Goal: Communication & Community: Answer question/provide support

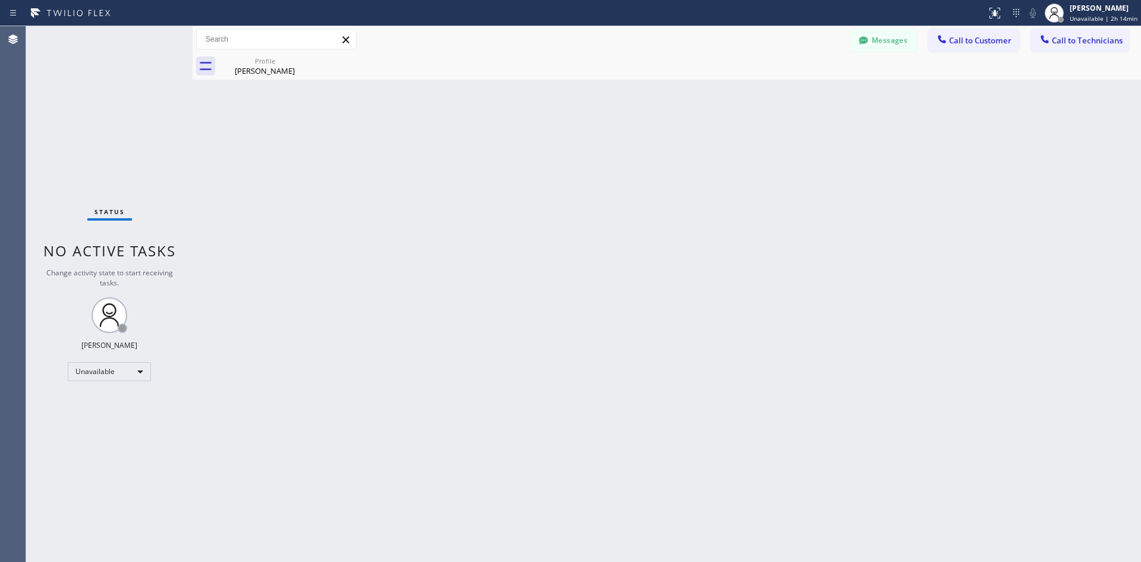
click at [364, 263] on div "Back to Dashboard Change Sender ID Customers Technicians Select a contact Outbo…" at bounding box center [667, 294] width 949 height 536
click at [350, 45] on icon at bounding box center [346, 40] width 14 height 14
click at [981, 35] on span "Call to Customer" at bounding box center [980, 40] width 62 height 11
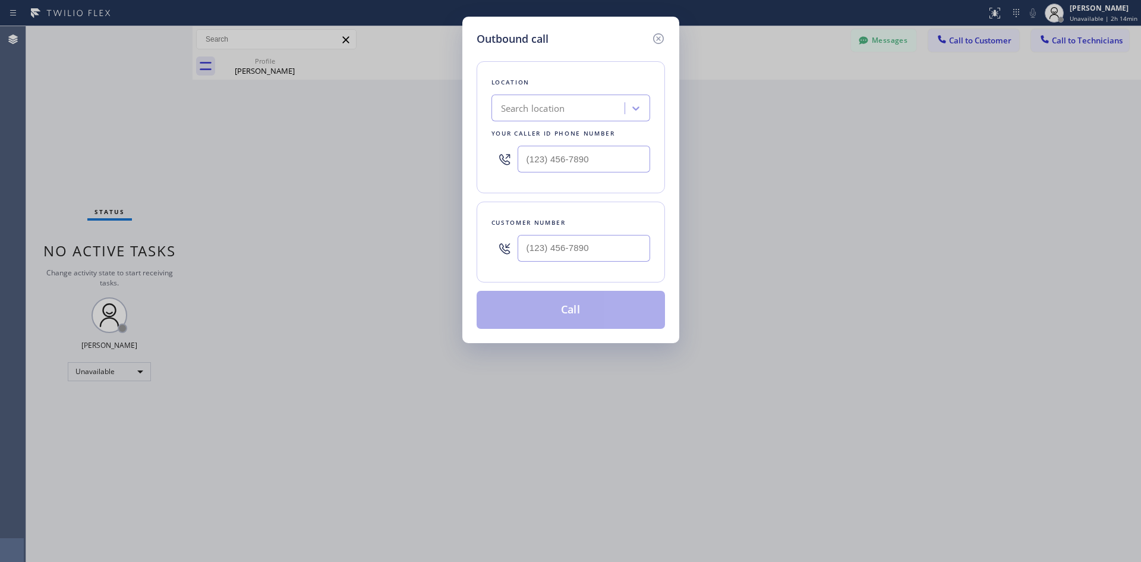
type input "(___) ___-____"
click at [581, 162] on input "(___) ___-____" at bounding box center [584, 159] width 133 height 27
type input "(___) ___-____"
click at [566, 236] on input "(___) ___-____" at bounding box center [584, 248] width 133 height 27
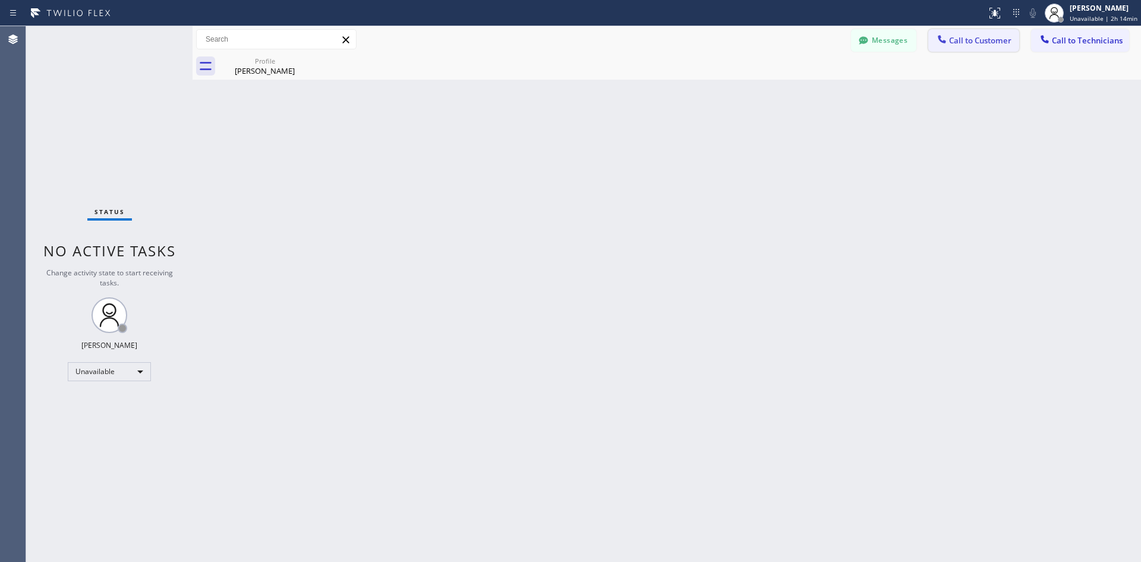
click at [987, 30] on button "Call to Customer" at bounding box center [974, 40] width 91 height 23
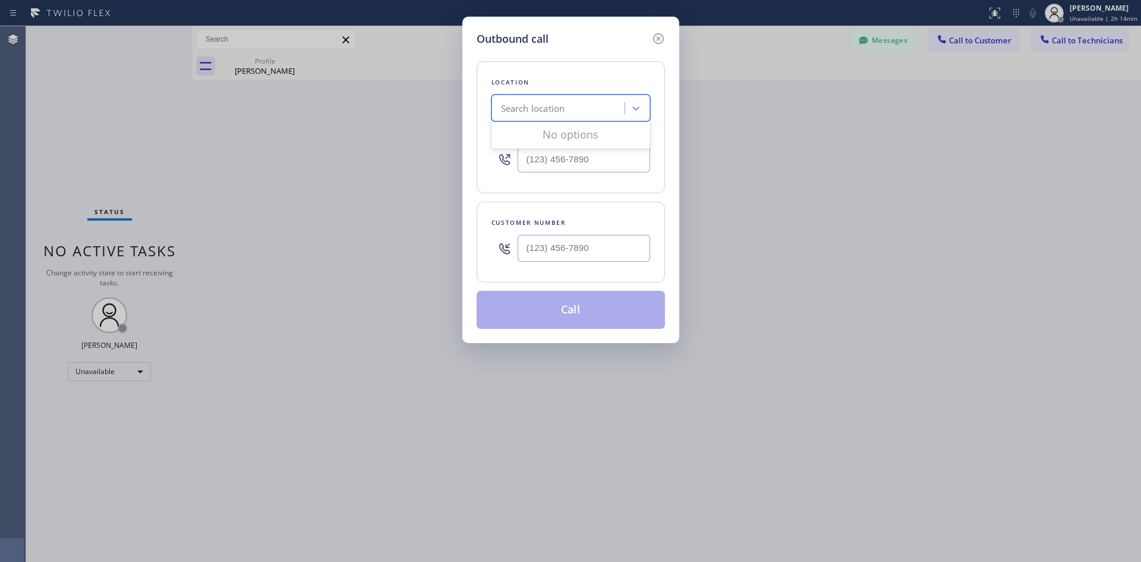
click at [552, 111] on div "Search location" at bounding box center [533, 109] width 64 height 14
click at [615, 129] on div "No options" at bounding box center [571, 134] width 159 height 24
click at [614, 130] on div "No options" at bounding box center [571, 134] width 159 height 24
click at [634, 100] on div at bounding box center [635, 107] width 21 height 21
click at [635, 106] on icon at bounding box center [636, 108] width 12 height 12
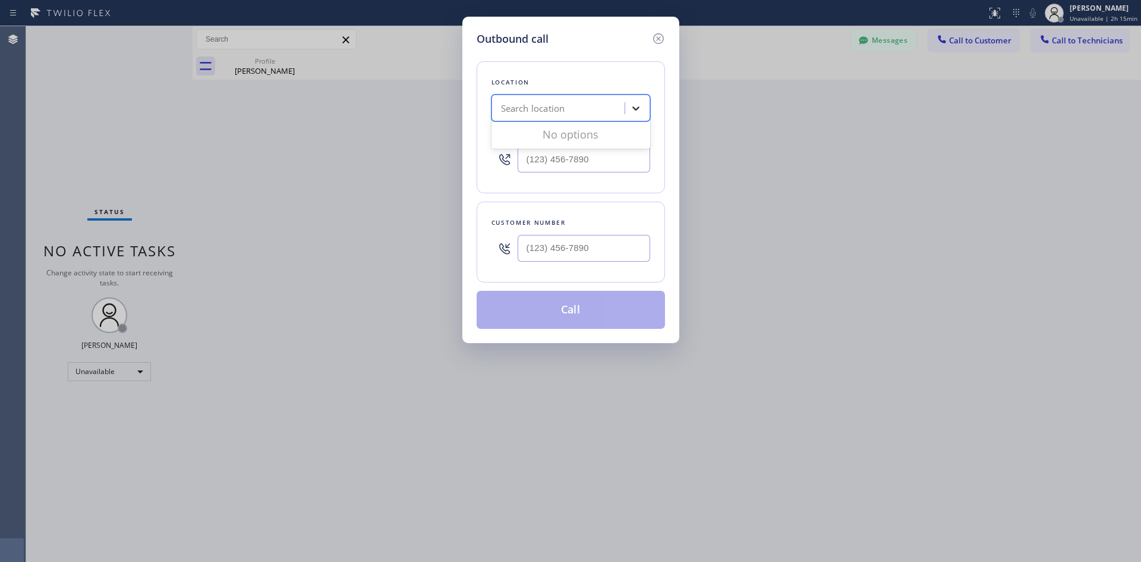
click at [635, 106] on icon at bounding box center [636, 108] width 12 height 12
click at [537, 254] on input "(___) ___-____" at bounding box center [584, 248] width 133 height 27
paste input "310) 508-8278"
type input "[PHONE_NUMBER]"
type input "(___) ___-____"
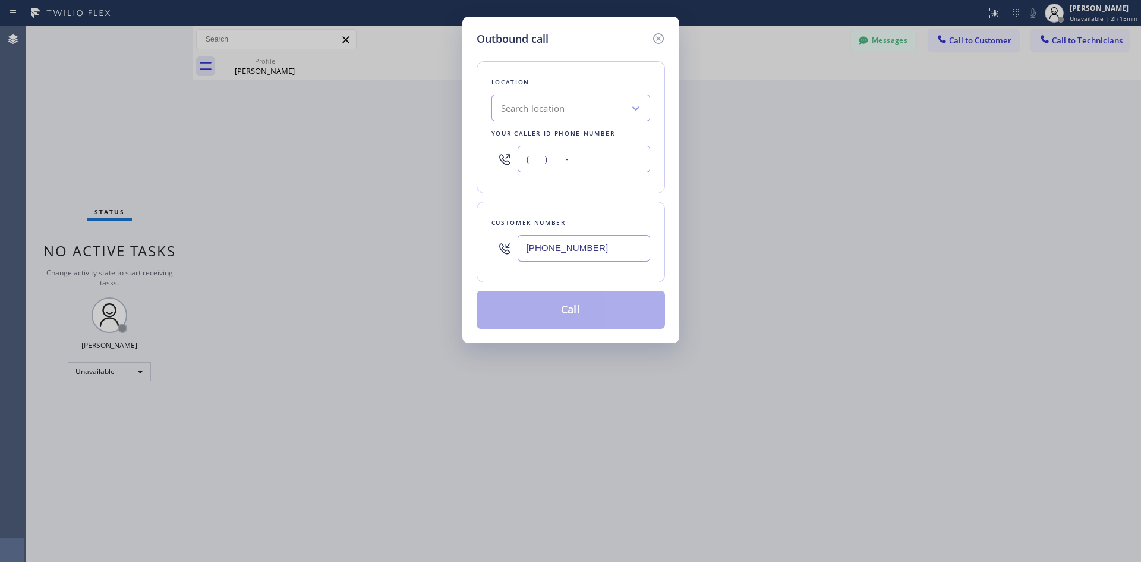
click at [527, 158] on input "(___) ___-____" at bounding box center [584, 159] width 133 height 27
click at [531, 158] on input "(___) ___-____" at bounding box center [584, 159] width 133 height 27
paste input "213) 423-5505"
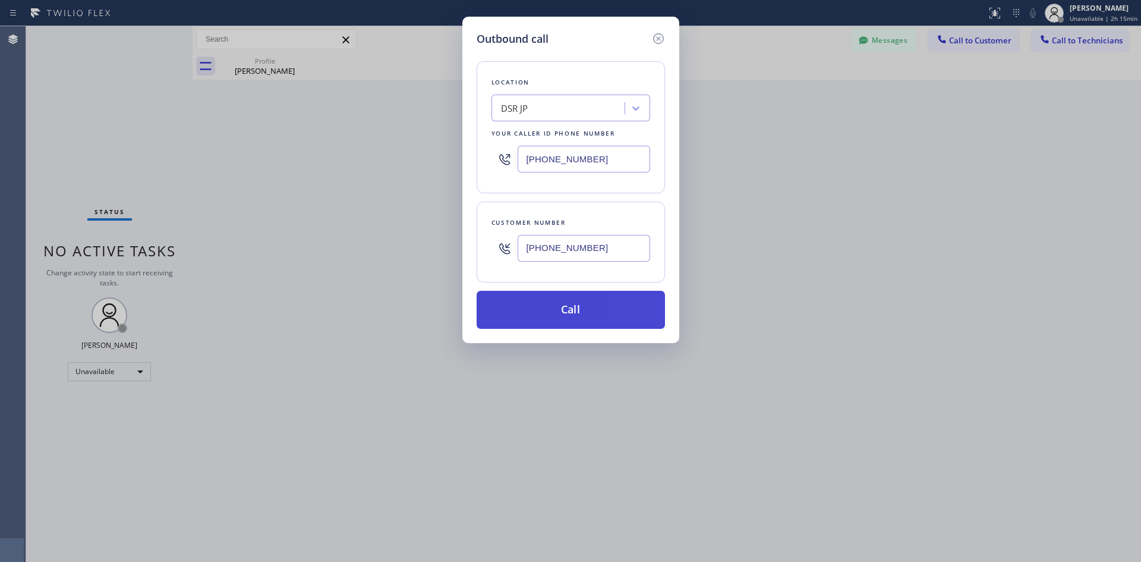
type input "[PHONE_NUMBER]"
click at [577, 314] on button "Call" at bounding box center [571, 310] width 188 height 38
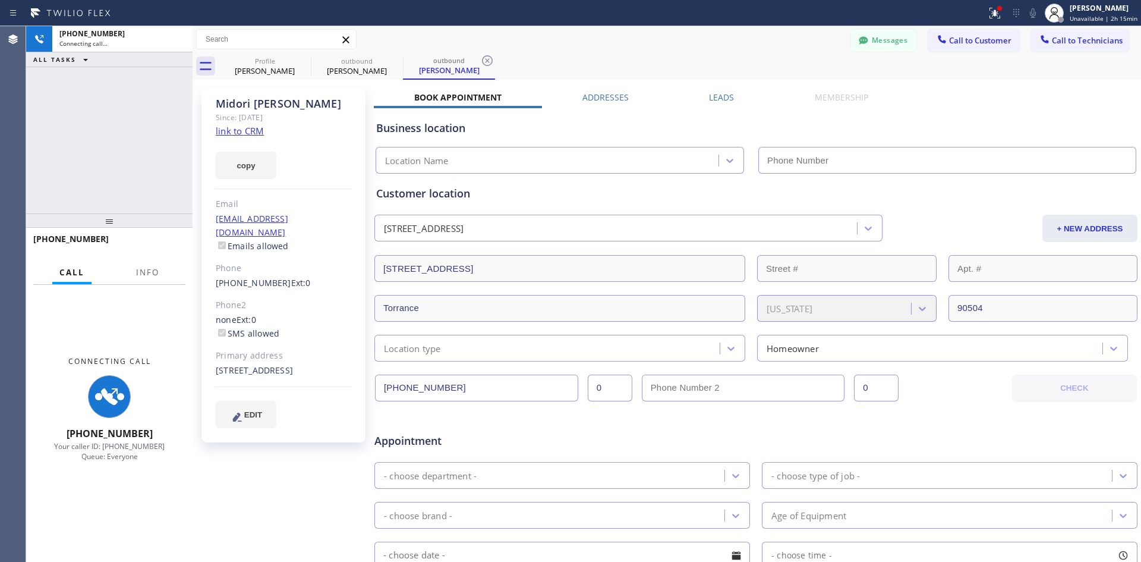
type input "[PHONE_NUMBER]"
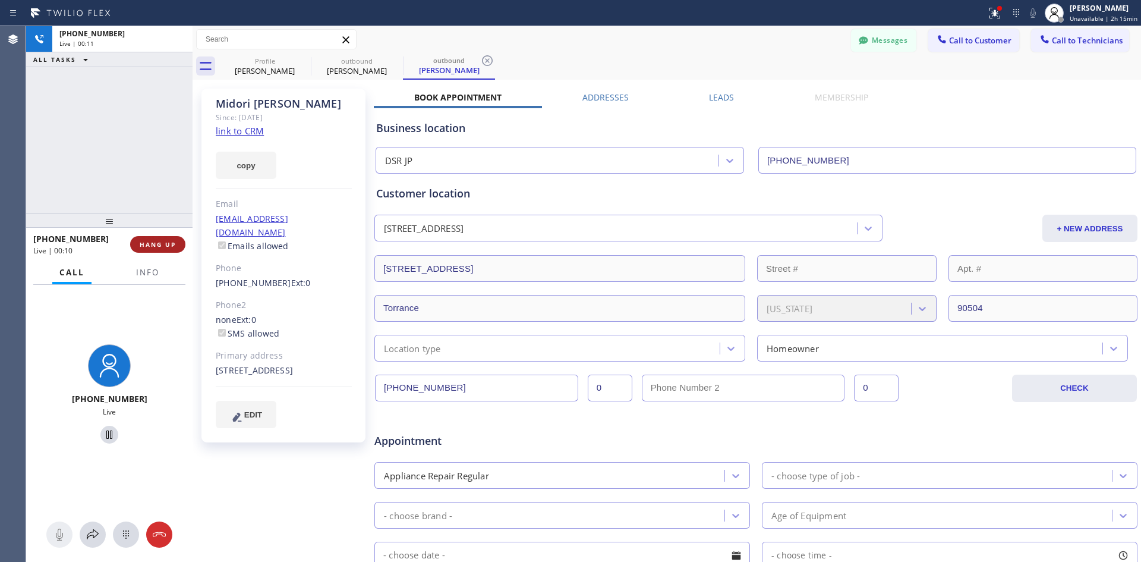
click at [159, 248] on span "HANG UP" at bounding box center [158, 244] width 36 height 8
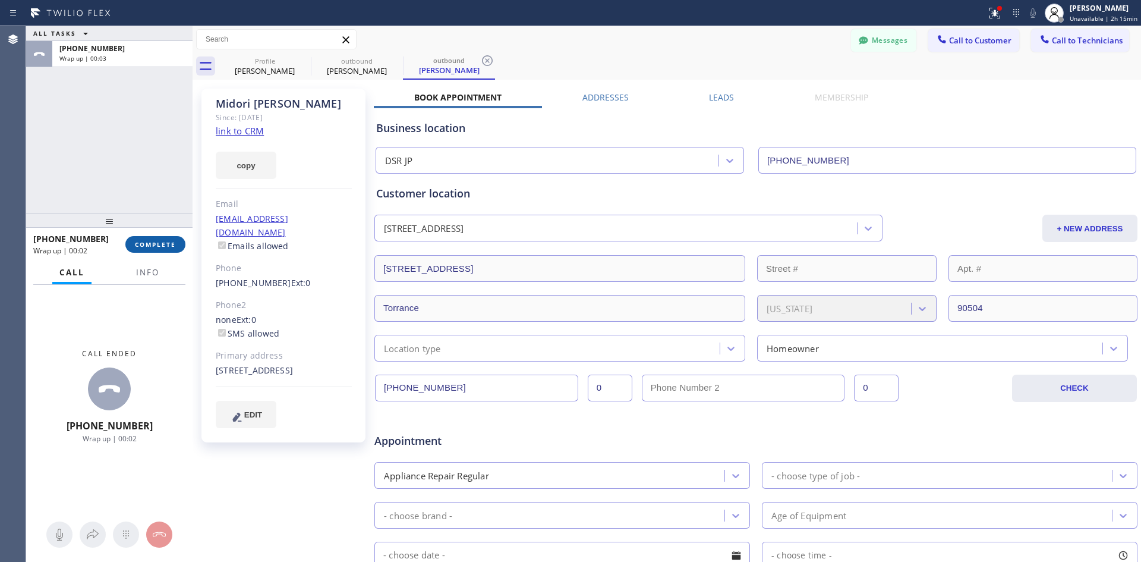
click at [141, 250] on button "COMPLETE" at bounding box center [155, 244] width 60 height 17
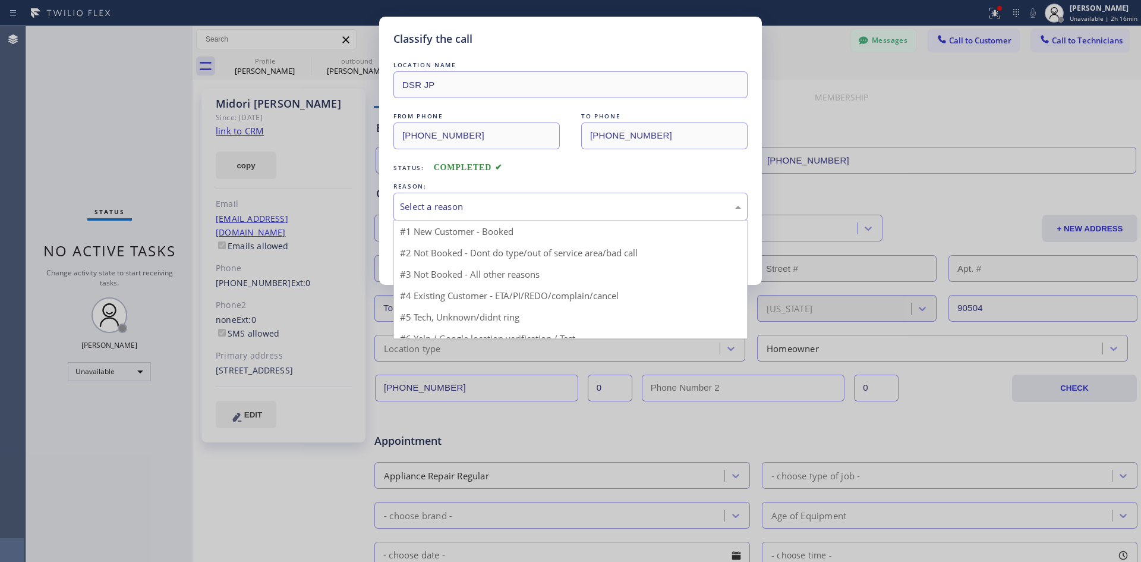
click at [512, 213] on div "Select a reason" at bounding box center [570, 207] width 341 height 14
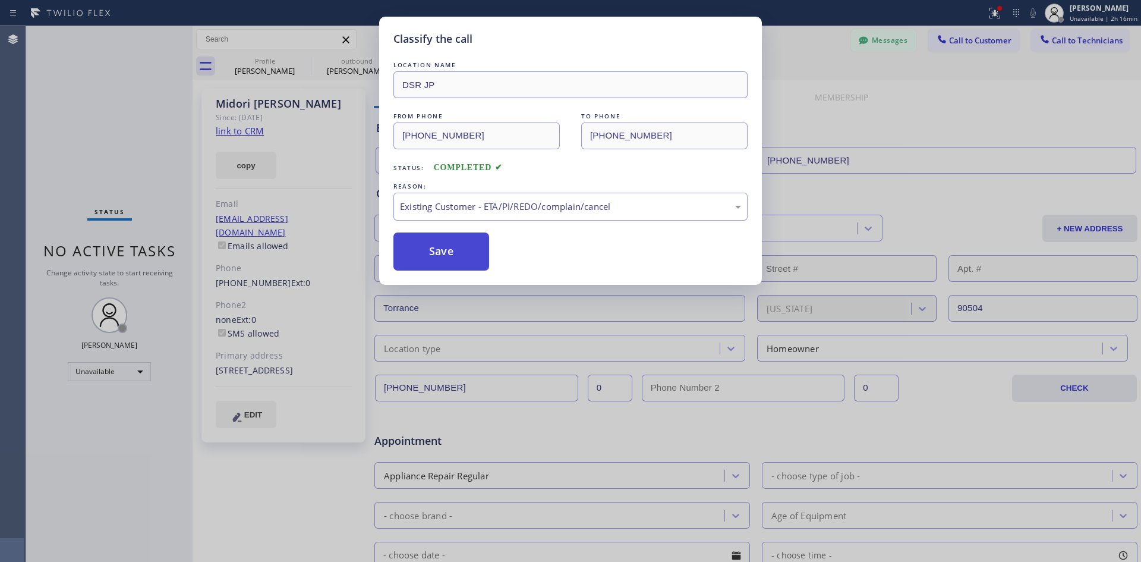
click at [455, 253] on button "Save" at bounding box center [442, 251] width 96 height 38
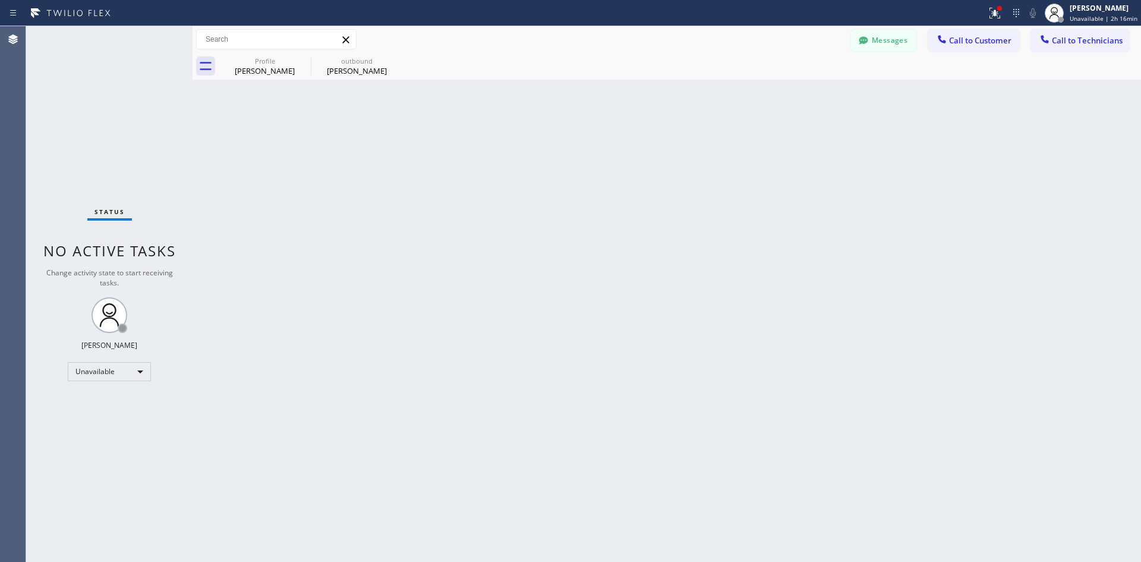
click at [452, 251] on div "Back to Dashboard Change Sender ID Customers Technicians Select a contact Outbo…" at bounding box center [667, 294] width 949 height 536
click at [367, 68] on div "[PERSON_NAME]" at bounding box center [357, 70] width 90 height 11
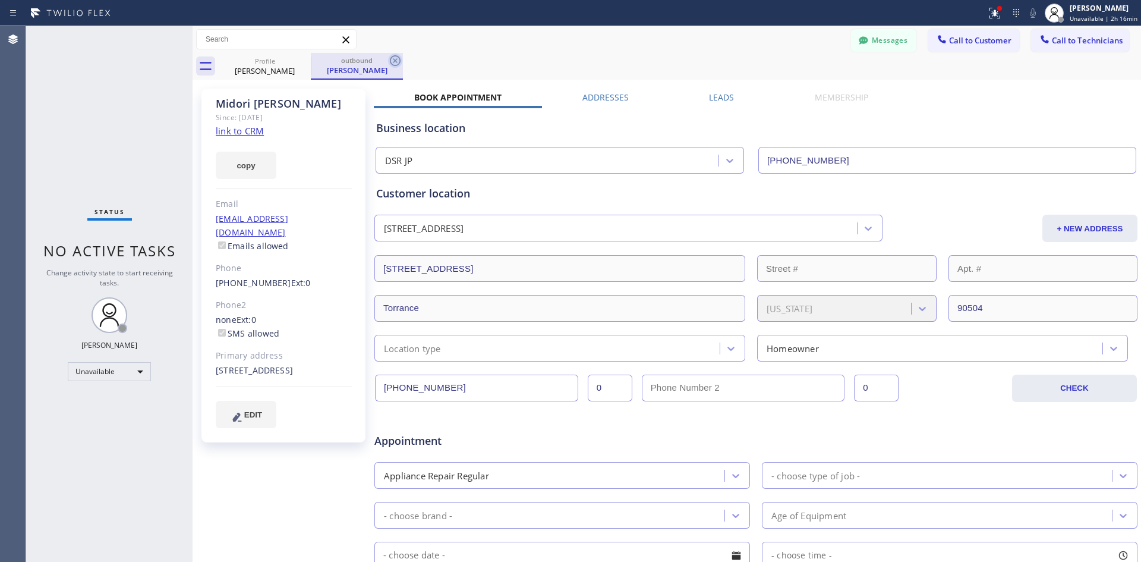
click at [398, 64] on icon at bounding box center [395, 60] width 11 height 11
click at [301, 63] on icon at bounding box center [303, 60] width 14 height 14
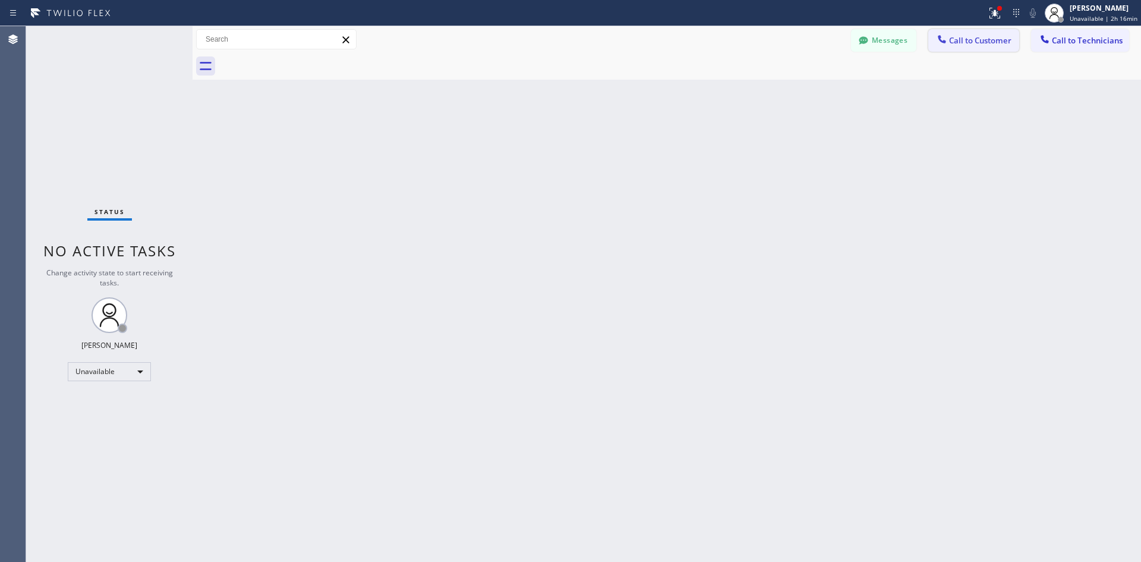
click at [980, 39] on span "Call to Customer" at bounding box center [980, 40] width 62 height 11
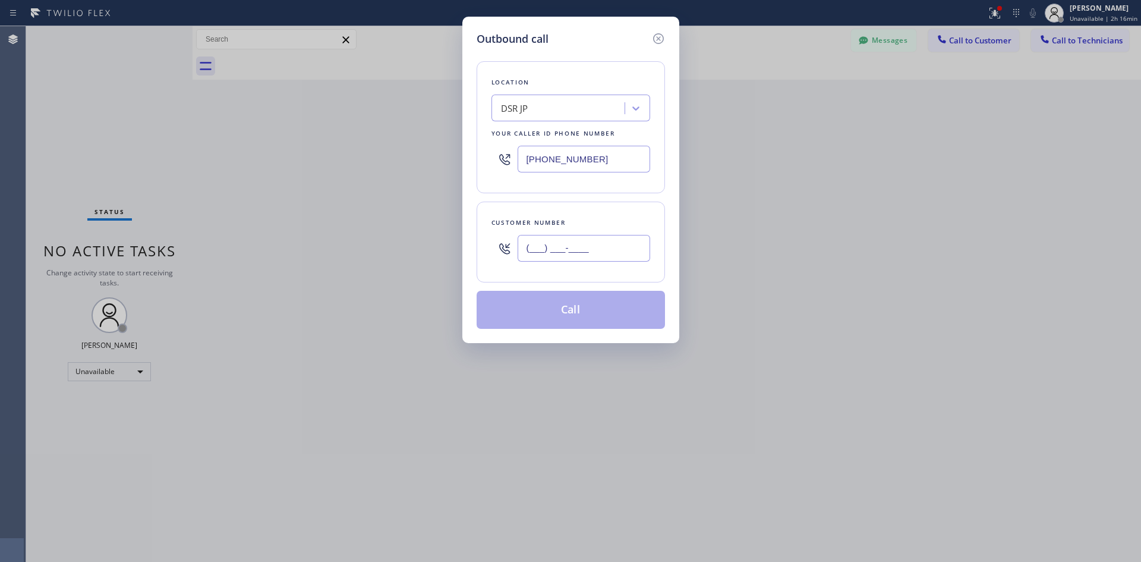
click at [572, 244] on input "(___) ___-____" at bounding box center [584, 248] width 133 height 27
paste input "213) 423-5505"
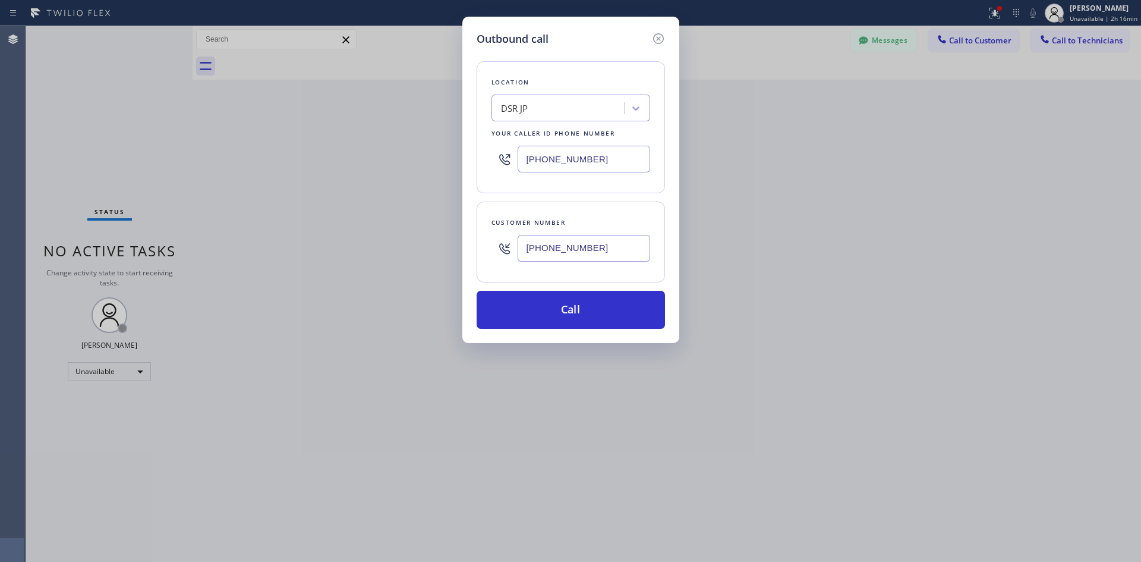
drag, startPoint x: 621, startPoint y: 243, endPoint x: 421, endPoint y: 260, distance: 199.9
click at [439, 254] on div "Outbound call Location DSR JP Your caller id phone number (213) 423-5505 Custom…" at bounding box center [570, 281] width 1141 height 562
type input "(___) ___-____"
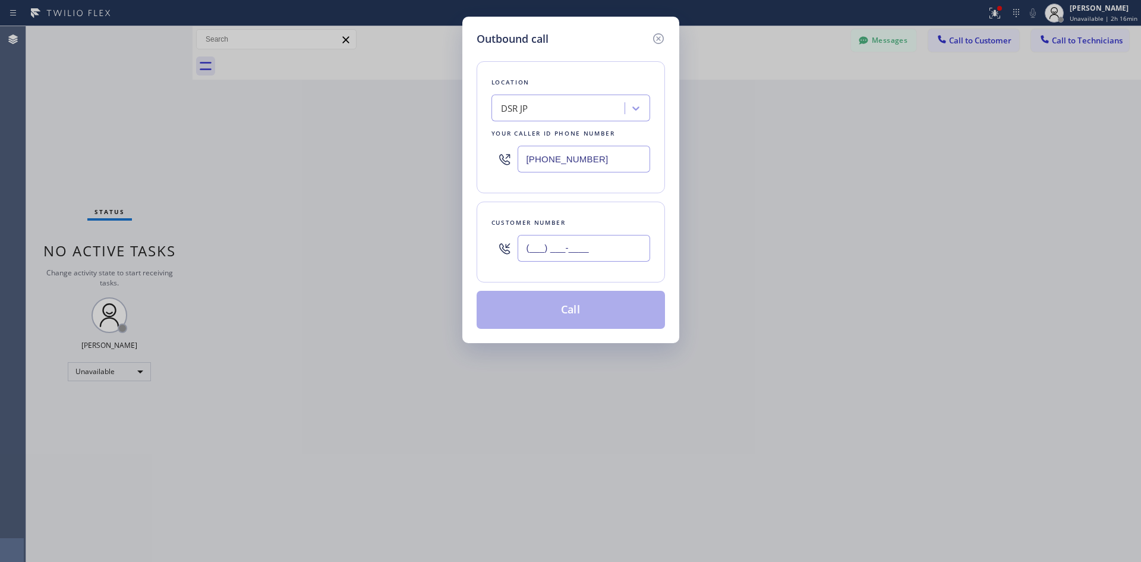
paste input "310) 508-8278"
type input "[PHONE_NUMBER]"
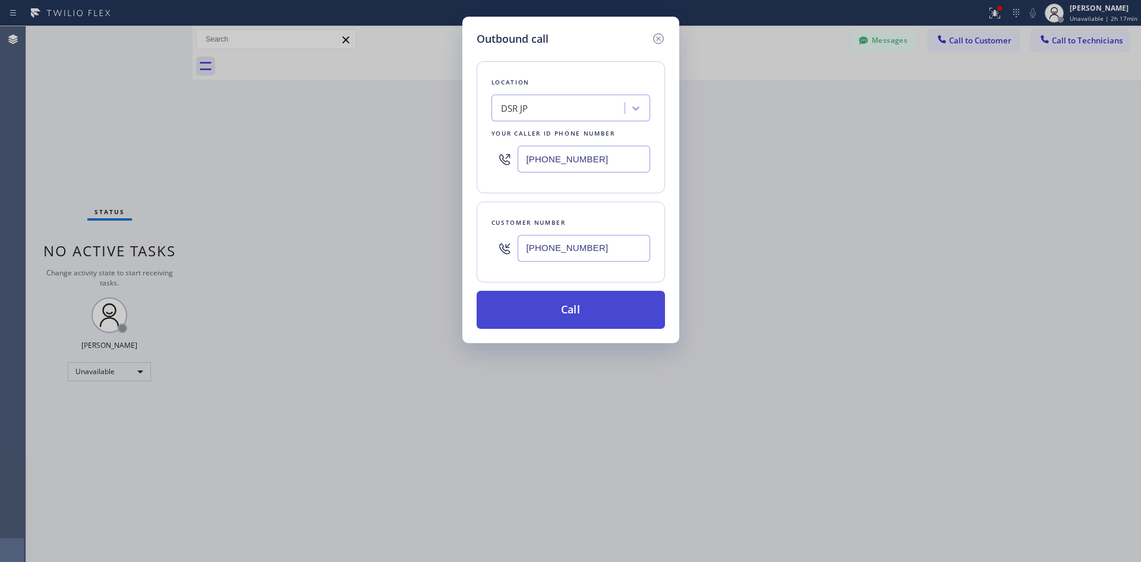
click at [566, 307] on button "Call" at bounding box center [571, 310] width 188 height 38
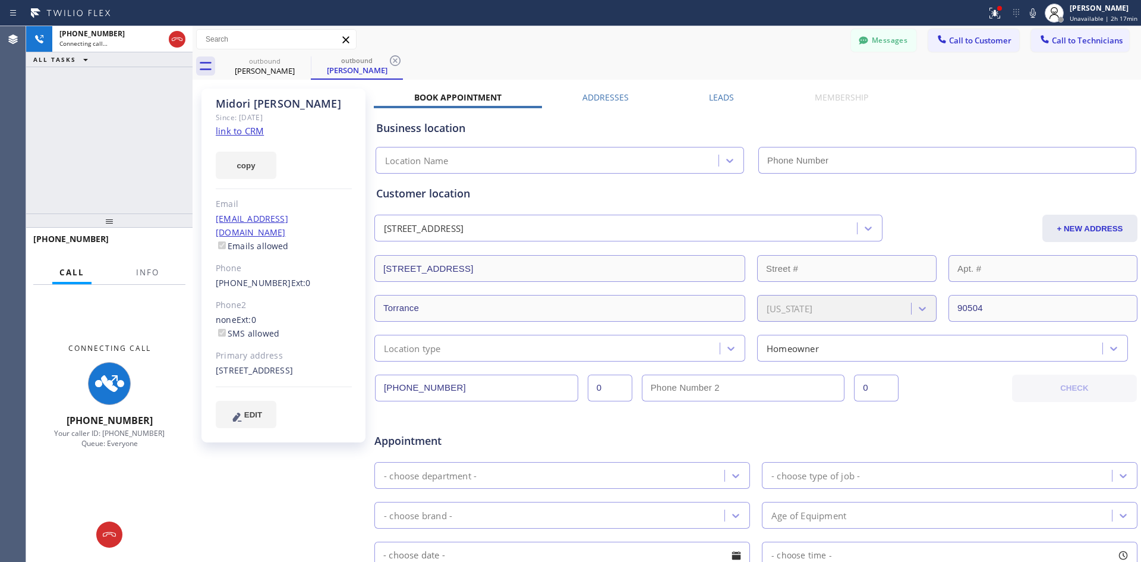
type input "[PHONE_NUMBER]"
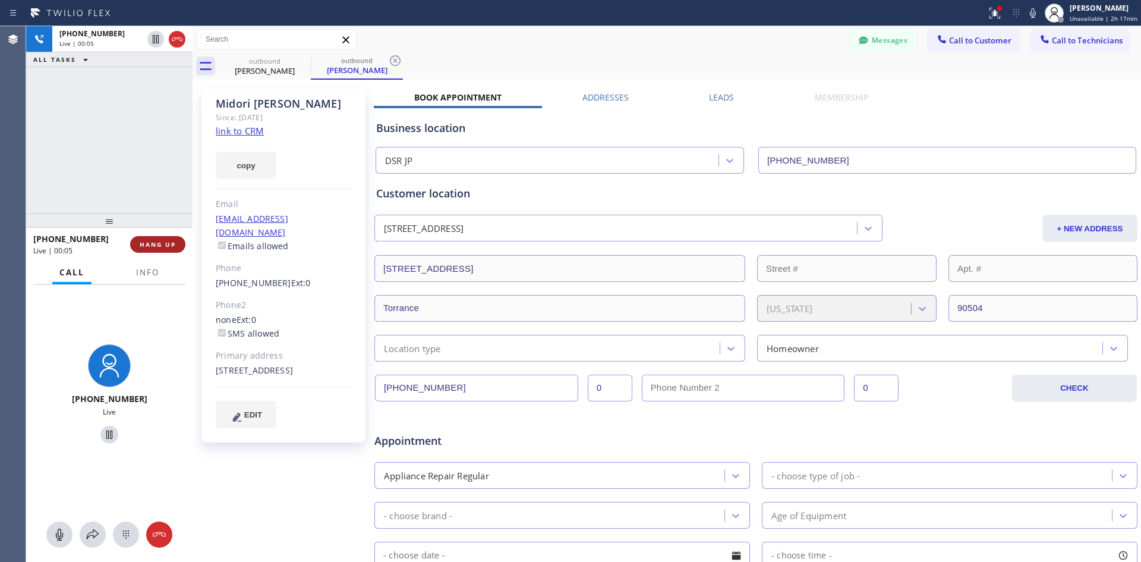
click at [159, 250] on button "HANG UP" at bounding box center [157, 244] width 55 height 17
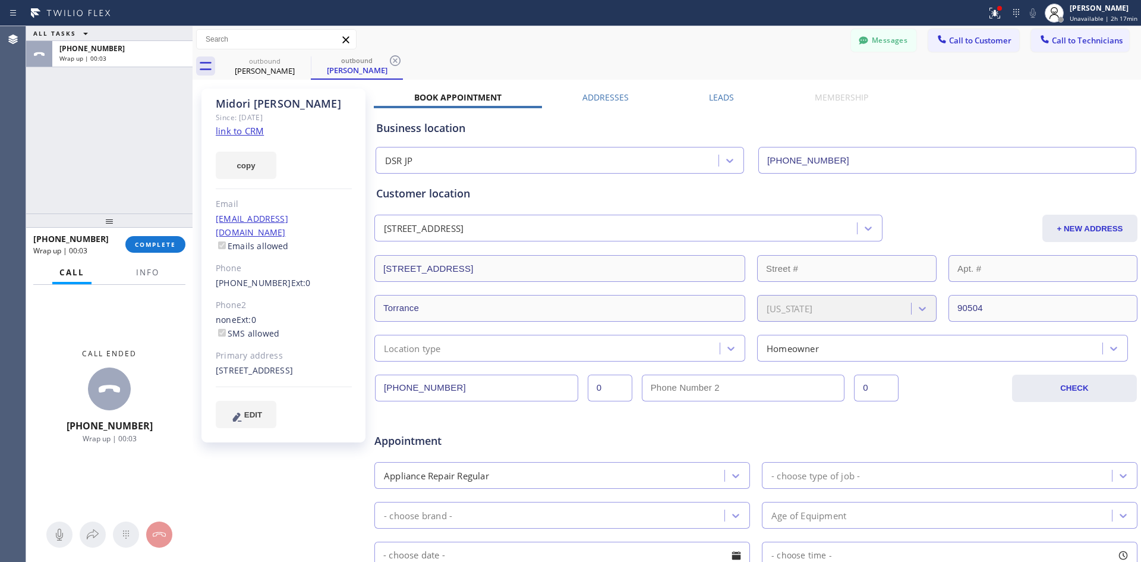
click at [158, 253] on div "+13105088278 Wrap up | 00:03 COMPLETE" at bounding box center [109, 244] width 152 height 31
click at [158, 244] on span "COMPLETE" at bounding box center [155, 244] width 41 height 8
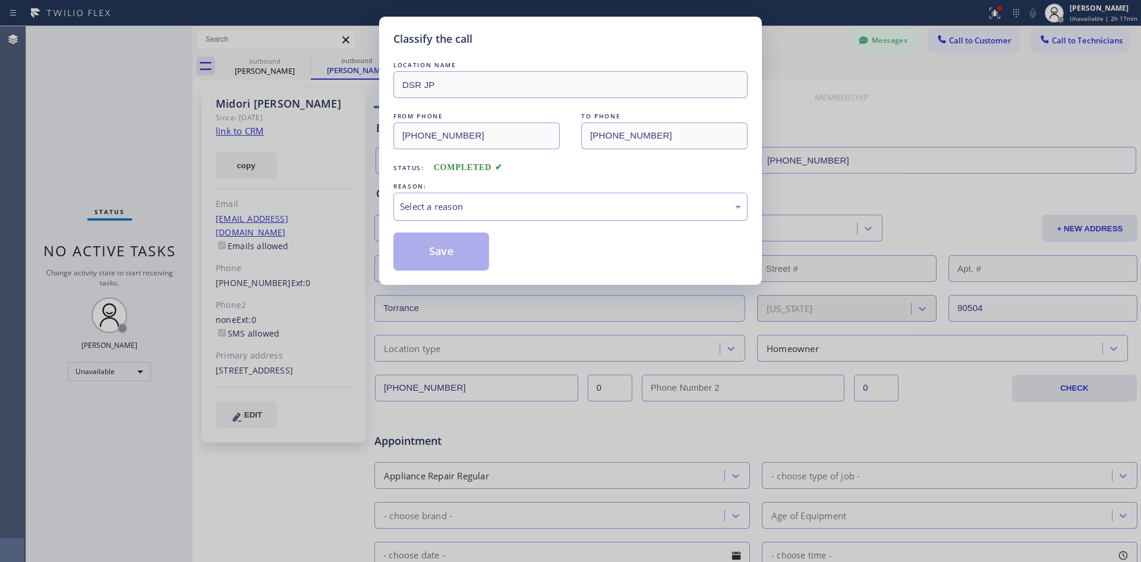
click at [472, 210] on div "Select a reason" at bounding box center [570, 207] width 341 height 14
click at [471, 254] on button "Save" at bounding box center [442, 251] width 96 height 38
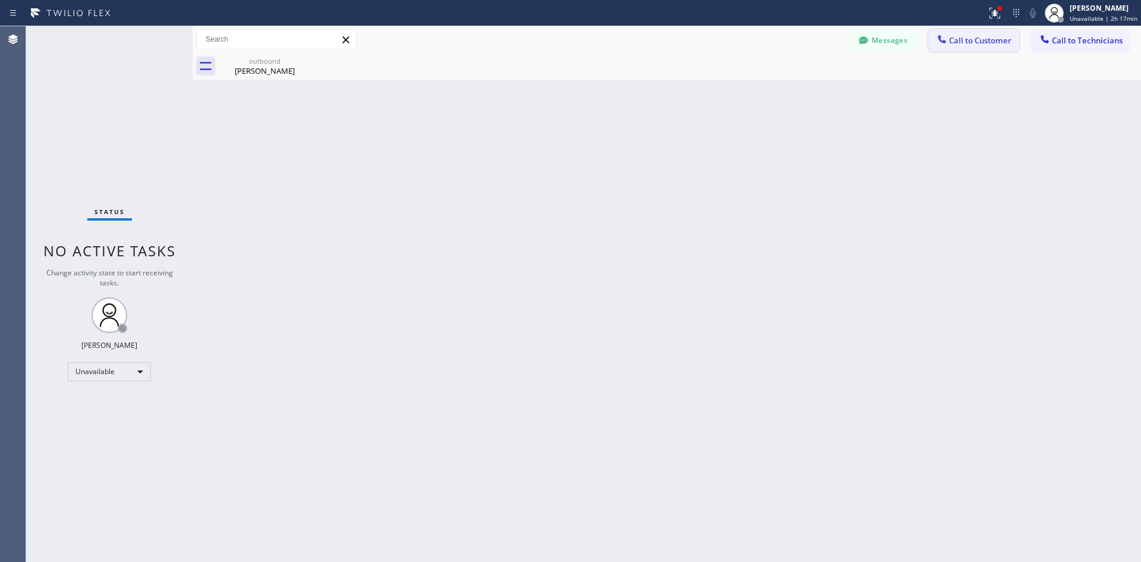
click at [953, 43] on span "Call to Customer" at bounding box center [980, 40] width 62 height 11
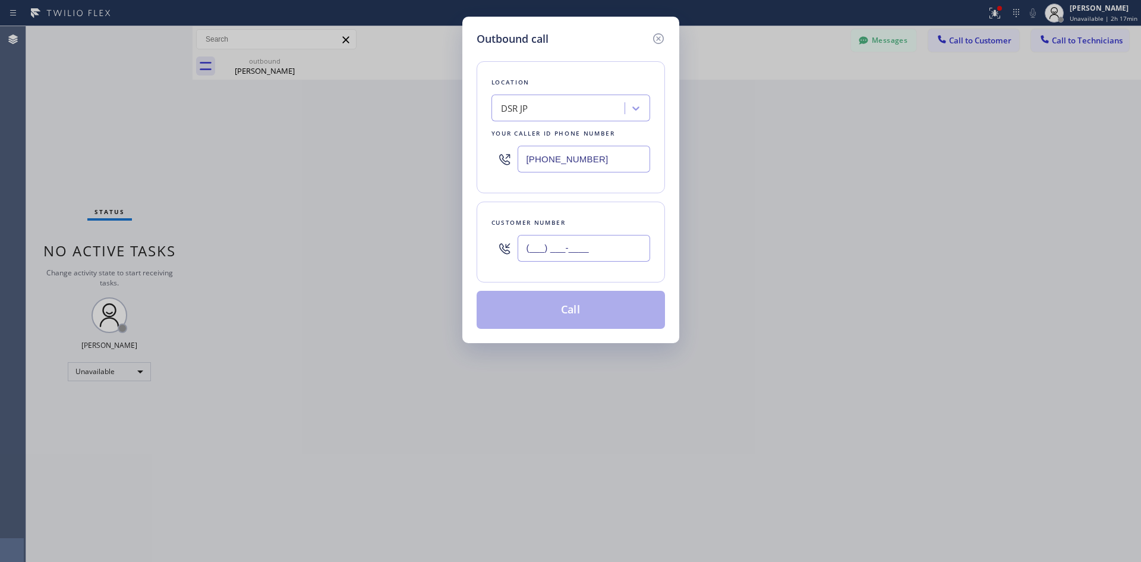
click at [533, 248] on input "(___) ___-____" at bounding box center [584, 248] width 133 height 27
paste input "310) 508-8278"
type input "[PHONE_NUMBER]"
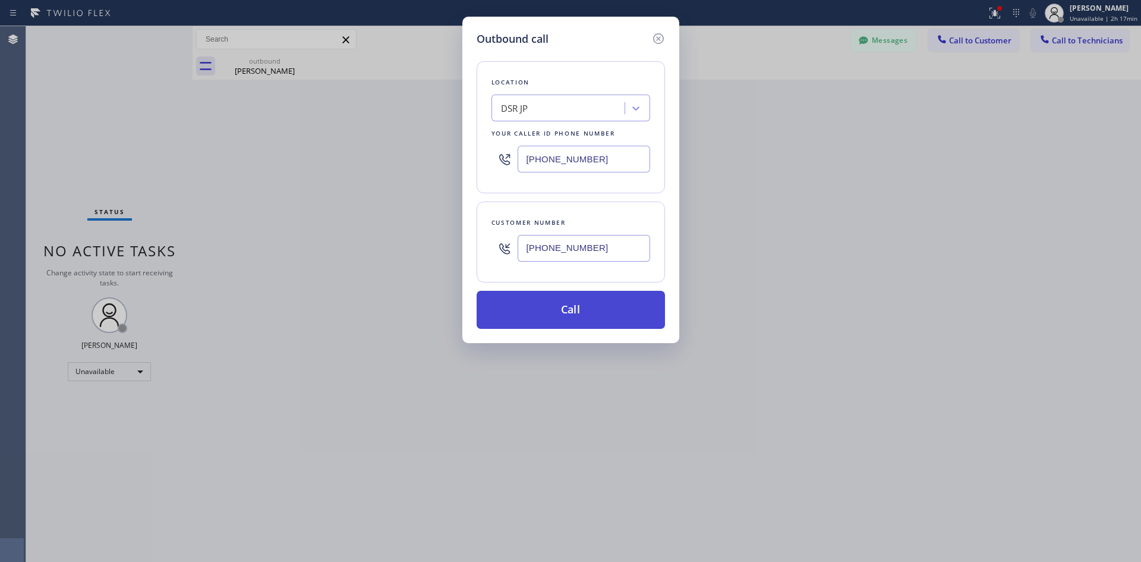
click at [572, 307] on button "Call" at bounding box center [571, 310] width 188 height 38
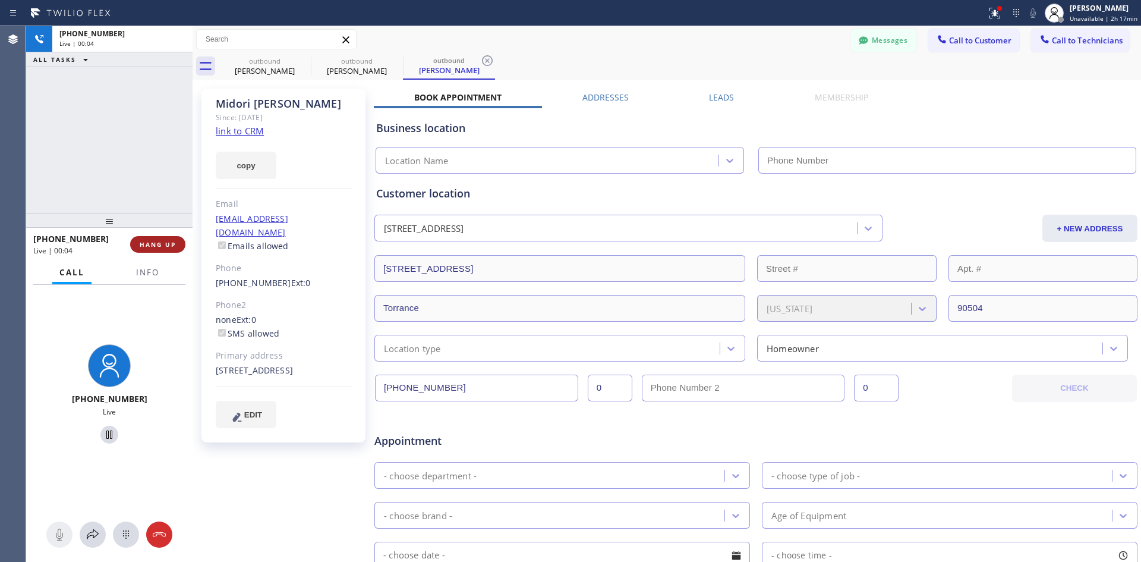
type input "[PHONE_NUMBER]"
click at [161, 243] on span "HANG UP" at bounding box center [158, 244] width 36 height 8
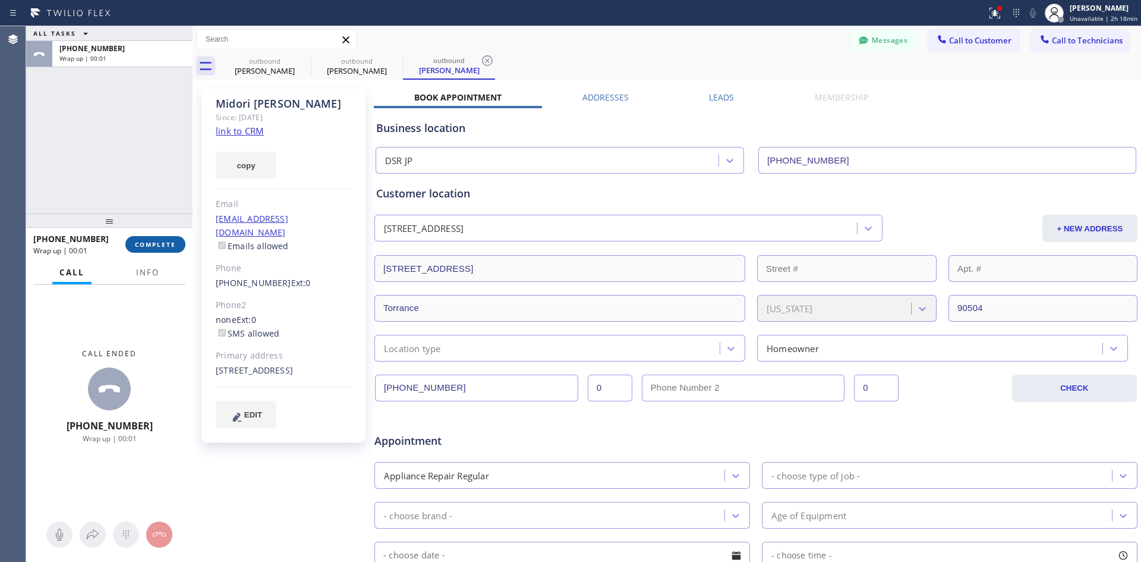
click at [159, 251] on button "COMPLETE" at bounding box center [155, 244] width 60 height 17
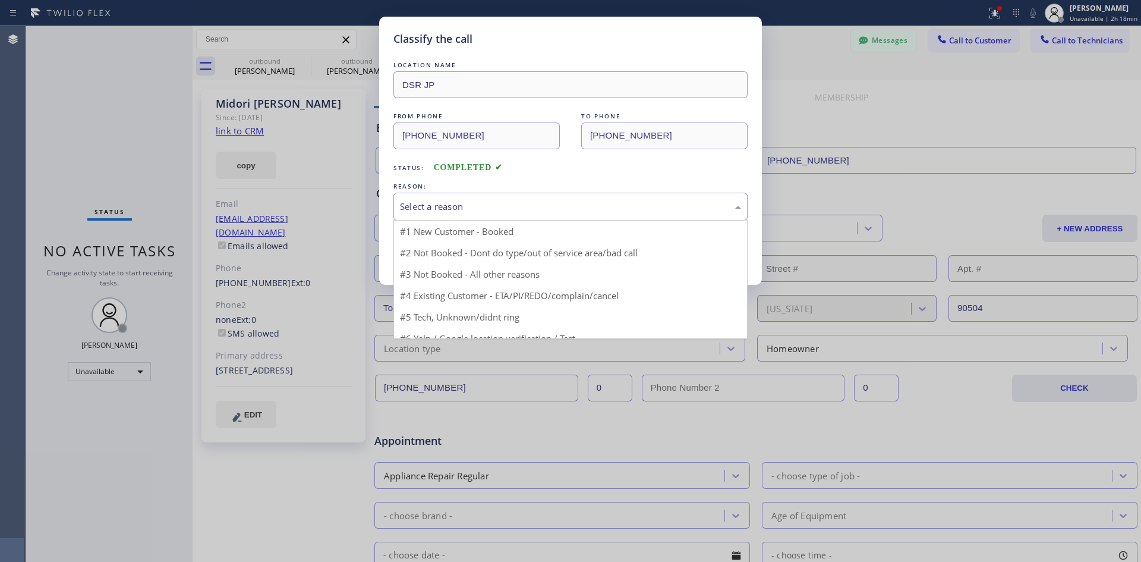
click at [514, 216] on div "Select a reason" at bounding box center [571, 207] width 354 height 28
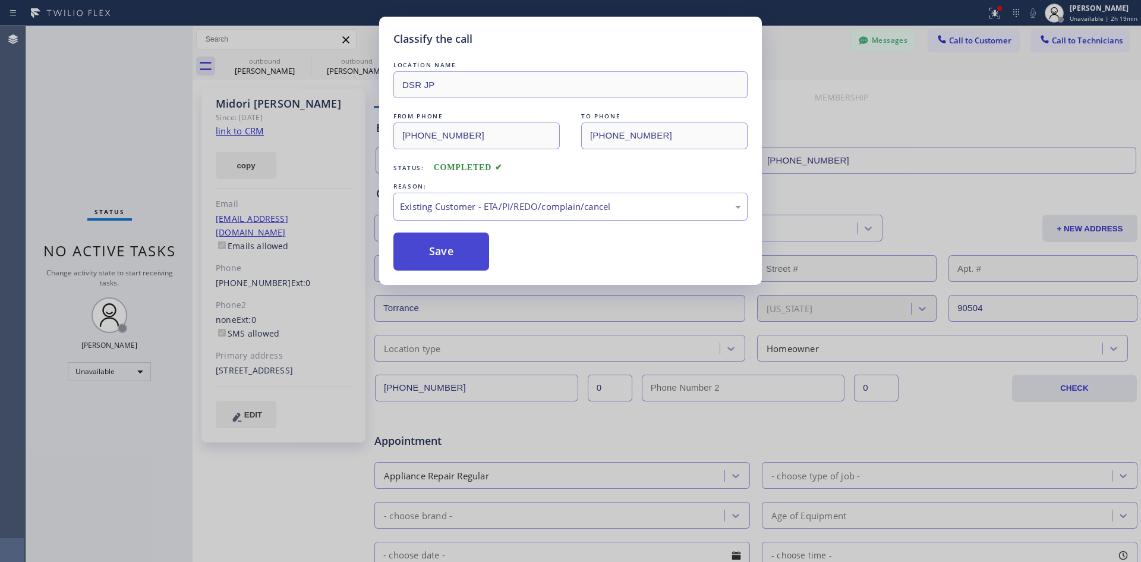
click at [481, 252] on button "Save" at bounding box center [442, 251] width 96 height 38
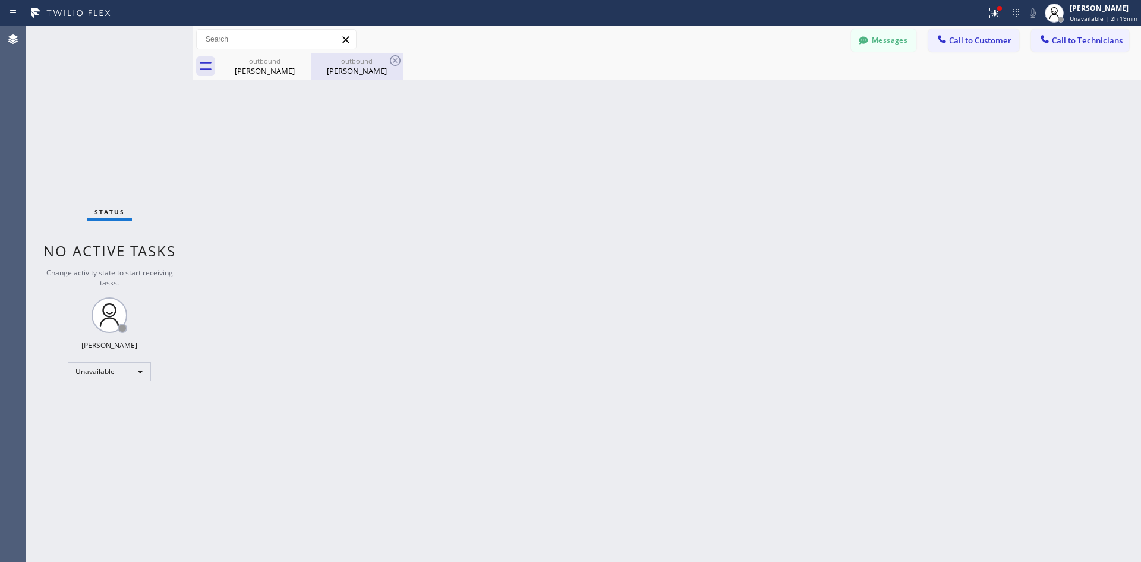
click at [332, 71] on div "[PERSON_NAME]" at bounding box center [357, 70] width 90 height 11
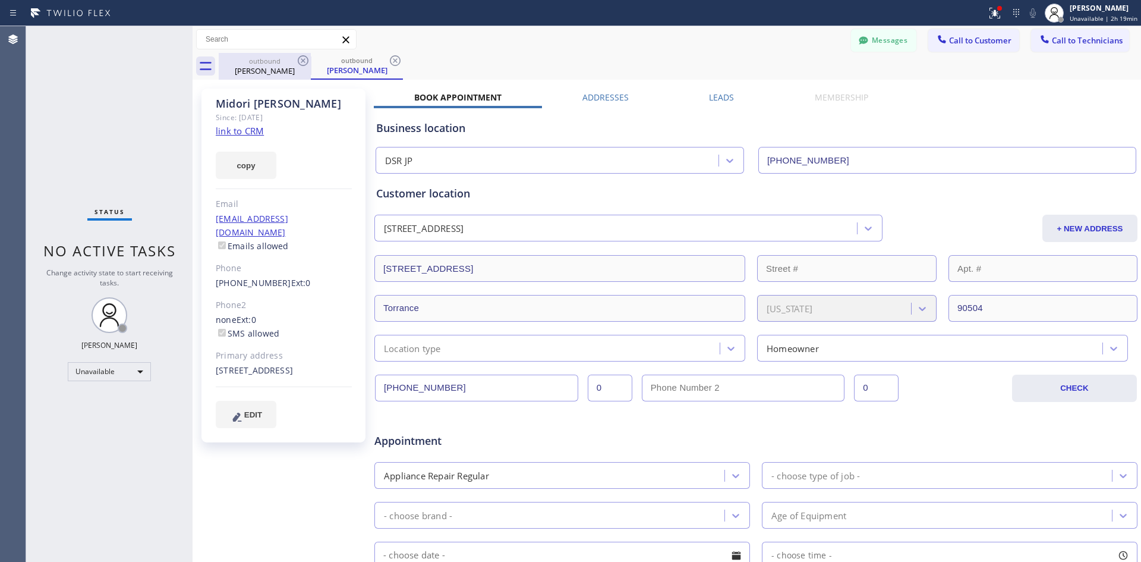
click at [278, 67] on div "[PERSON_NAME]" at bounding box center [265, 70] width 90 height 11
click at [304, 60] on icon at bounding box center [303, 60] width 11 height 11
click at [299, 64] on icon at bounding box center [303, 60] width 14 height 14
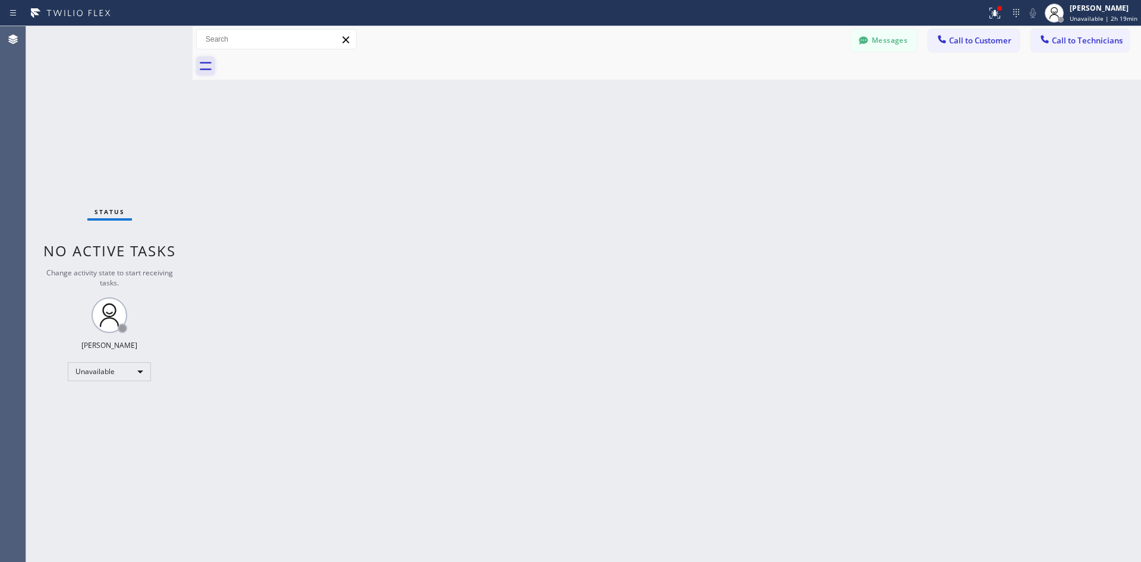
click at [213, 71] on icon at bounding box center [205, 65] width 19 height 19
click at [1009, 14] on icon at bounding box center [1016, 13] width 14 height 14
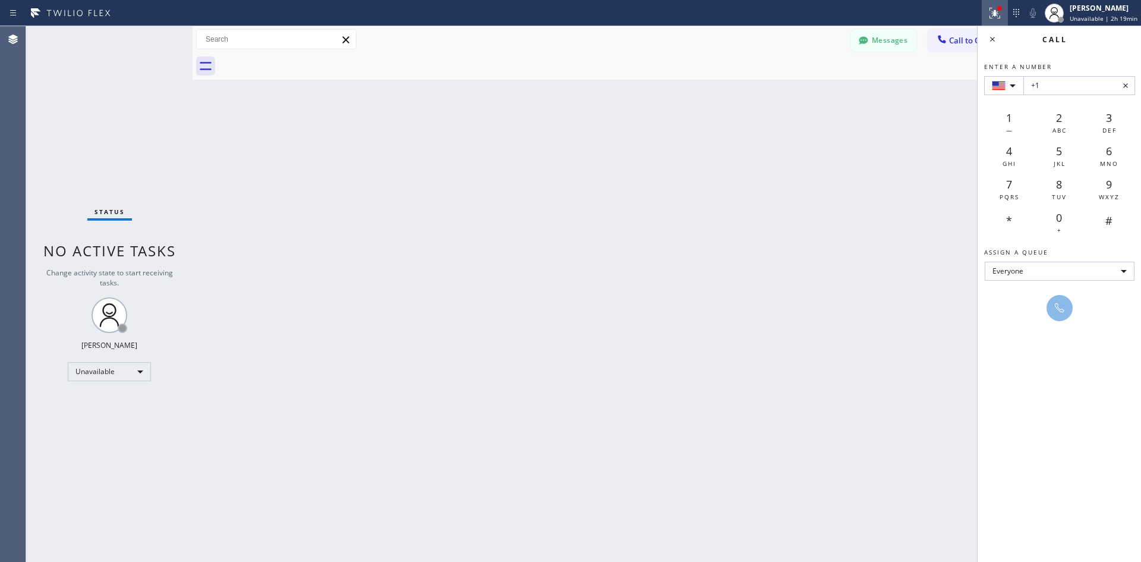
click at [988, 16] on icon at bounding box center [995, 13] width 14 height 14
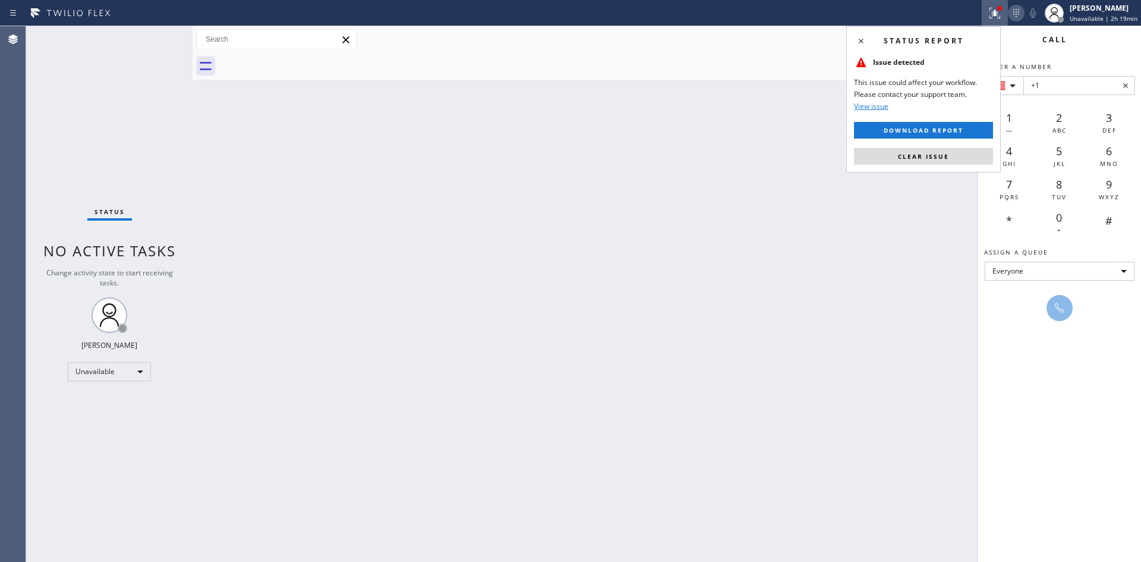
click at [1009, 12] on icon at bounding box center [1016, 13] width 14 height 14
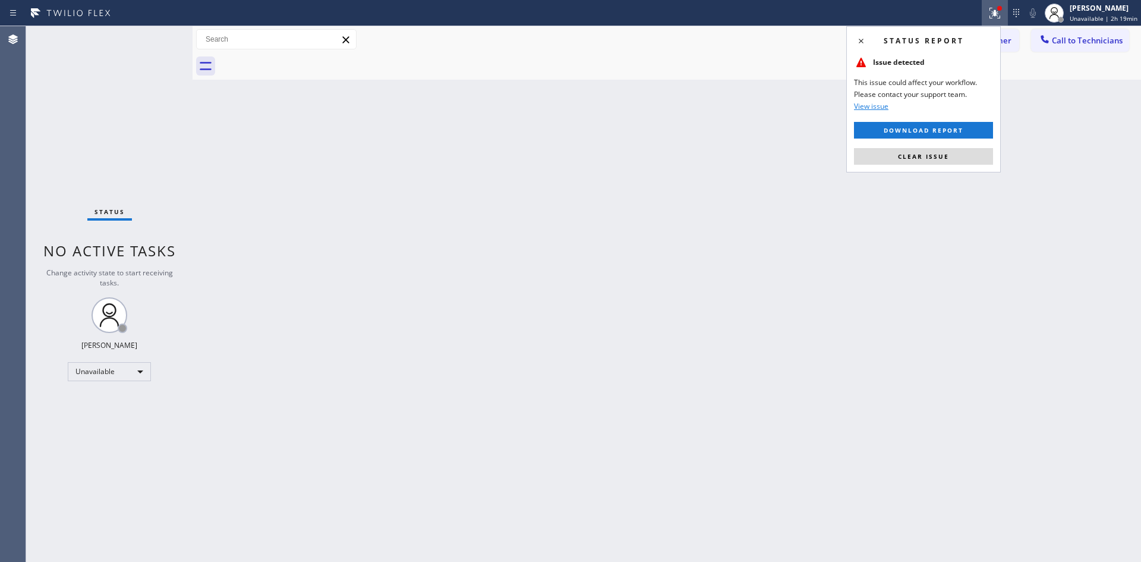
click at [711, 36] on div "Messages Call to Customer Call to Technicians Outbound call Location DSR JP You…" at bounding box center [667, 39] width 949 height 21
click at [1041, 69] on div at bounding box center [680, 66] width 923 height 27
click at [861, 40] on icon at bounding box center [861, 41] width 5 height 5
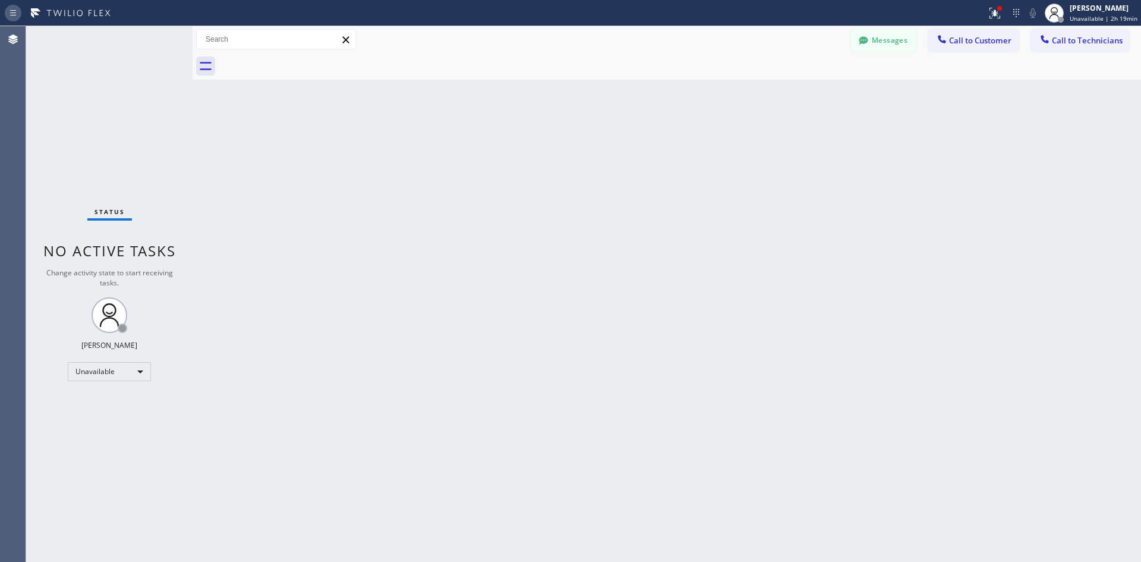
click at [17, 13] on icon at bounding box center [13, 13] width 14 height 14
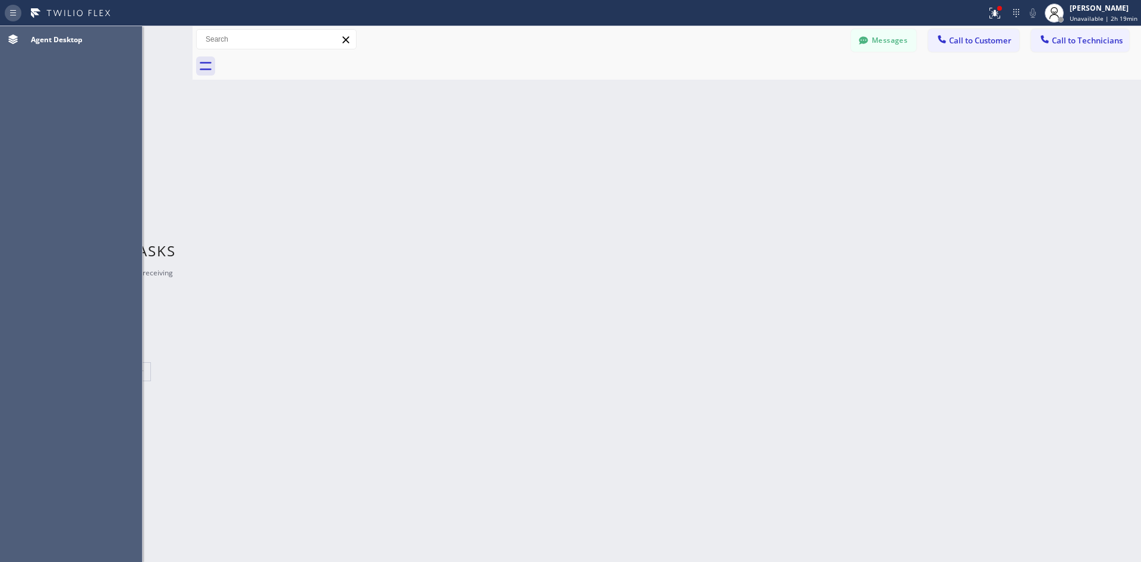
click at [17, 13] on icon at bounding box center [13, 13] width 14 height 14
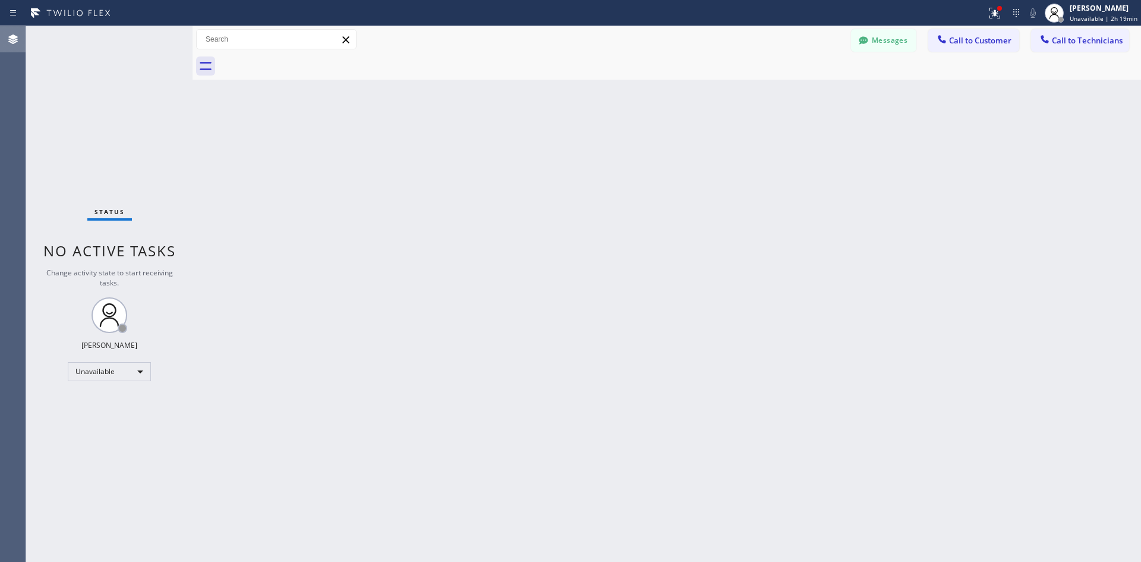
click at [12, 35] on icon at bounding box center [13, 39] width 10 height 10
click at [953, 27] on div "Messages Call to Customer Call to Technicians Outbound call Location DSR JP You…" at bounding box center [667, 39] width 949 height 27
click at [956, 43] on span "Call to Customer" at bounding box center [980, 40] width 62 height 11
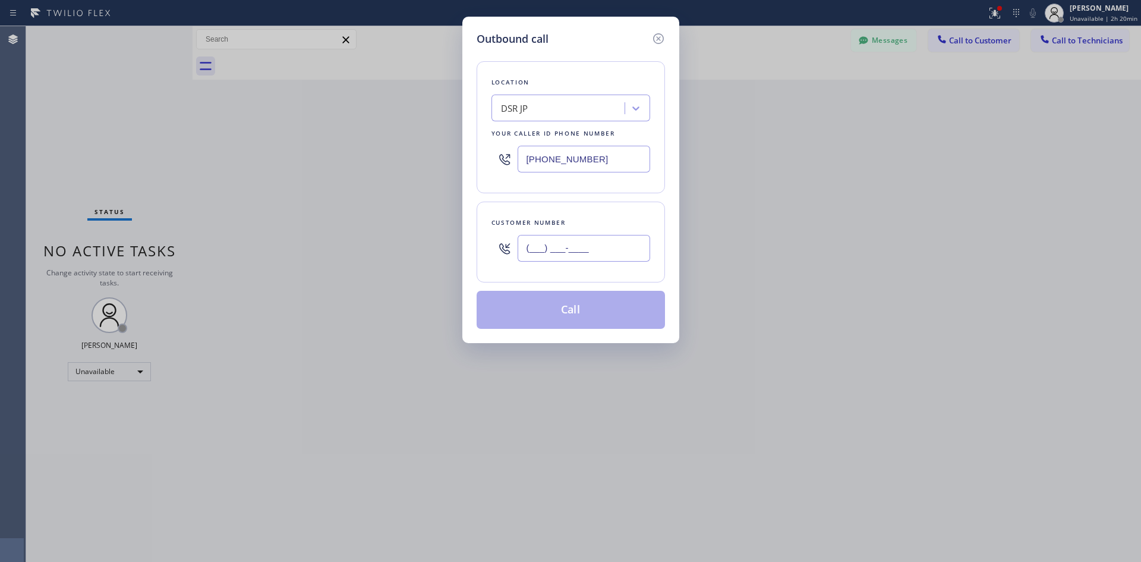
click at [536, 251] on input "(___) ___-____" at bounding box center [584, 248] width 133 height 27
paste input "310) 508-8278"
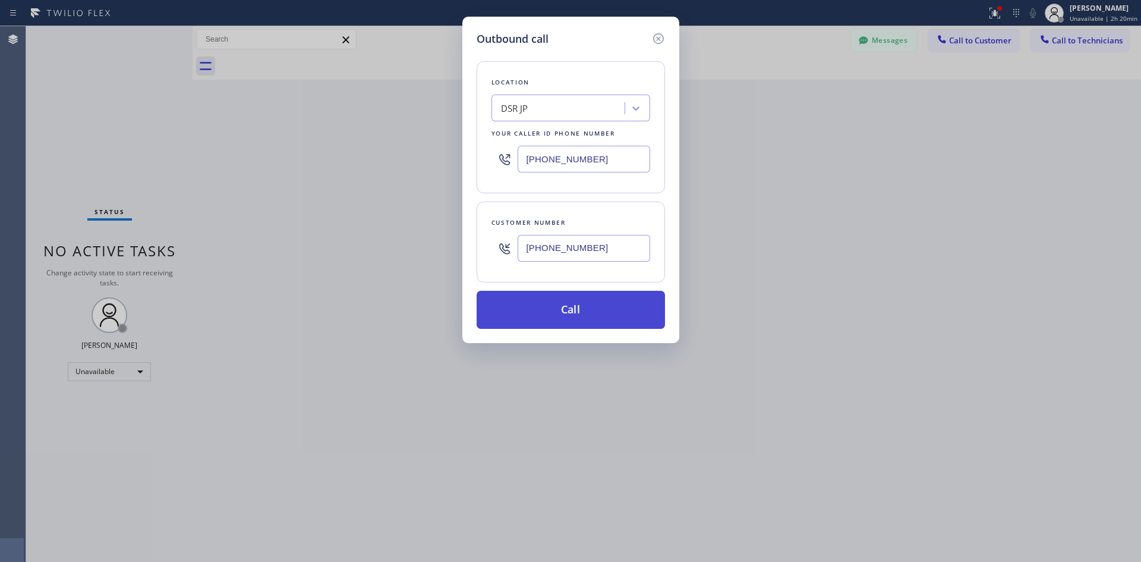
type input "[PHONE_NUMBER]"
click at [562, 304] on button "Call" at bounding box center [571, 310] width 188 height 38
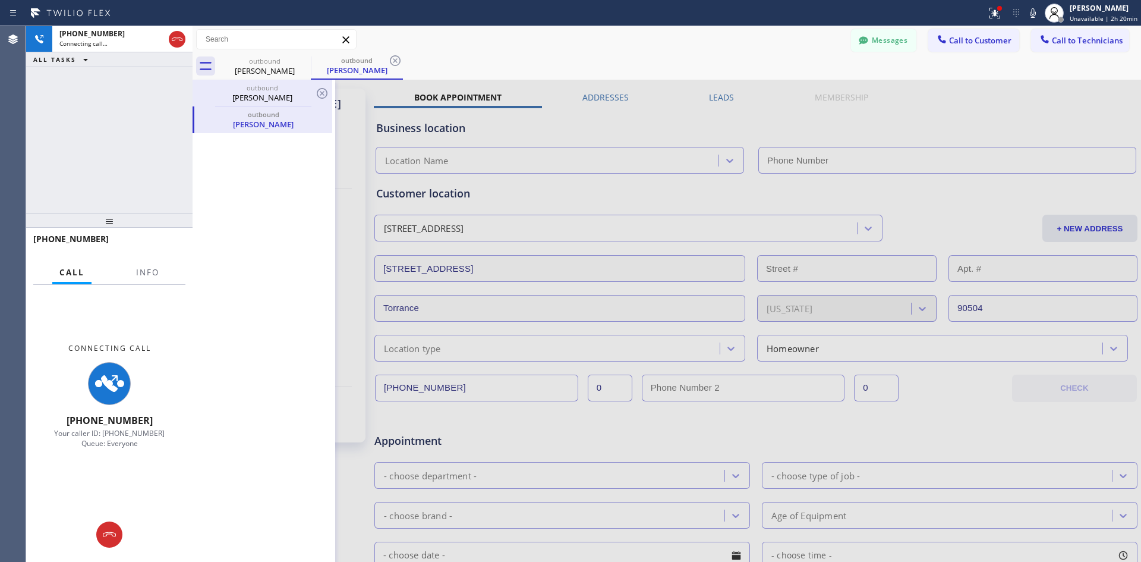
click at [275, 99] on div "[PERSON_NAME]" at bounding box center [262, 97] width 137 height 11
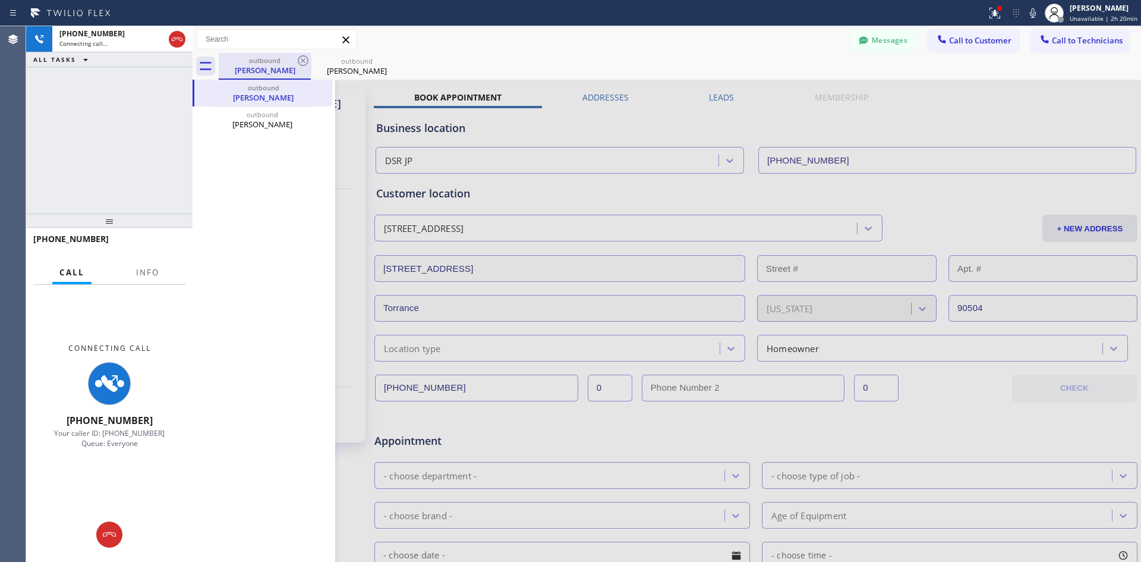
click at [291, 66] on div "[PERSON_NAME]" at bounding box center [265, 70] width 90 height 11
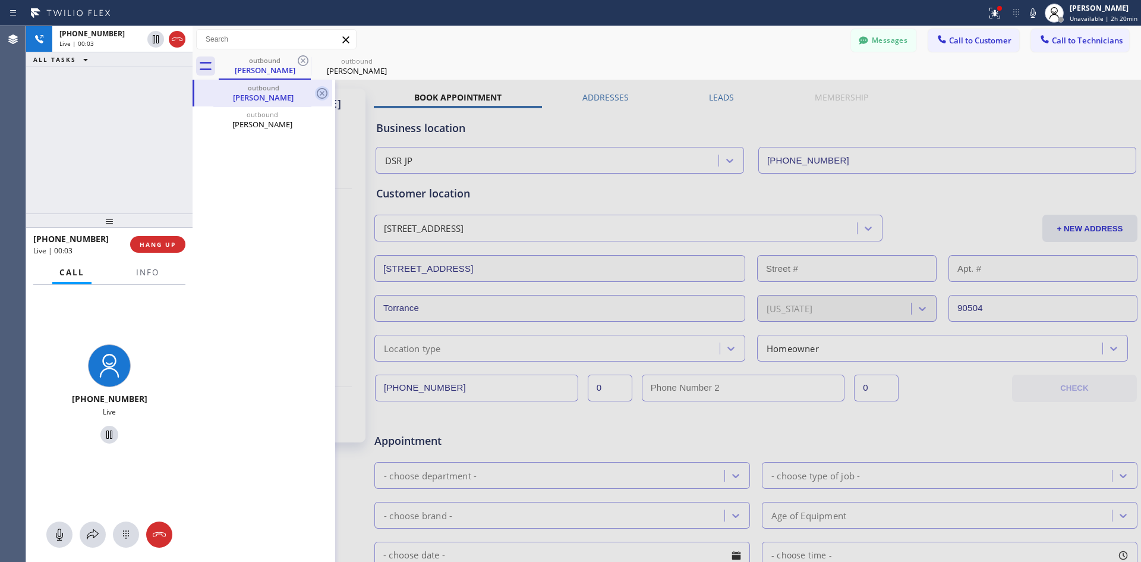
click at [316, 91] on icon at bounding box center [322, 93] width 14 height 14
click at [320, 92] on icon at bounding box center [322, 93] width 11 height 11
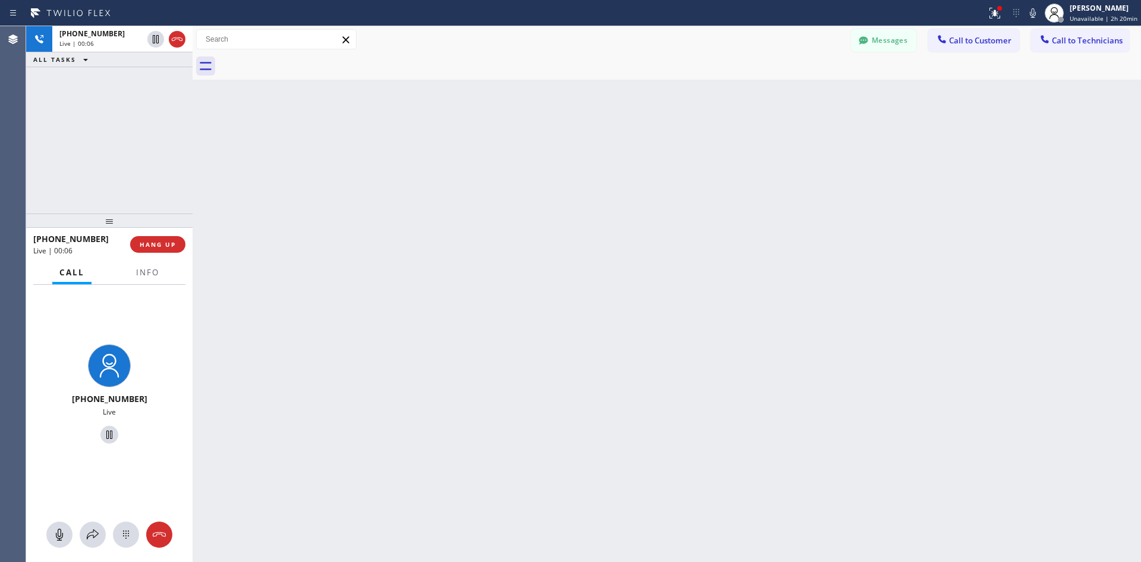
click at [67, 237] on span "[PHONE_NUMBER]" at bounding box center [70, 238] width 75 height 11
click at [130, 270] on button "Info" at bounding box center [147, 272] width 37 height 23
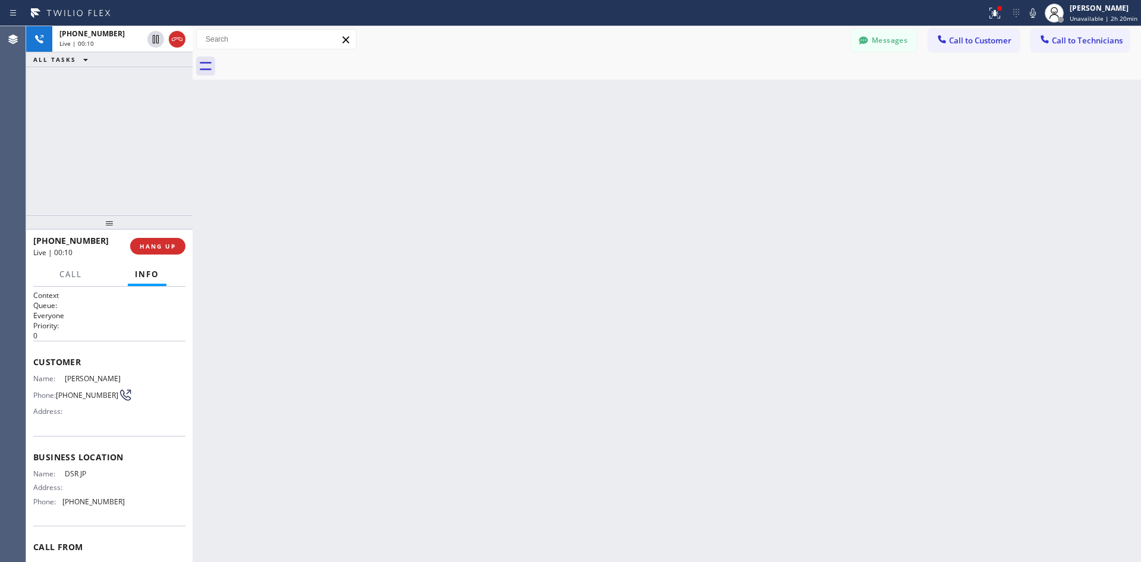
click at [109, 226] on div at bounding box center [109, 222] width 166 height 14
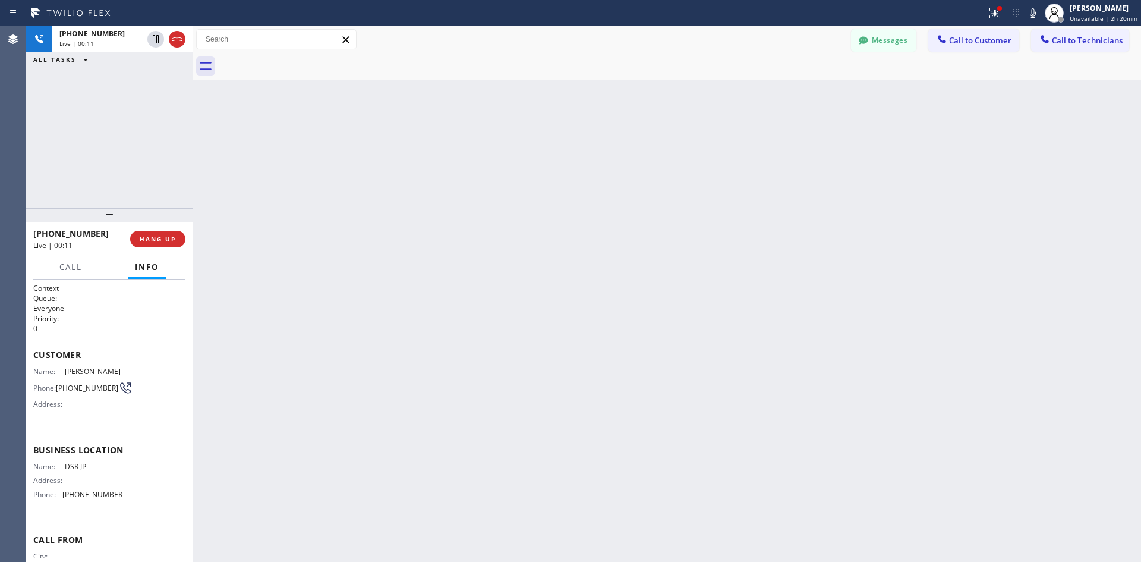
drag, startPoint x: 109, startPoint y: 226, endPoint x: 134, endPoint y: 107, distance: 122.1
click at [134, 107] on div "+13105088278 Live | 00:11 ALL TASKS ALL TASKS ACTIVE TASKS TASKS IN WRAP UP +13…" at bounding box center [109, 294] width 166 height 536
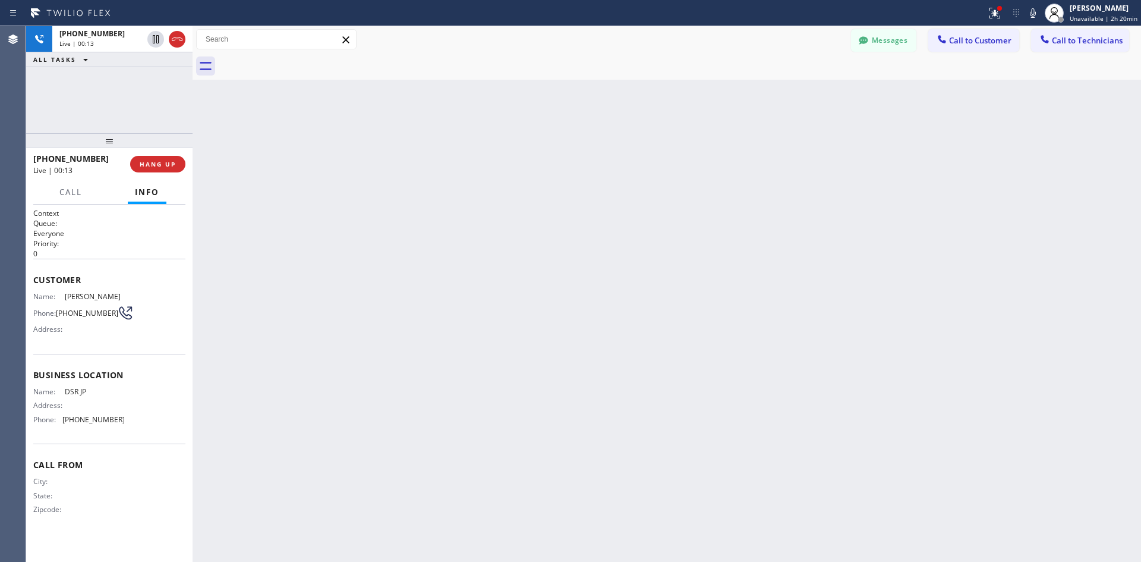
click at [118, 308] on icon at bounding box center [125, 313] width 14 height 14
click at [158, 41] on icon at bounding box center [156, 39] width 6 height 8
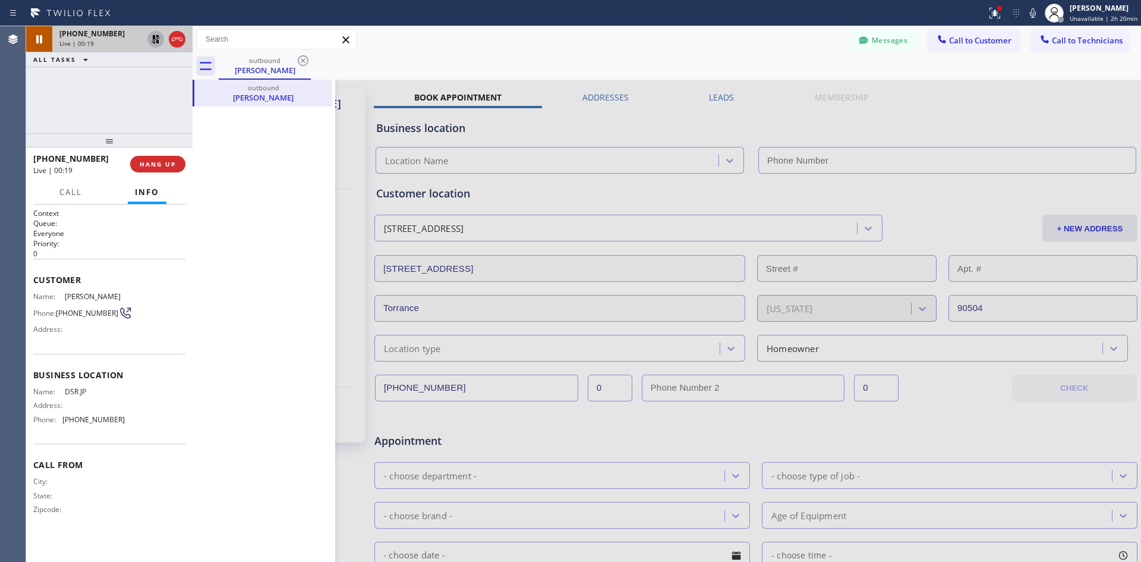
type input "[PHONE_NUMBER]"
click at [156, 32] on button at bounding box center [155, 39] width 17 height 17
click at [154, 38] on icon at bounding box center [156, 39] width 8 height 8
click at [45, 34] on icon at bounding box center [39, 39] width 14 height 14
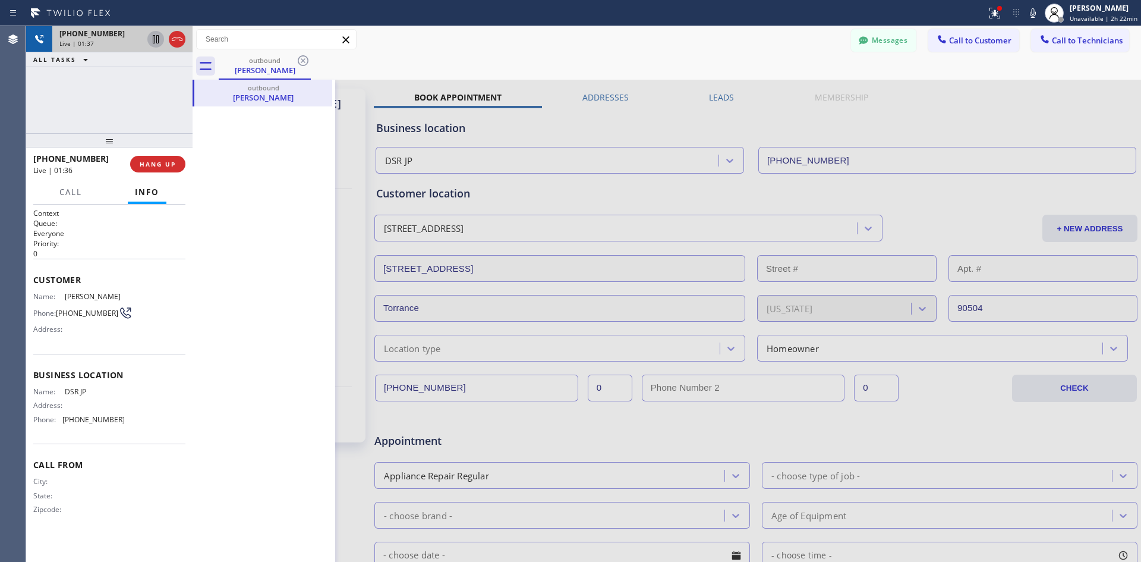
click at [70, 39] on span "Live | 01:37" at bounding box center [76, 43] width 34 height 8
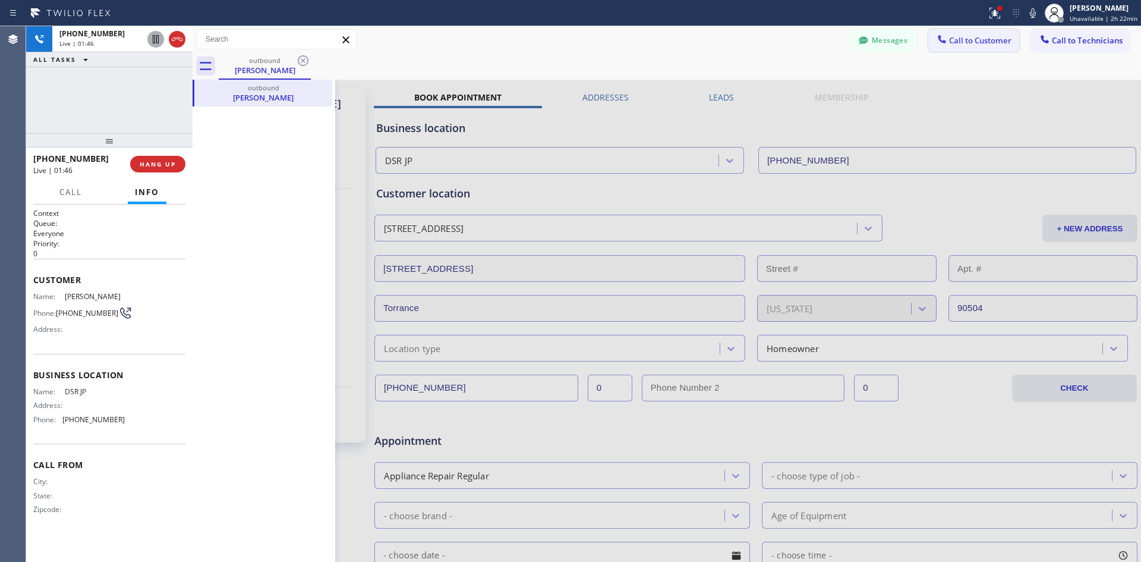
click at [993, 36] on span "Call to Customer" at bounding box center [980, 40] width 62 height 11
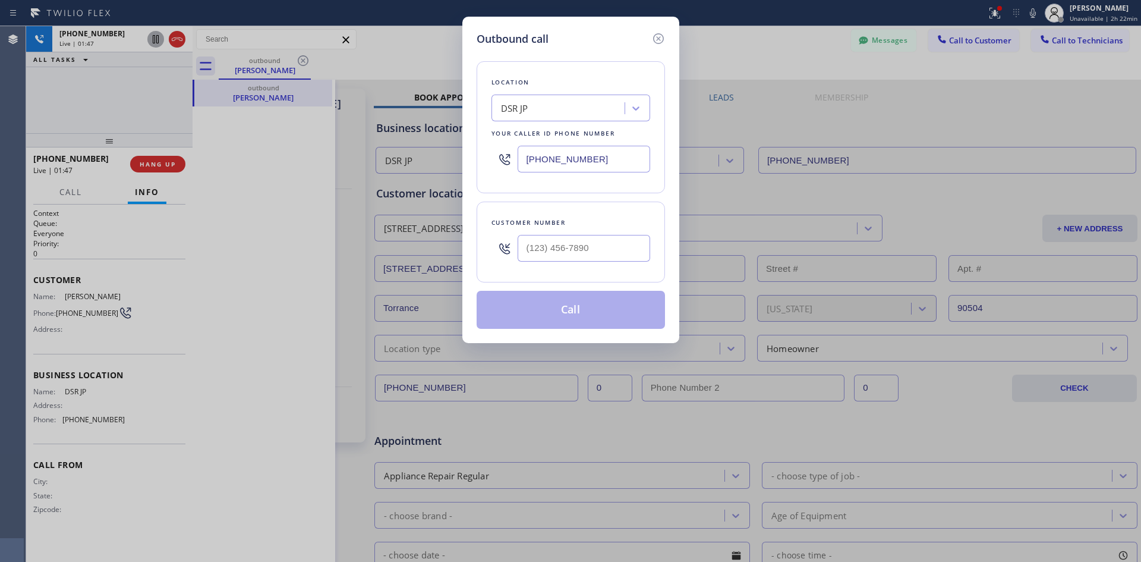
click at [918, 39] on div "Outbound call Location DSR JP Your caller id phone number (213) 423-5505 Custom…" at bounding box center [570, 281] width 1141 height 562
click at [656, 39] on icon at bounding box center [658, 39] width 14 height 14
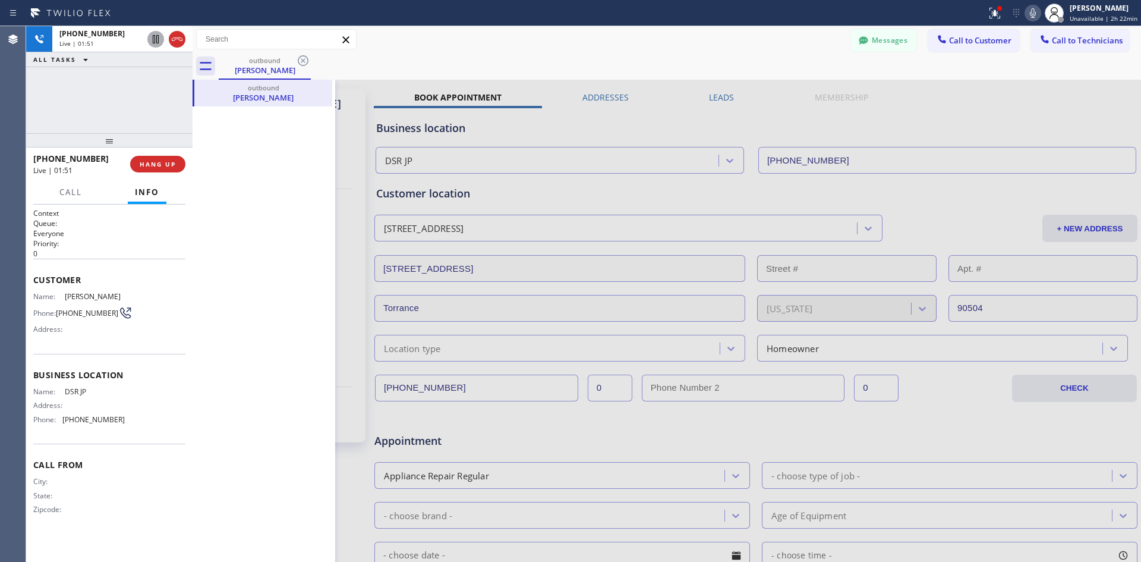
click at [1031, 8] on icon at bounding box center [1033, 13] width 14 height 14
click at [1028, 9] on icon at bounding box center [1033, 13] width 14 height 14
click at [153, 163] on span "HANG UP" at bounding box center [158, 164] width 36 height 8
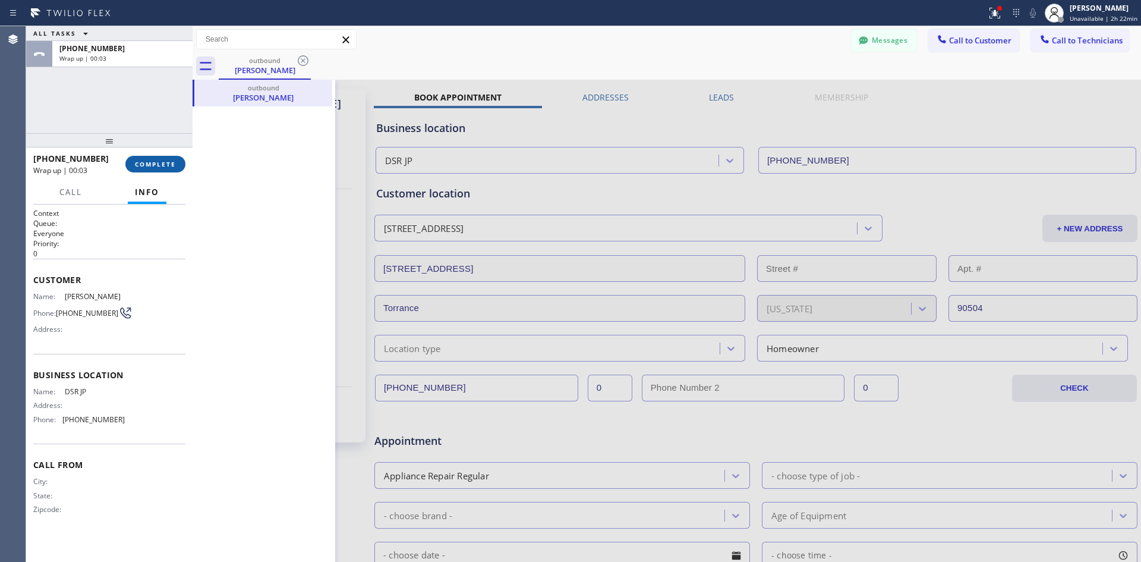
click at [163, 165] on span "COMPLETE" at bounding box center [155, 164] width 41 height 8
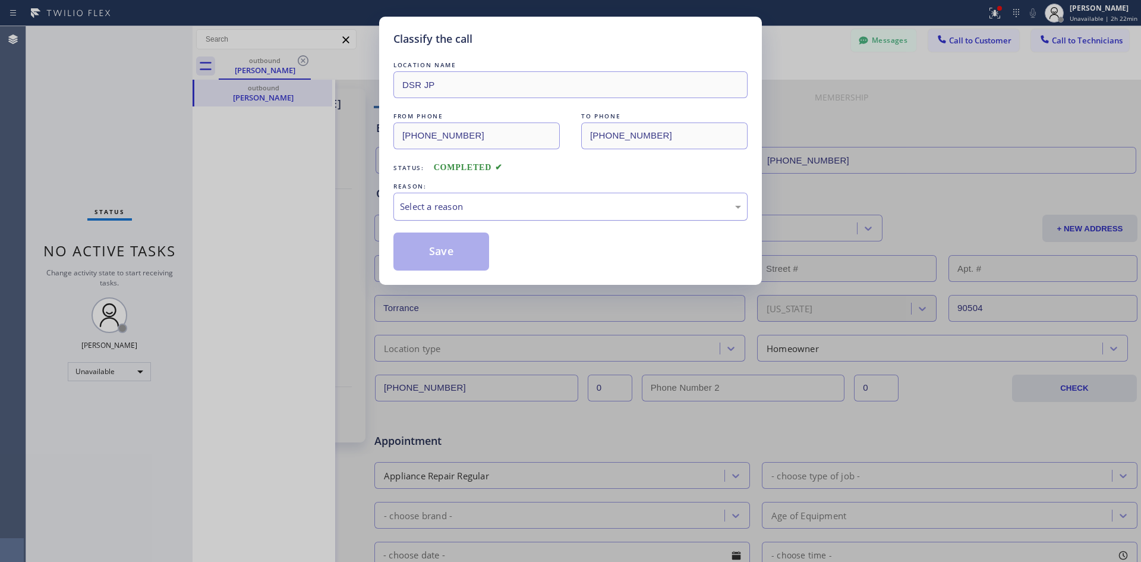
click at [454, 197] on div "Select a reason" at bounding box center [571, 207] width 354 height 28
click at [454, 261] on button "Save" at bounding box center [442, 251] width 96 height 38
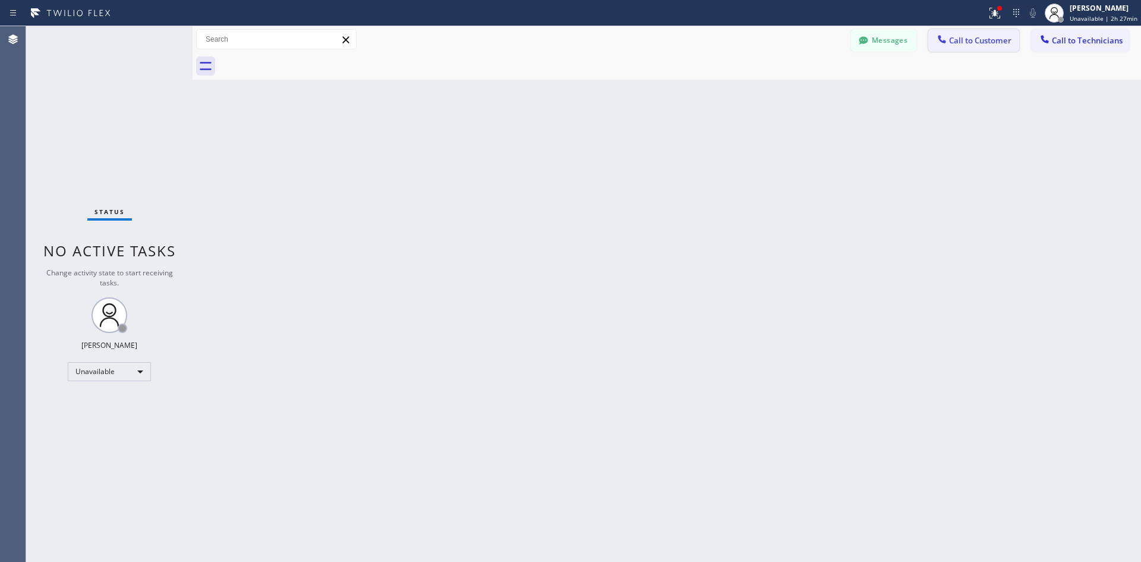
click at [979, 42] on span "Call to Customer" at bounding box center [980, 40] width 62 height 11
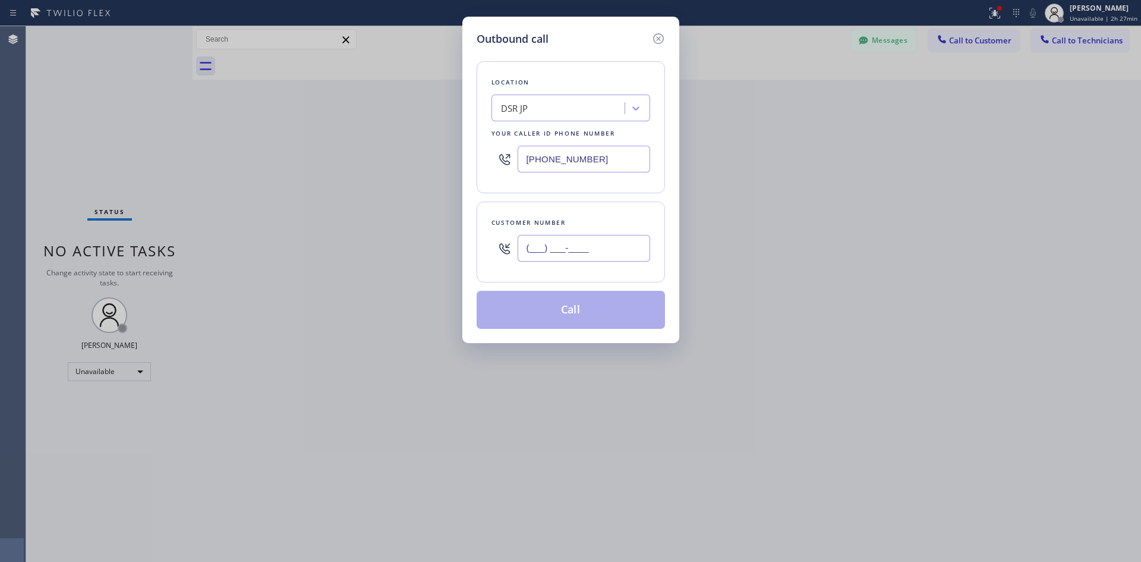
click at [550, 247] on input "(___) ___-____" at bounding box center [584, 248] width 133 height 27
paste input "510) 367-9876"
type input "[PHONE_NUMBER]"
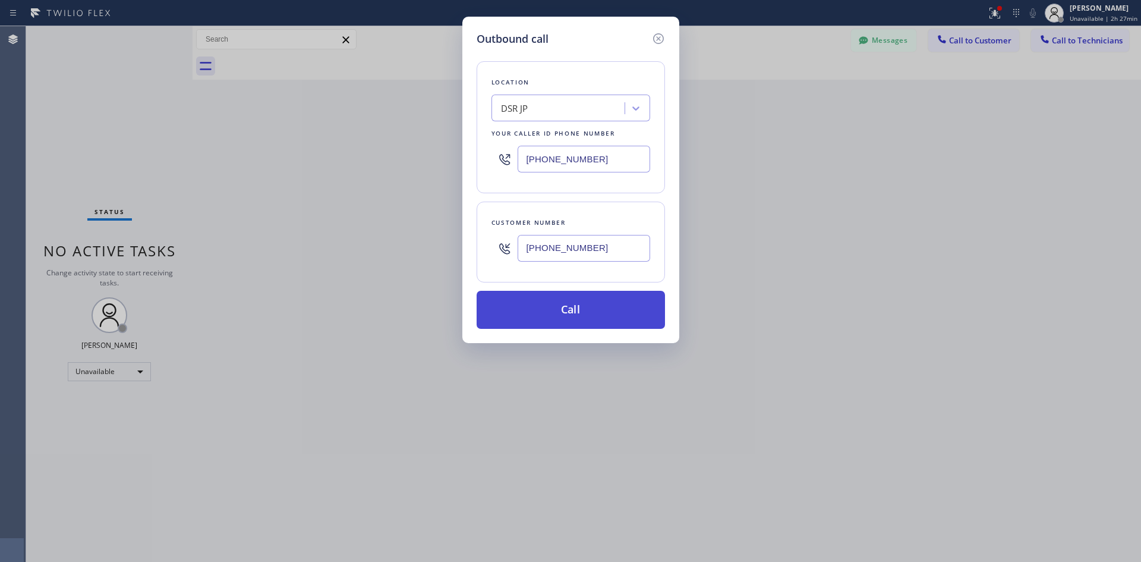
click at [556, 304] on button "Call" at bounding box center [571, 310] width 188 height 38
click at [618, 301] on div "Back to Dashboard Change Sender ID Customers Technicians Select a contact Outbo…" at bounding box center [667, 294] width 949 height 536
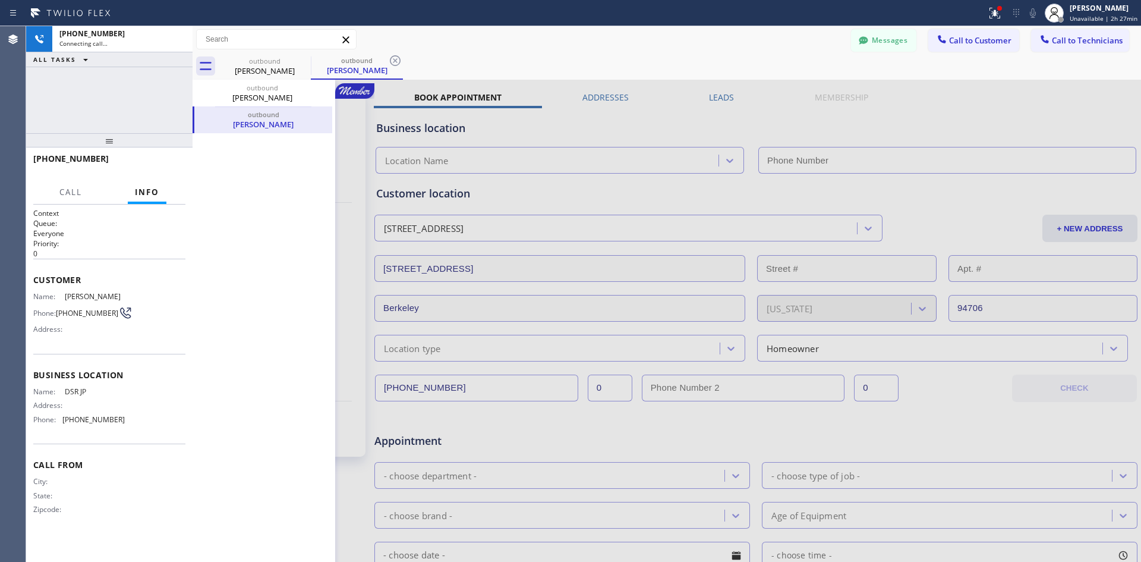
type input "[PHONE_NUMBER]"
click at [169, 163] on span "HANG UP" at bounding box center [158, 164] width 36 height 8
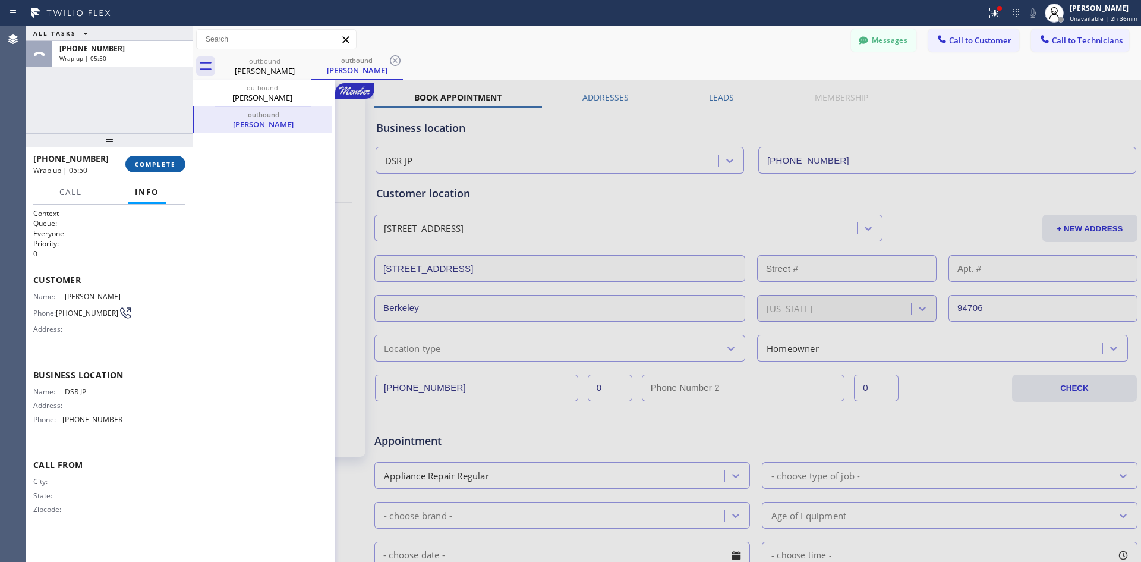
click at [146, 162] on span "COMPLETE" at bounding box center [155, 164] width 41 height 8
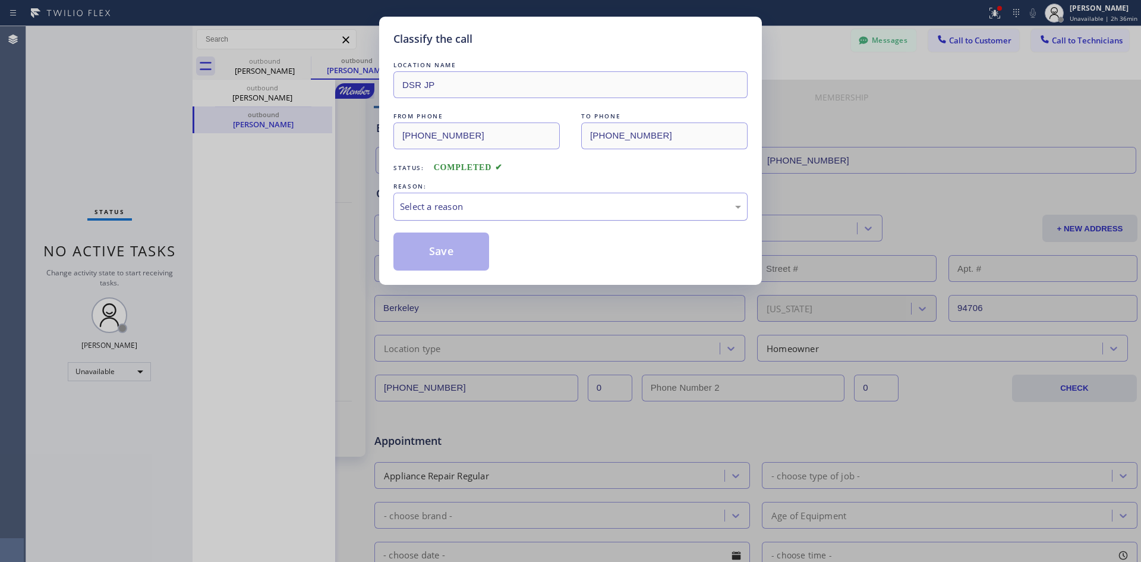
click at [493, 199] on div "Select a reason" at bounding box center [571, 207] width 354 height 28
click at [470, 231] on div "LOCATION NAME DSR JP FROM PHONE (213) 423-5505 TO PHONE (510) 367-9876 Status: …" at bounding box center [571, 165] width 354 height 212
click at [481, 246] on button "Save" at bounding box center [442, 251] width 96 height 38
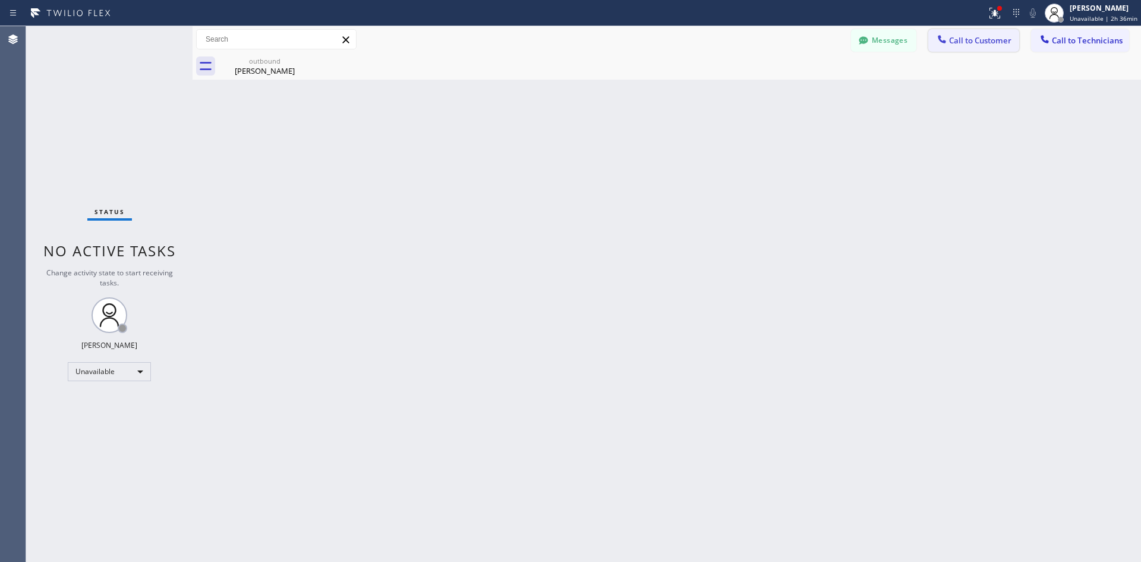
click at [974, 39] on span "Call to Customer" at bounding box center [980, 40] width 62 height 11
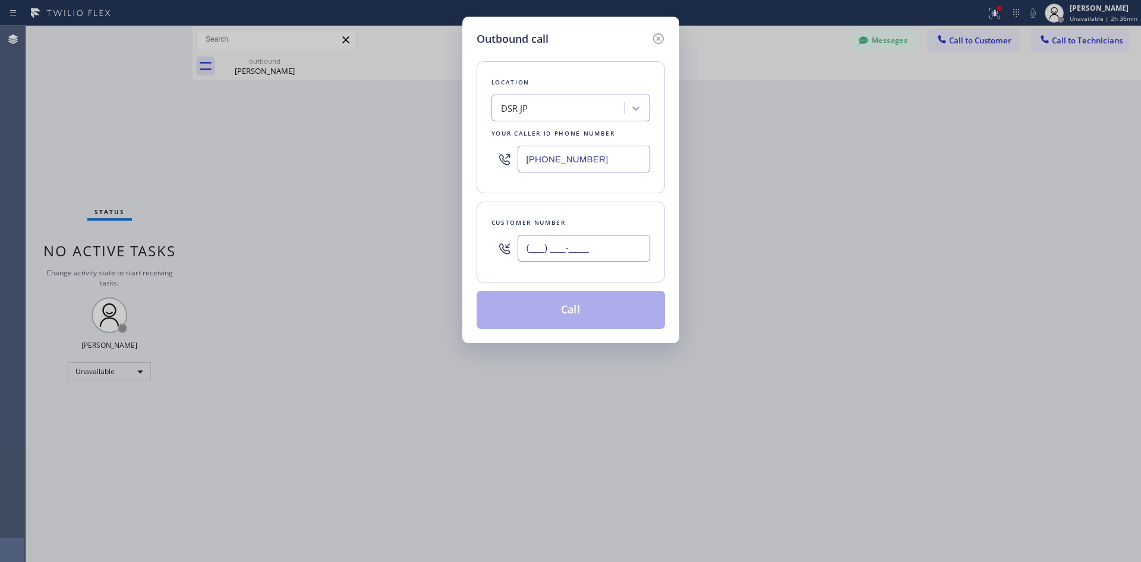
click at [571, 260] on input "(___) ___-____" at bounding box center [584, 248] width 133 height 27
click at [530, 249] on input "(___) ___-____" at bounding box center [584, 248] width 133 height 27
paste input "510) 789-3618"
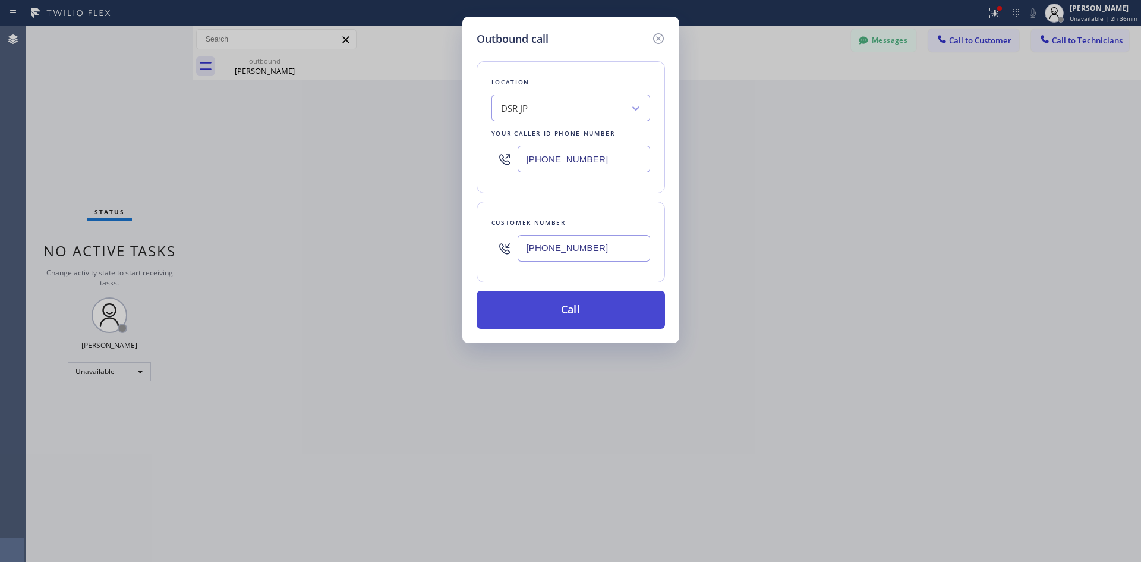
type input "[PHONE_NUMBER]"
click at [568, 310] on button "Call" at bounding box center [571, 310] width 188 height 38
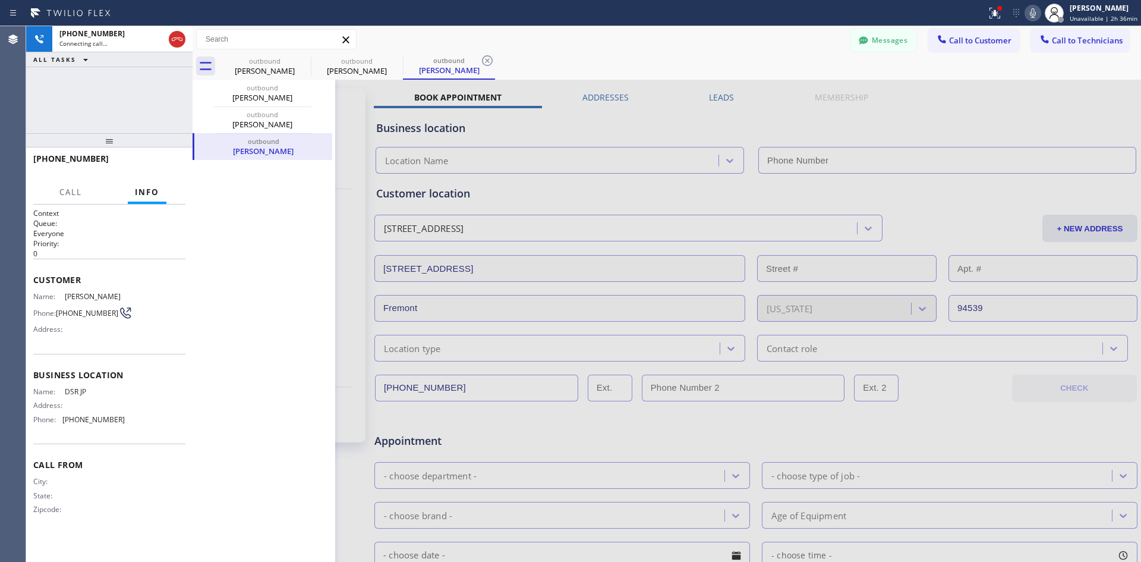
type input "[PHONE_NUMBER]"
click at [184, 166] on button "HANG UP" at bounding box center [157, 164] width 55 height 17
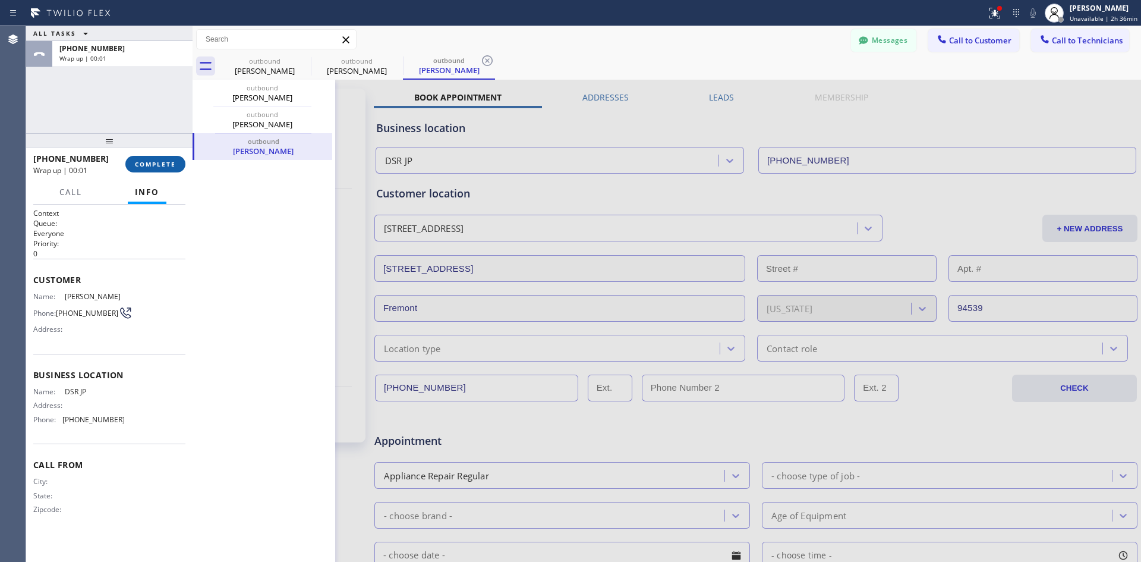
click at [159, 169] on button "COMPLETE" at bounding box center [155, 164] width 60 height 17
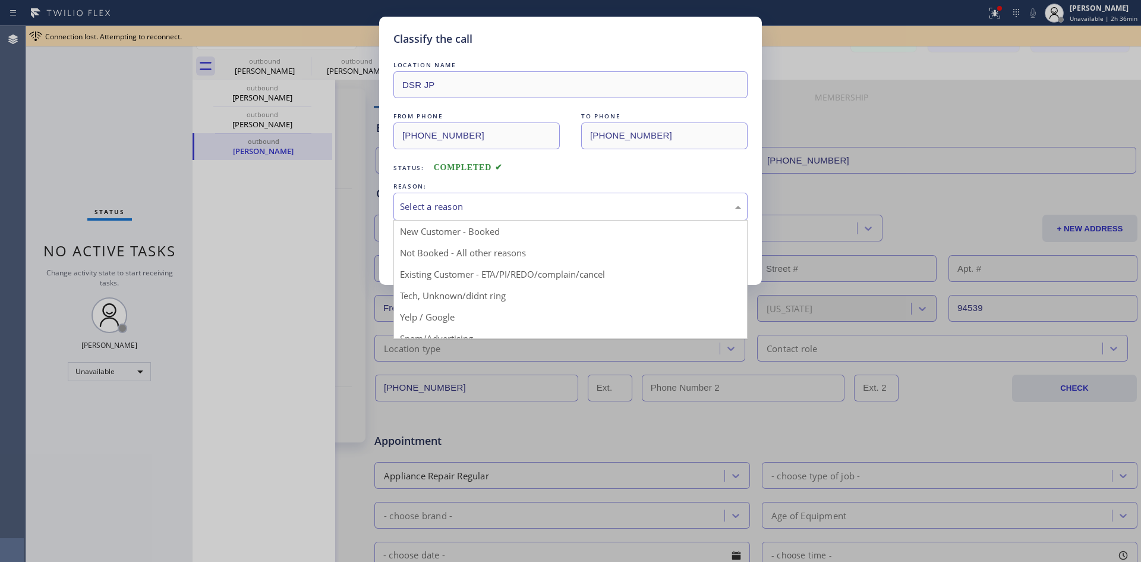
click at [511, 208] on div "Select a reason" at bounding box center [570, 207] width 341 height 14
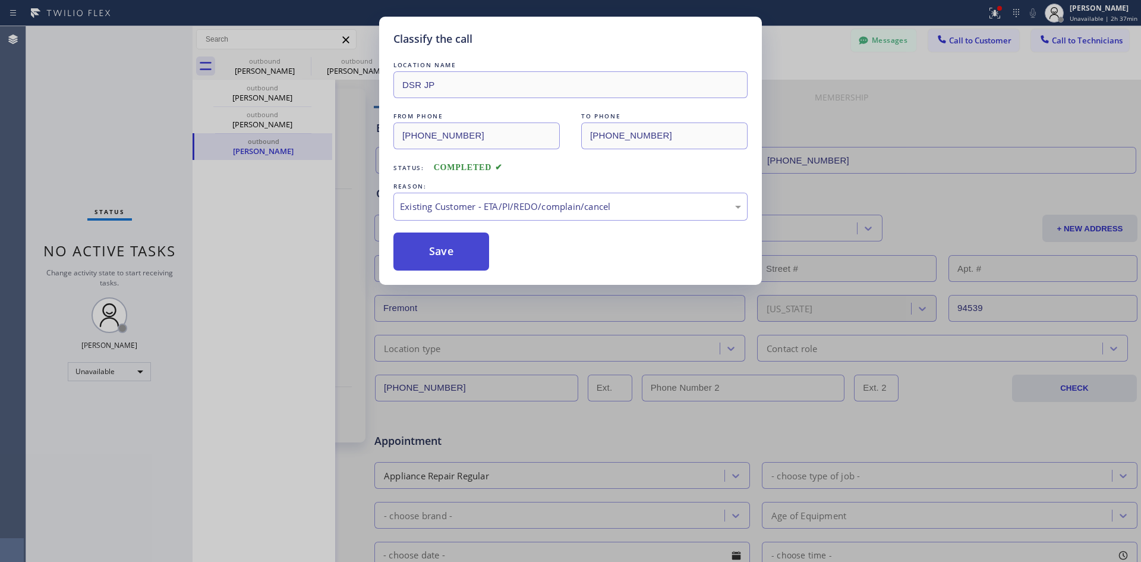
click at [437, 246] on button "Save" at bounding box center [442, 251] width 96 height 38
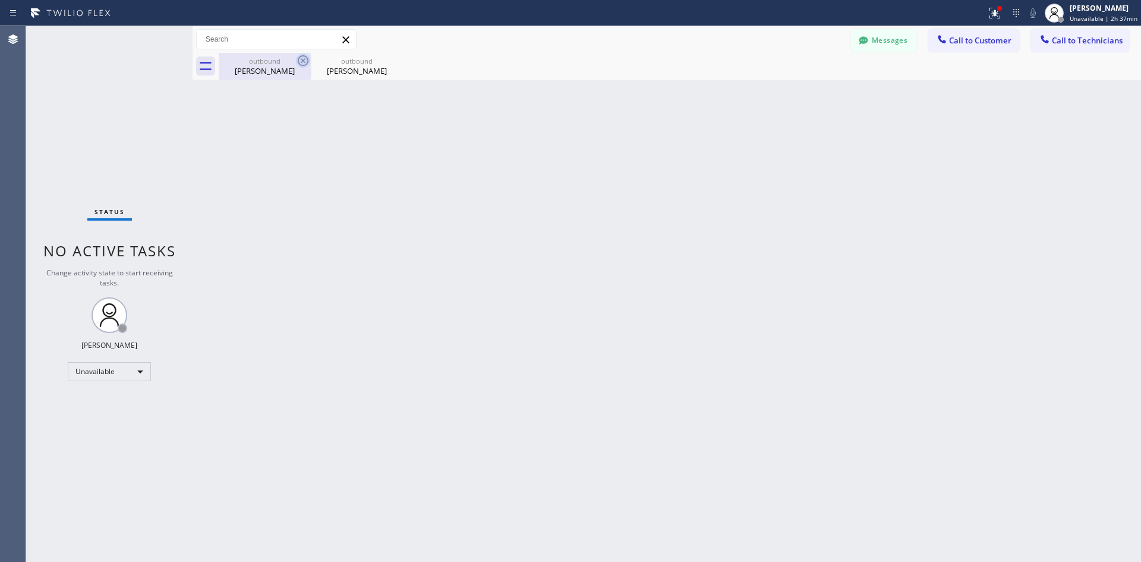
click at [301, 61] on icon at bounding box center [303, 60] width 14 height 14
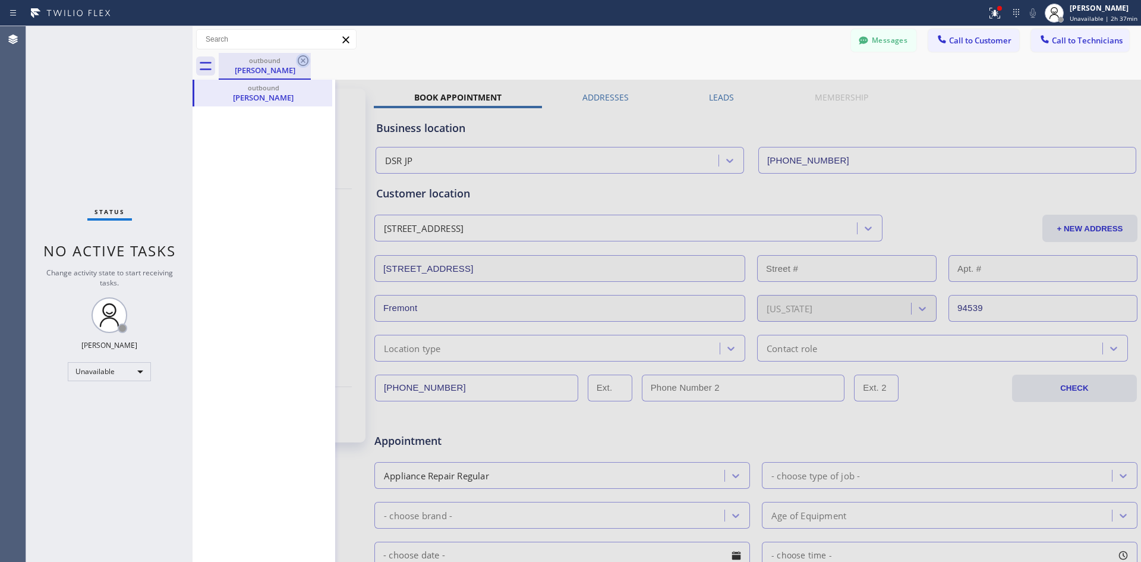
click at [301, 58] on icon at bounding box center [303, 60] width 14 height 14
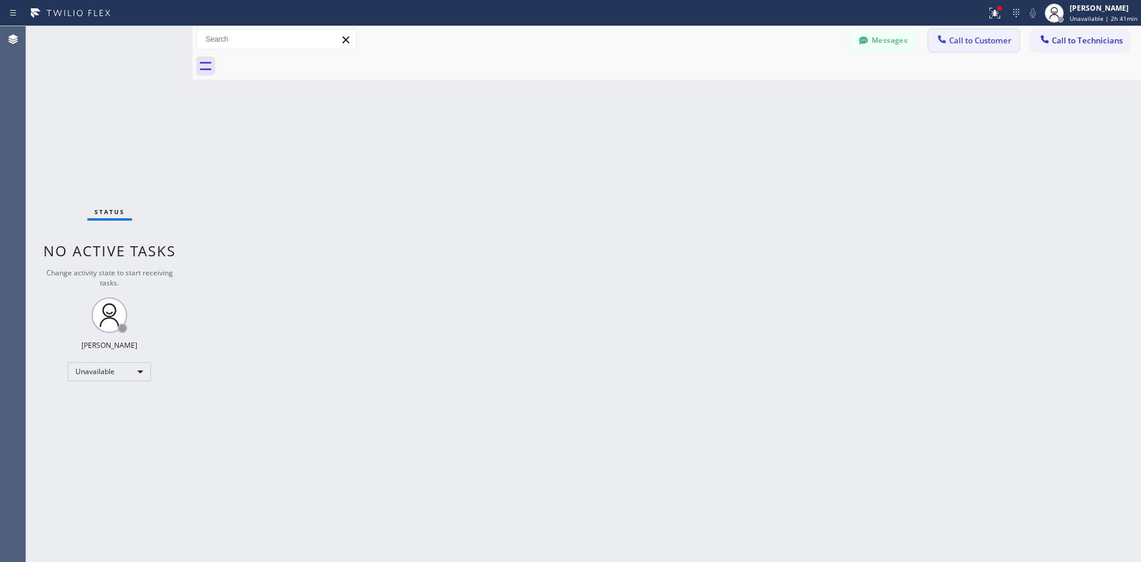
click at [968, 43] on span "Call to Customer" at bounding box center [980, 40] width 62 height 11
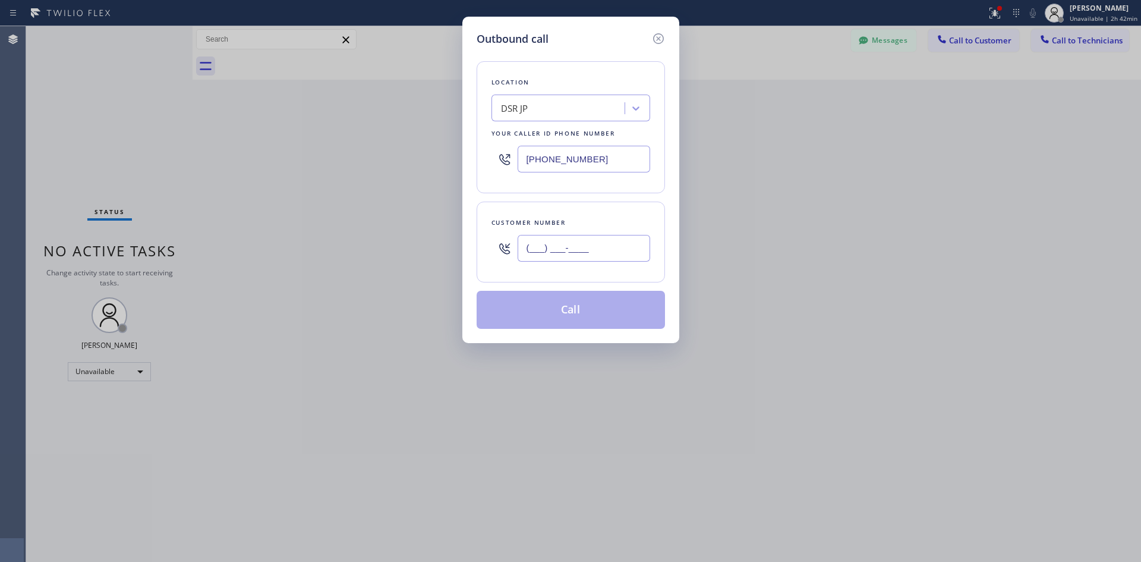
click at [531, 251] on input "(___) ___-____" at bounding box center [584, 248] width 133 height 27
paste input "646) 319-0088"
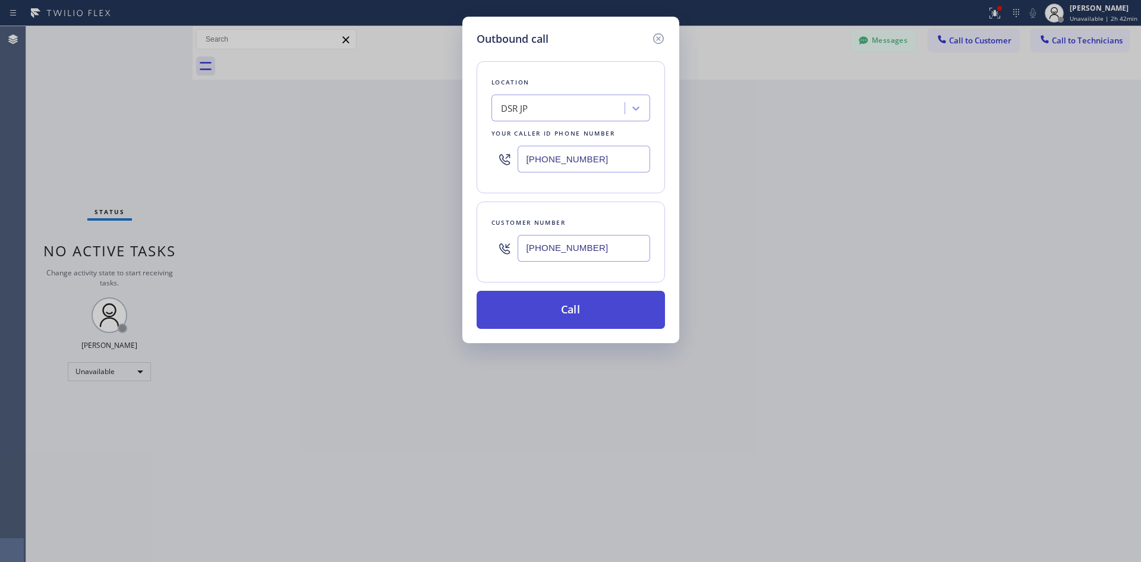
type input "(646) 319-0088"
click at [581, 306] on button "Call" at bounding box center [571, 310] width 188 height 38
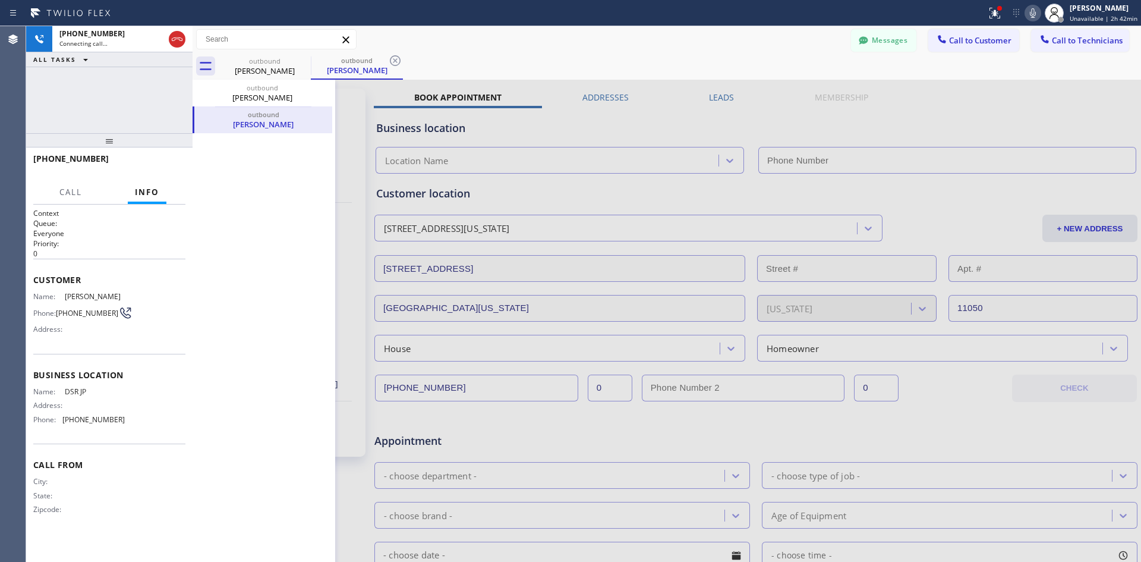
type input "[PHONE_NUMBER]"
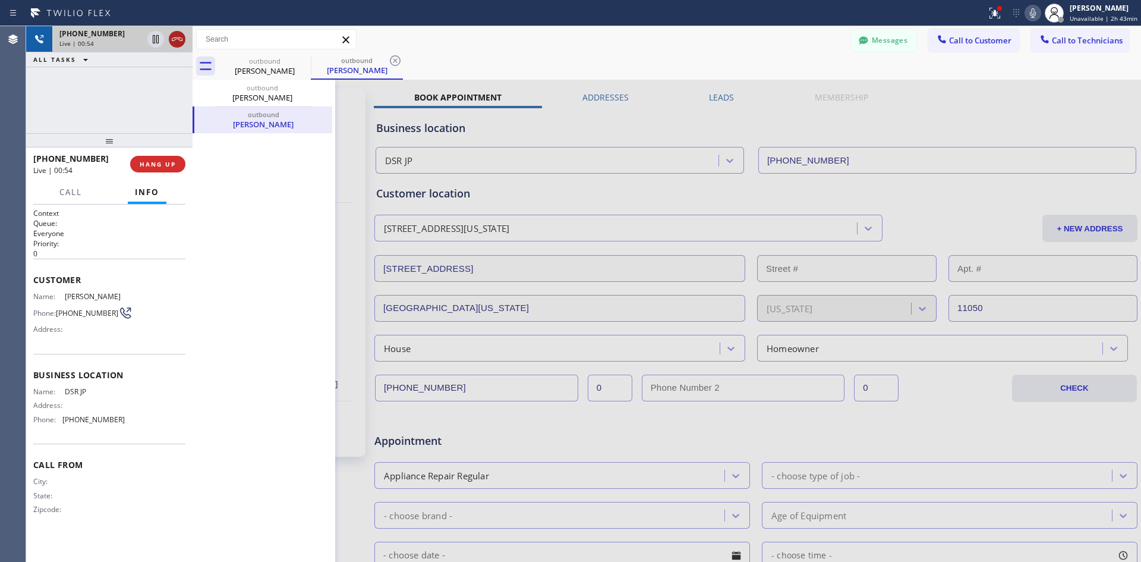
click at [175, 40] on icon at bounding box center [177, 39] width 14 height 14
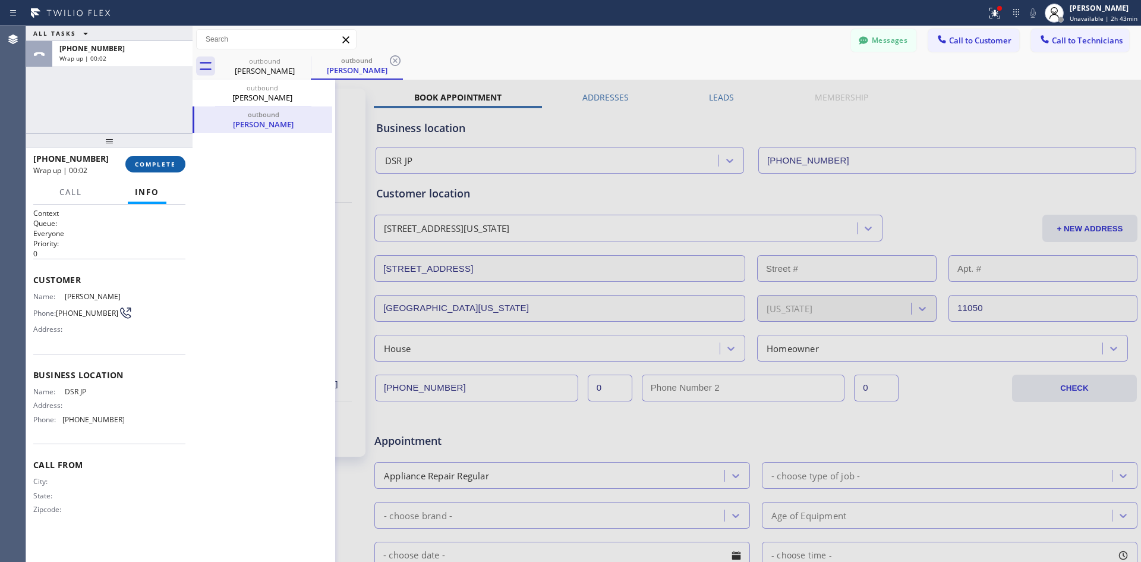
click at [159, 169] on button "COMPLETE" at bounding box center [155, 164] width 60 height 17
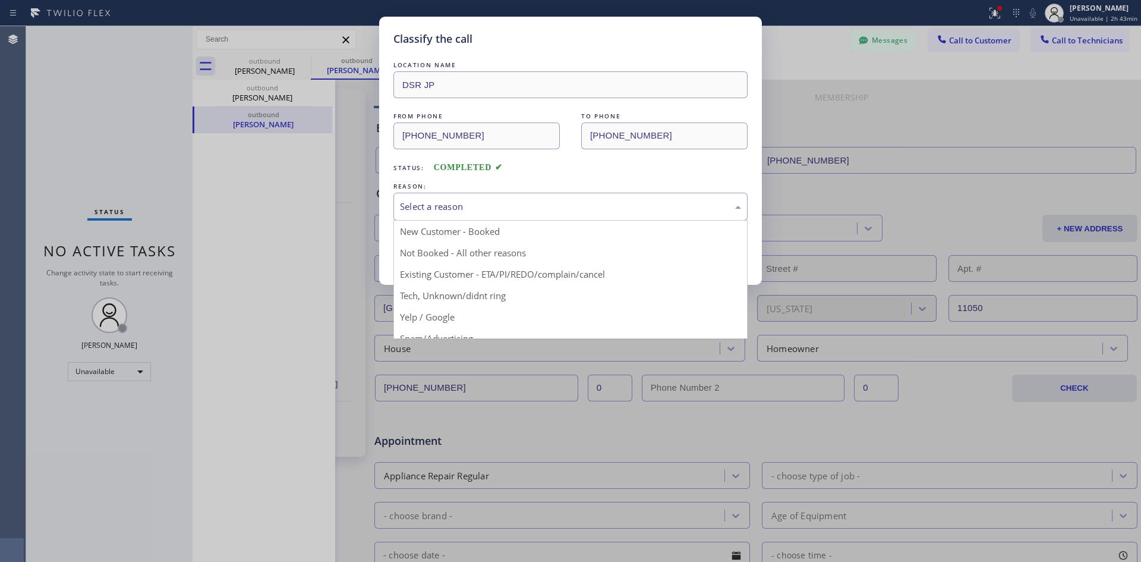
click at [506, 211] on div "Select a reason" at bounding box center [570, 207] width 341 height 14
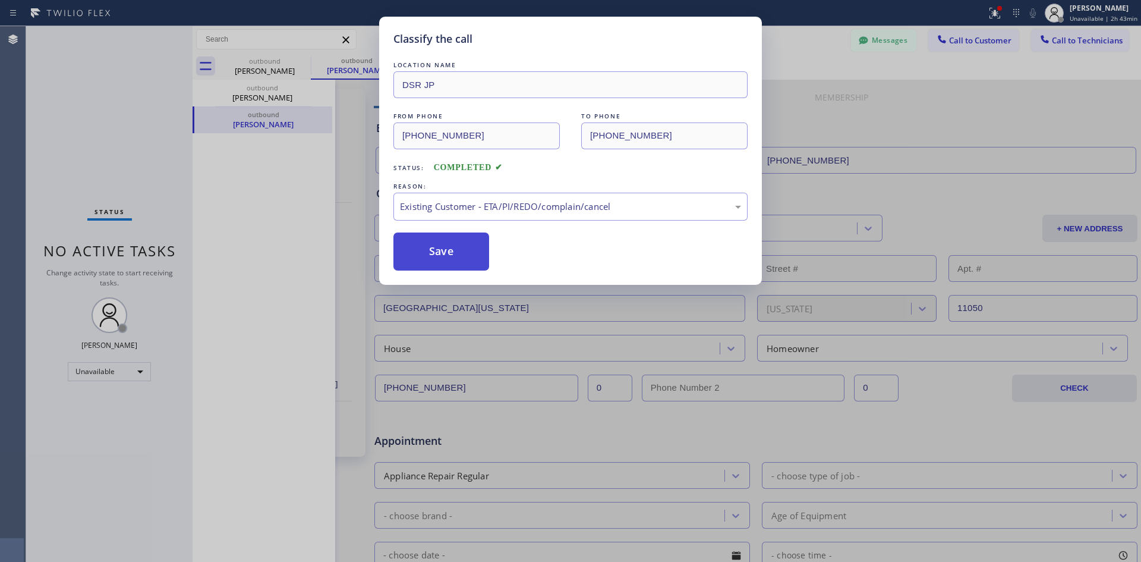
click at [445, 241] on button "Save" at bounding box center [442, 251] width 96 height 38
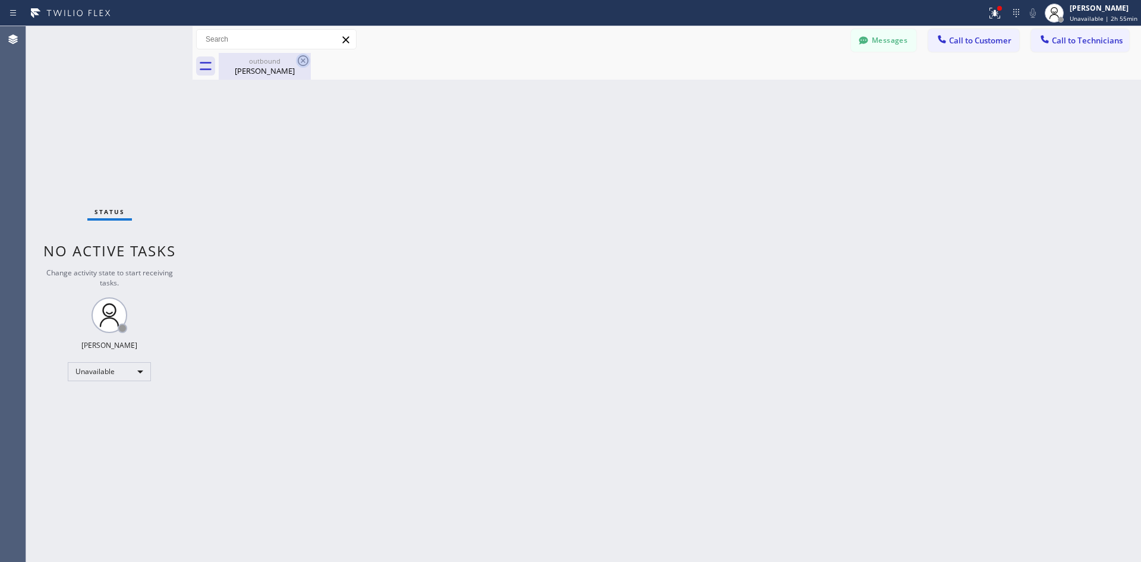
click at [304, 62] on icon at bounding box center [303, 60] width 11 height 11
click at [984, 42] on span "Call to Customer" at bounding box center [980, 40] width 62 height 11
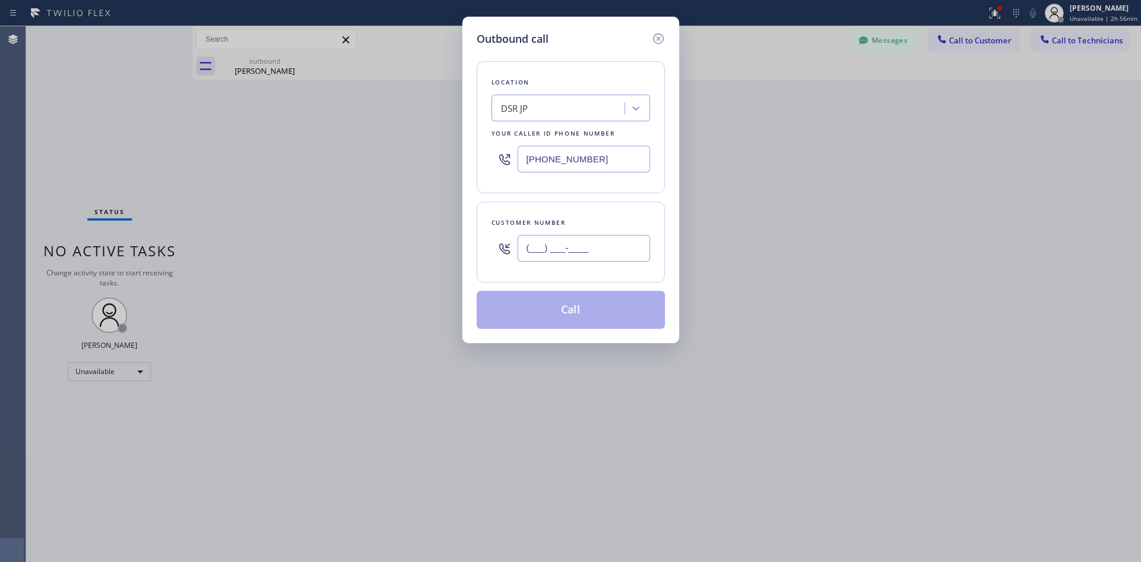
click at [533, 250] on input "(___) ___-____" at bounding box center [584, 248] width 133 height 27
paste input "718) 702-5018"
type input "(718) 702-5018"
click at [549, 303] on button "Call" at bounding box center [571, 310] width 188 height 38
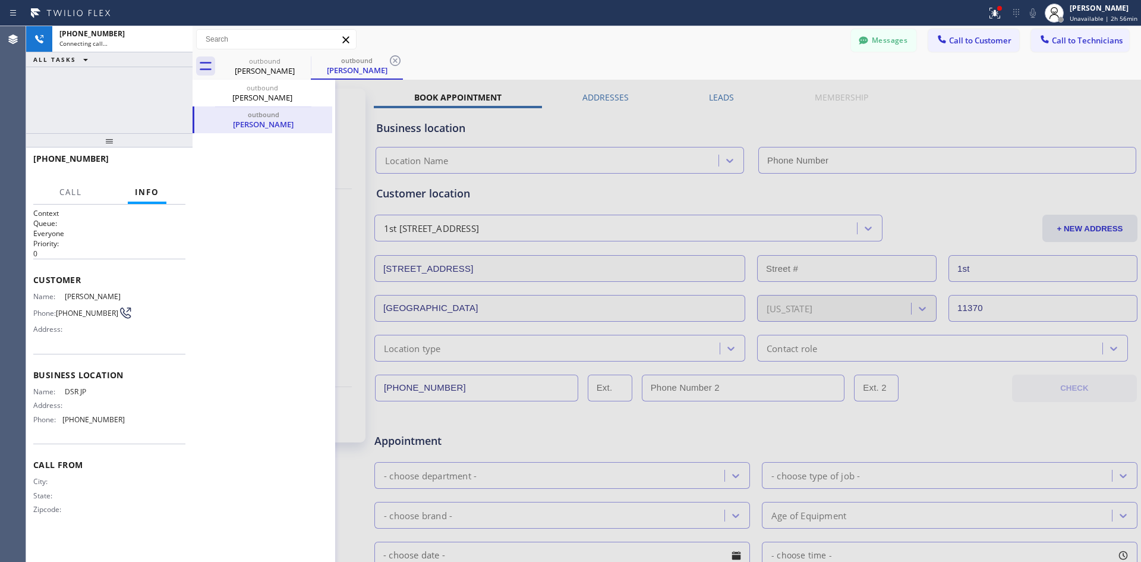
type input "[PHONE_NUMBER]"
click at [153, 160] on span "HANG UP" at bounding box center [158, 164] width 36 height 8
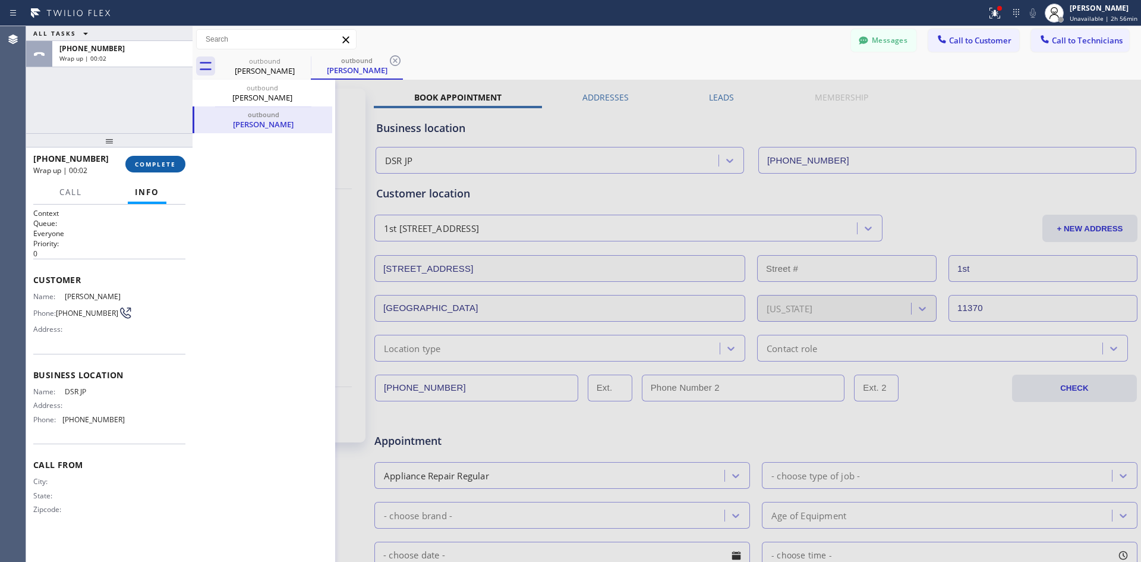
click at [163, 165] on span "COMPLETE" at bounding box center [155, 164] width 41 height 8
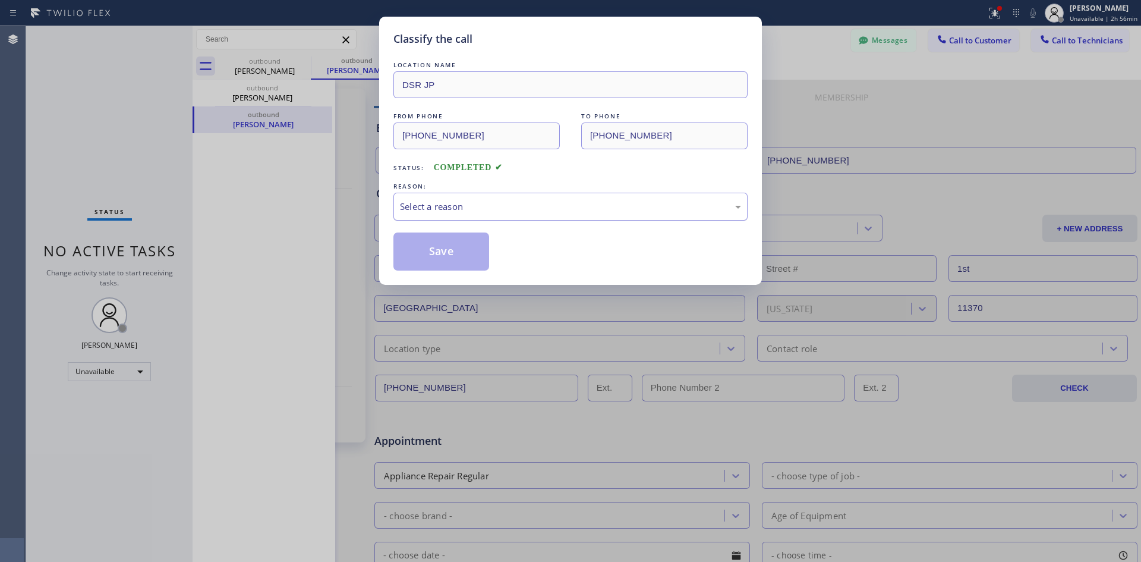
click at [462, 201] on div "Select a reason" at bounding box center [571, 207] width 354 height 28
click at [481, 248] on button "Save" at bounding box center [442, 251] width 96 height 38
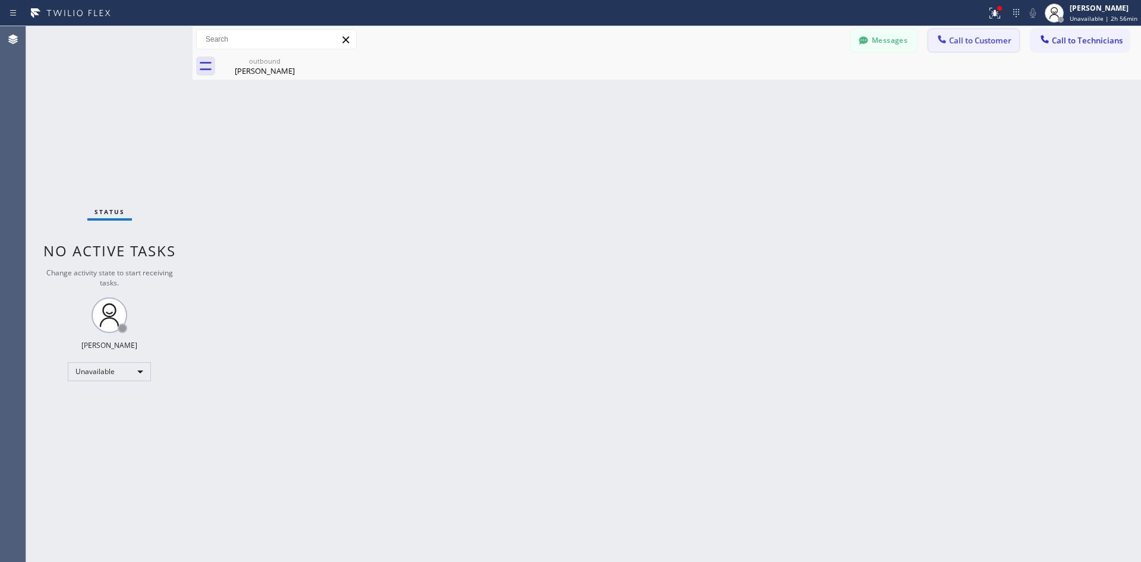
click at [980, 39] on span "Call to Customer" at bounding box center [980, 40] width 62 height 11
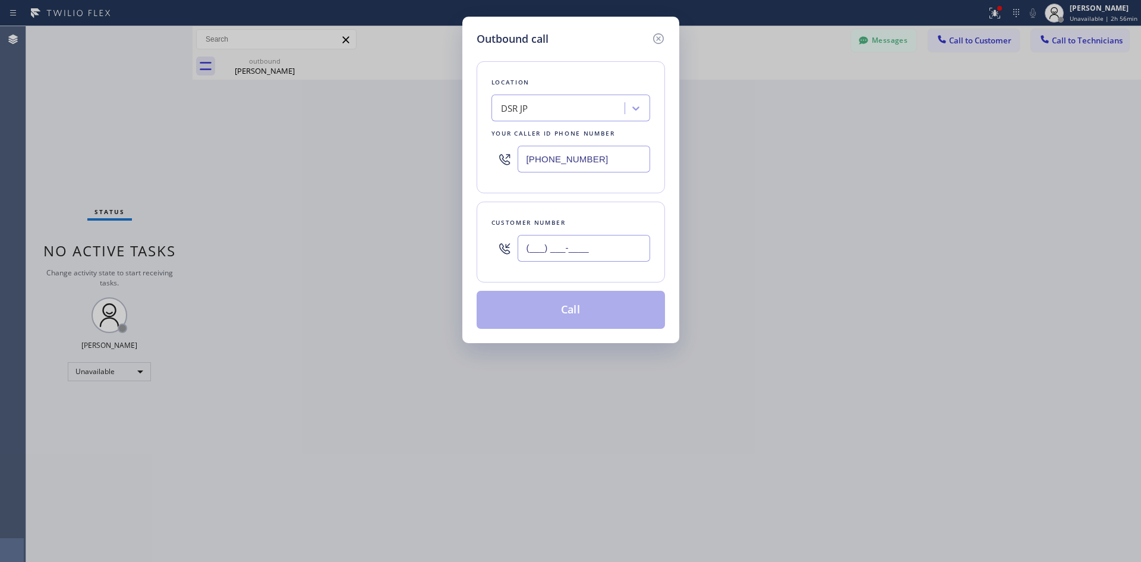
click at [529, 249] on input "(___) ___-____" at bounding box center [584, 248] width 133 height 27
paste input "718) 702-5018"
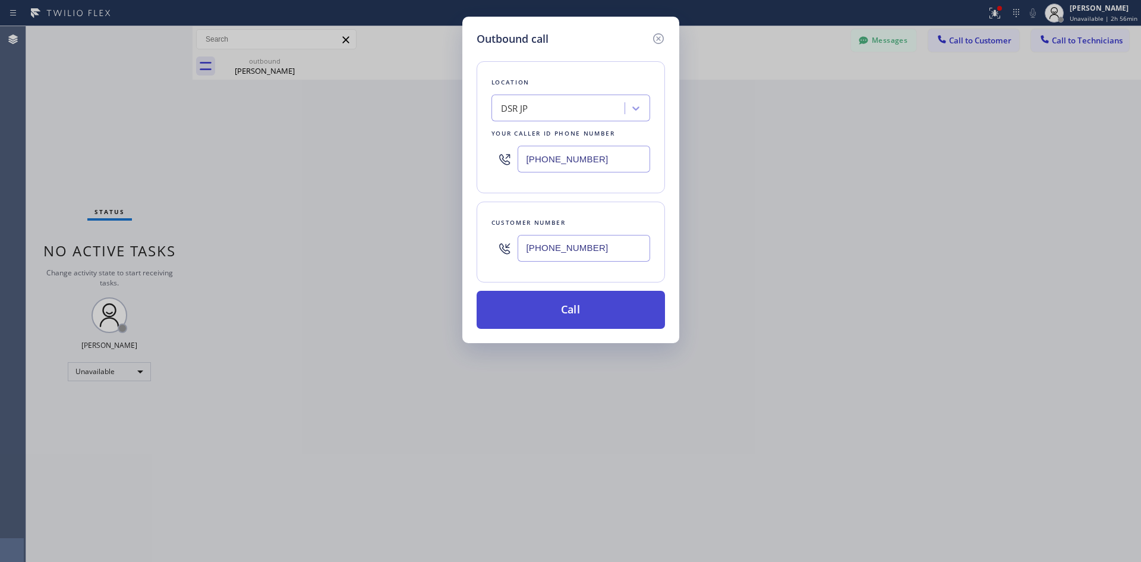
type input "(718) 702-5018"
click at [580, 313] on button "Call" at bounding box center [571, 310] width 188 height 38
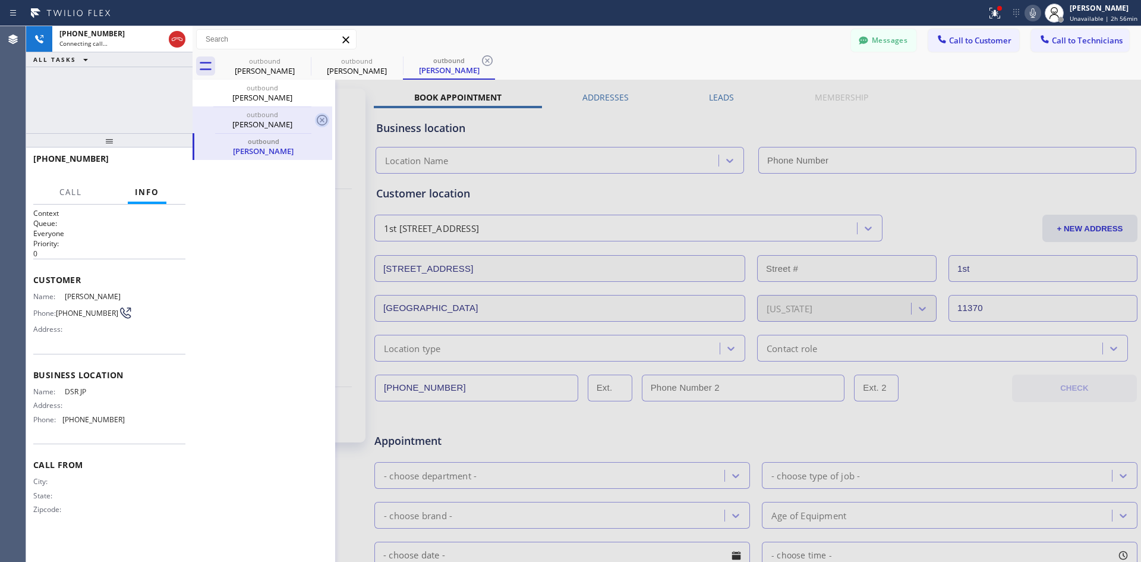
click at [318, 118] on icon at bounding box center [322, 120] width 11 height 11
type input "[PHONE_NUMBER]"
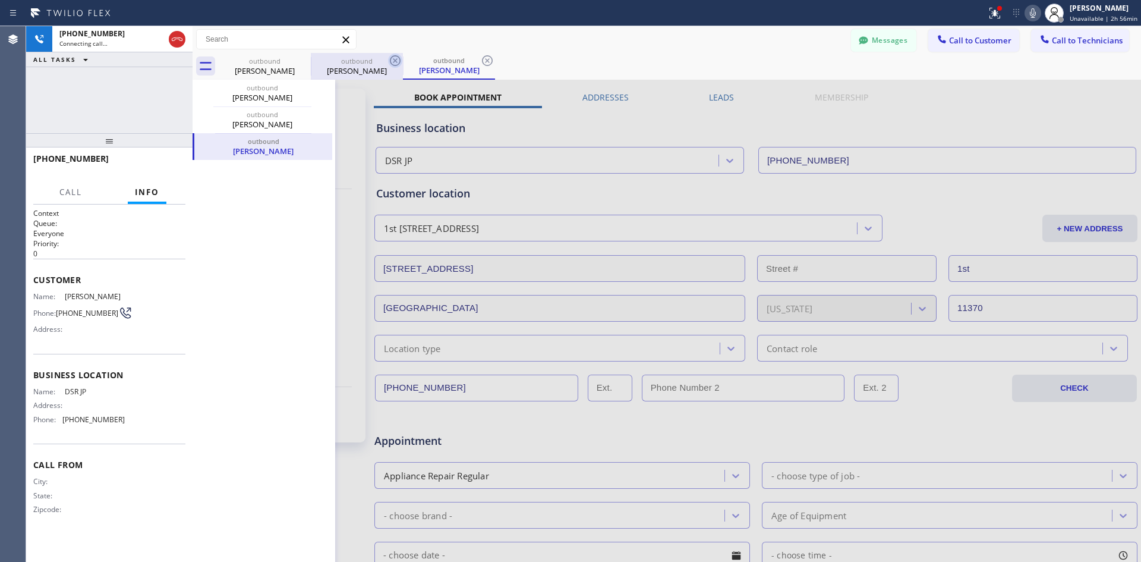
click at [396, 62] on icon at bounding box center [395, 60] width 11 height 11
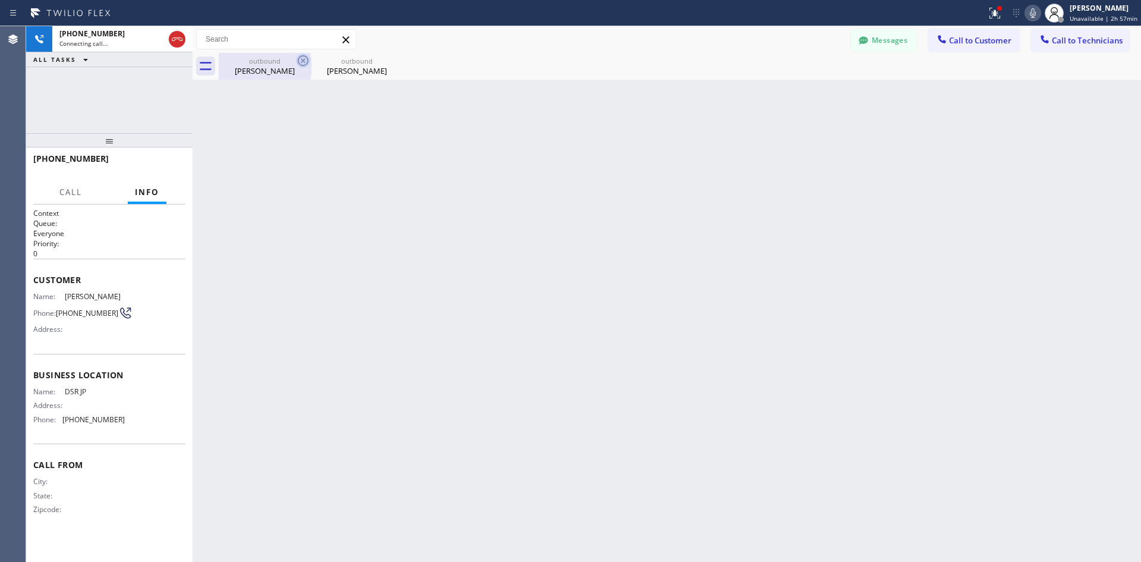
click at [304, 59] on icon at bounding box center [303, 60] width 14 height 14
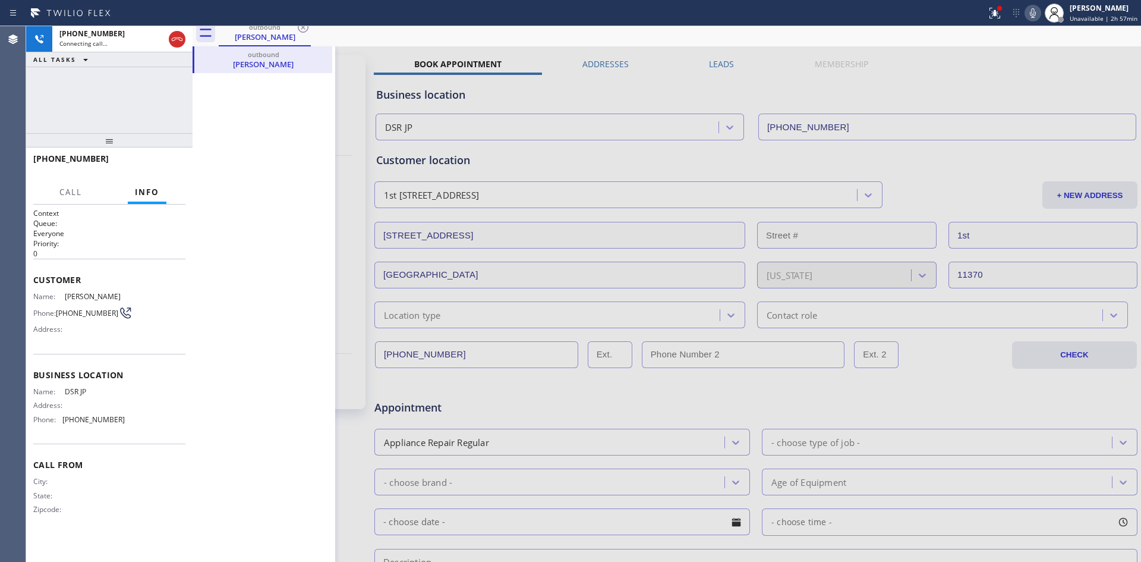
scroll to position [59, 0]
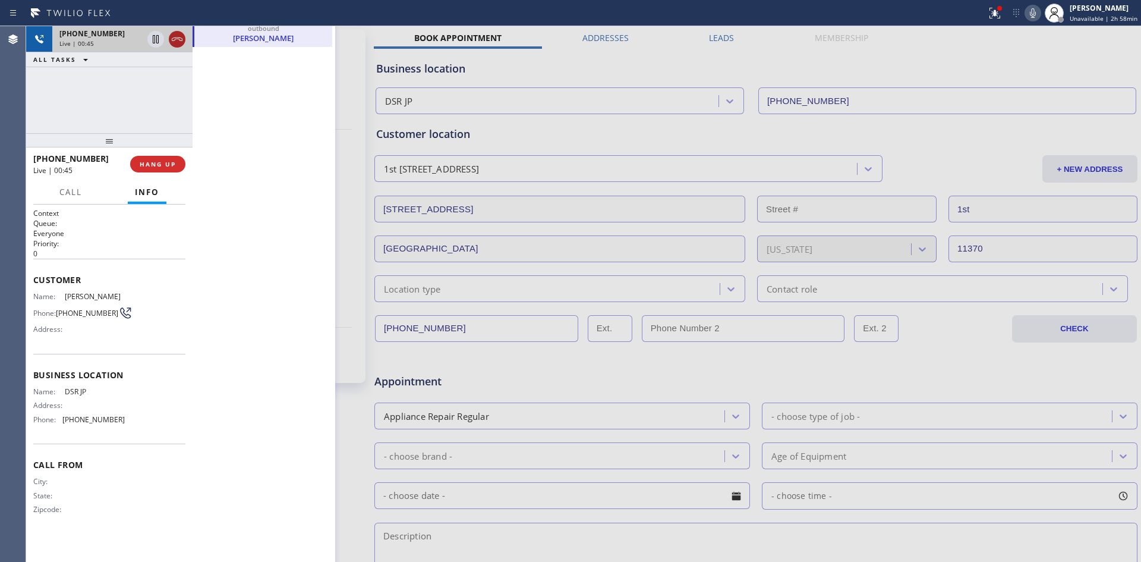
click at [177, 39] on icon at bounding box center [177, 39] width 14 height 14
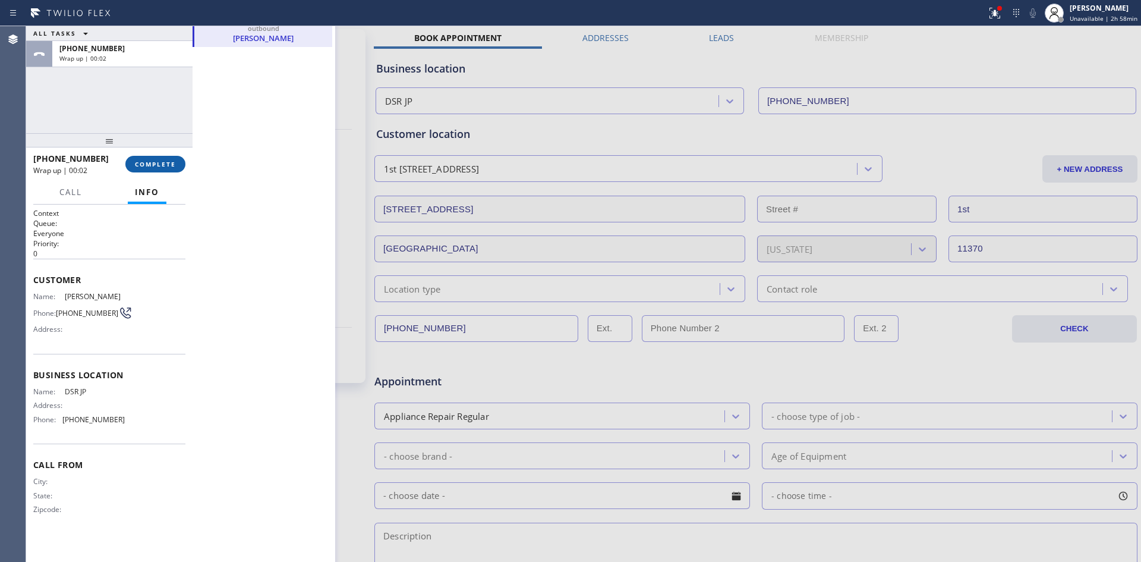
click at [163, 161] on span "COMPLETE" at bounding box center [155, 164] width 41 height 8
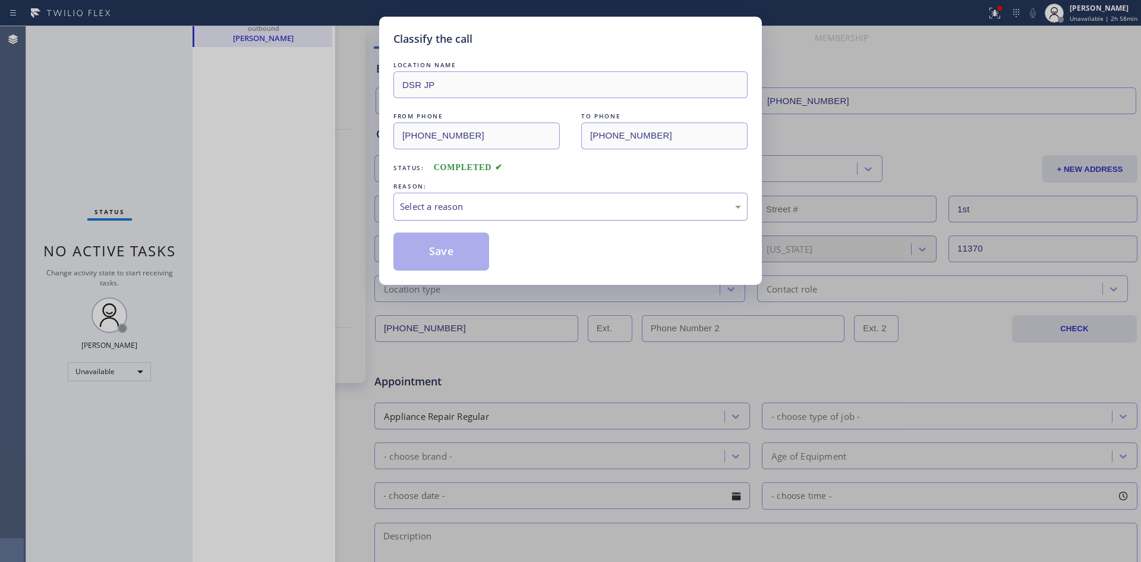
click at [443, 215] on div "Select a reason" at bounding box center [571, 207] width 354 height 28
click at [468, 248] on button "Save" at bounding box center [442, 251] width 96 height 38
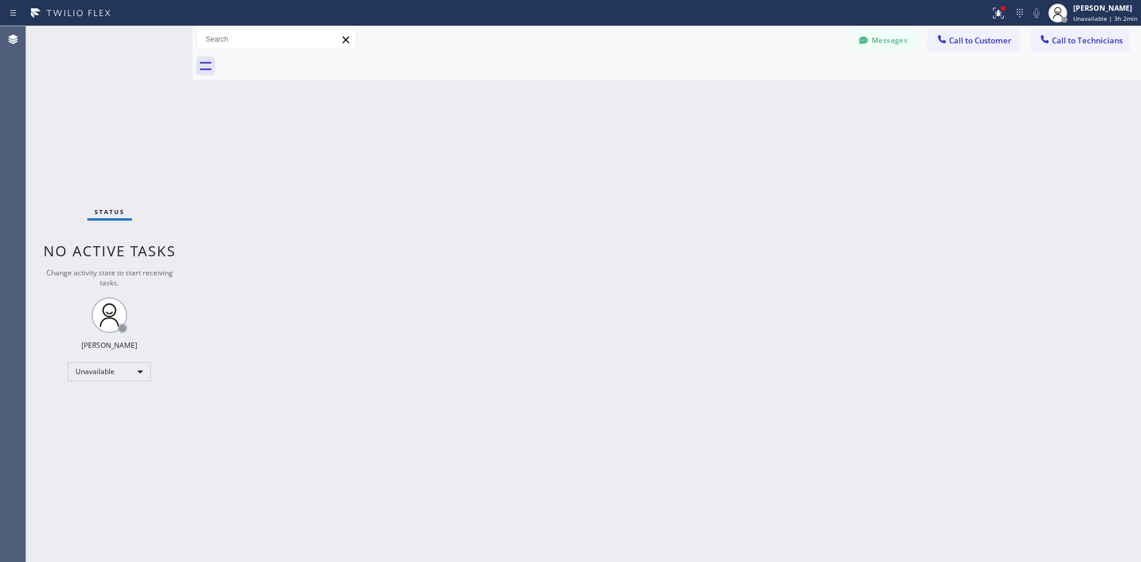
click at [952, 39] on span "Call to Customer" at bounding box center [980, 40] width 62 height 11
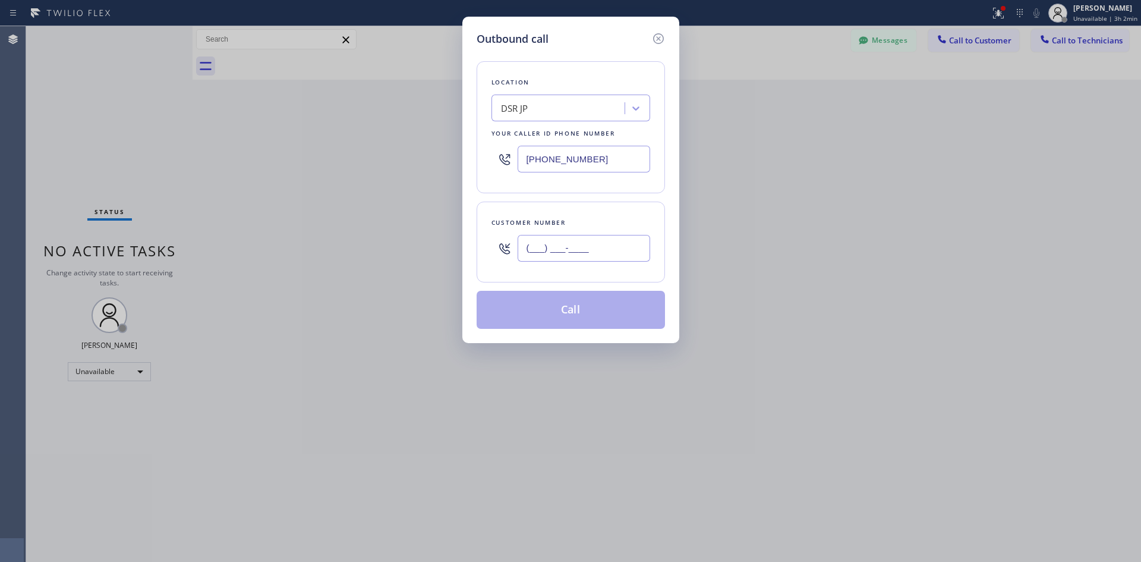
click at [530, 248] on input "(___) ___-____" at bounding box center [584, 248] width 133 height 27
paste input "619) 761-9569"
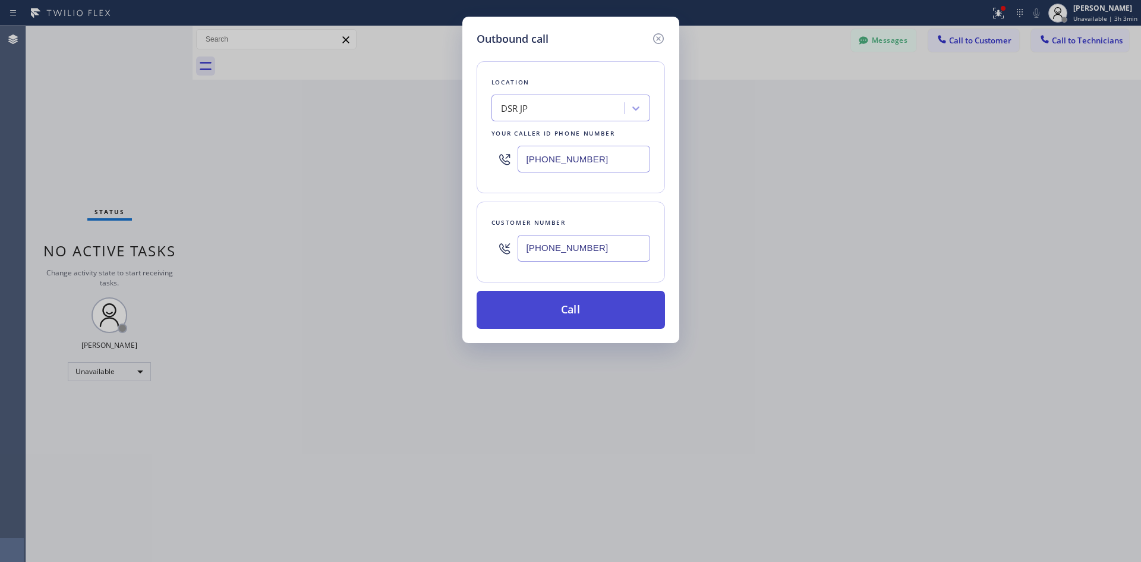
type input "(619) 761-9569"
click at [547, 301] on button "Call" at bounding box center [571, 310] width 188 height 38
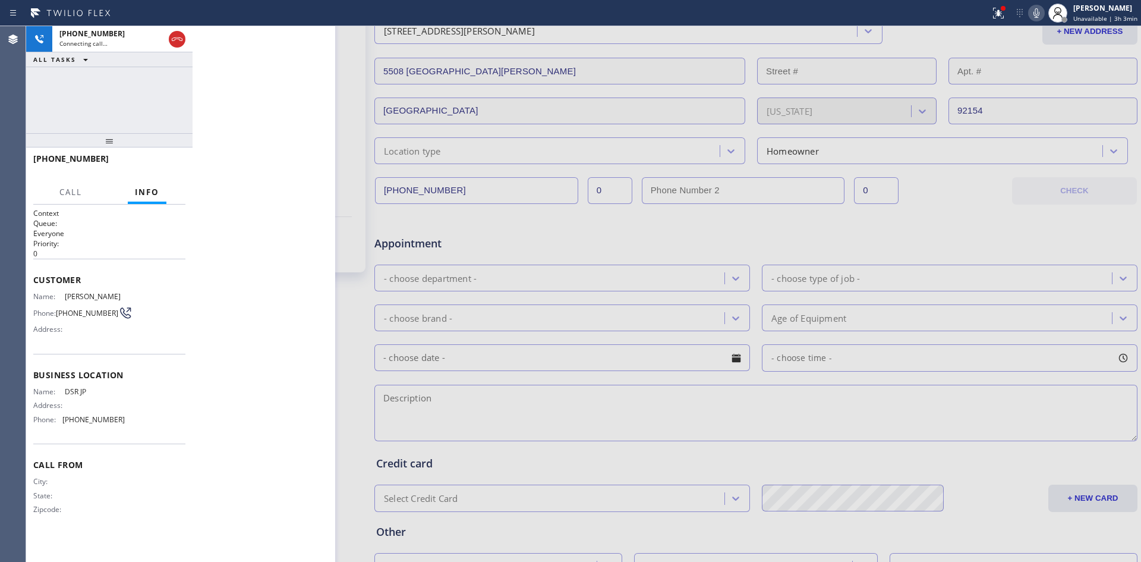
scroll to position [55, 0]
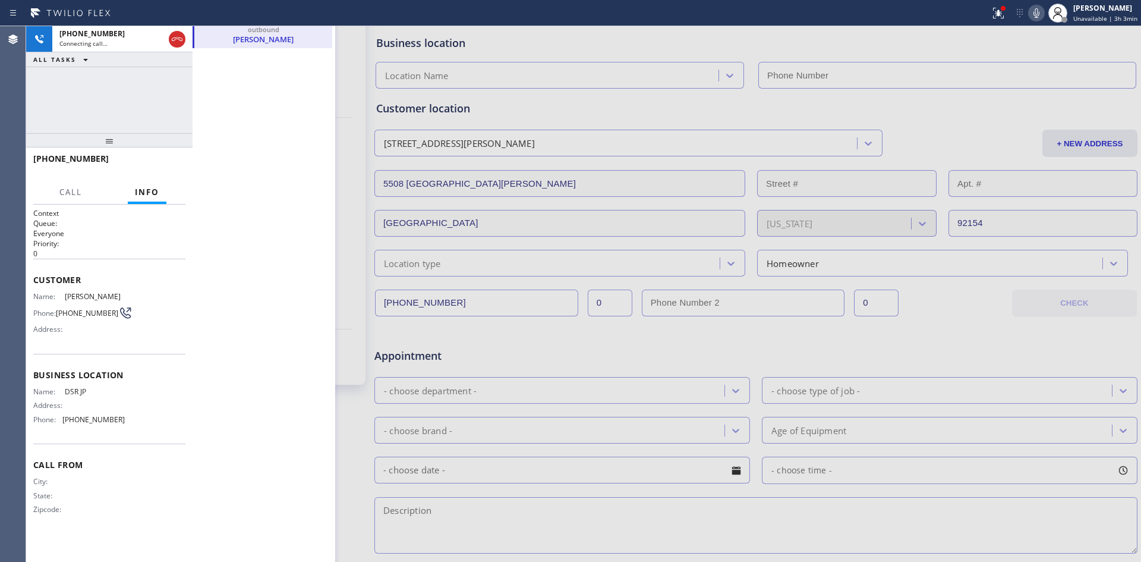
type input "[PHONE_NUMBER]"
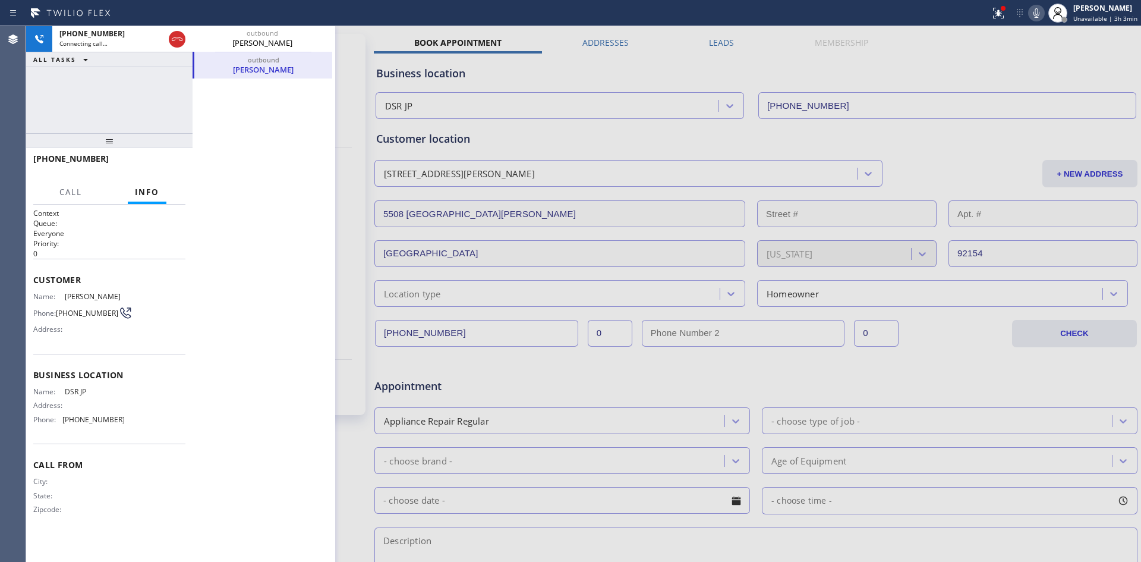
scroll to position [0, 0]
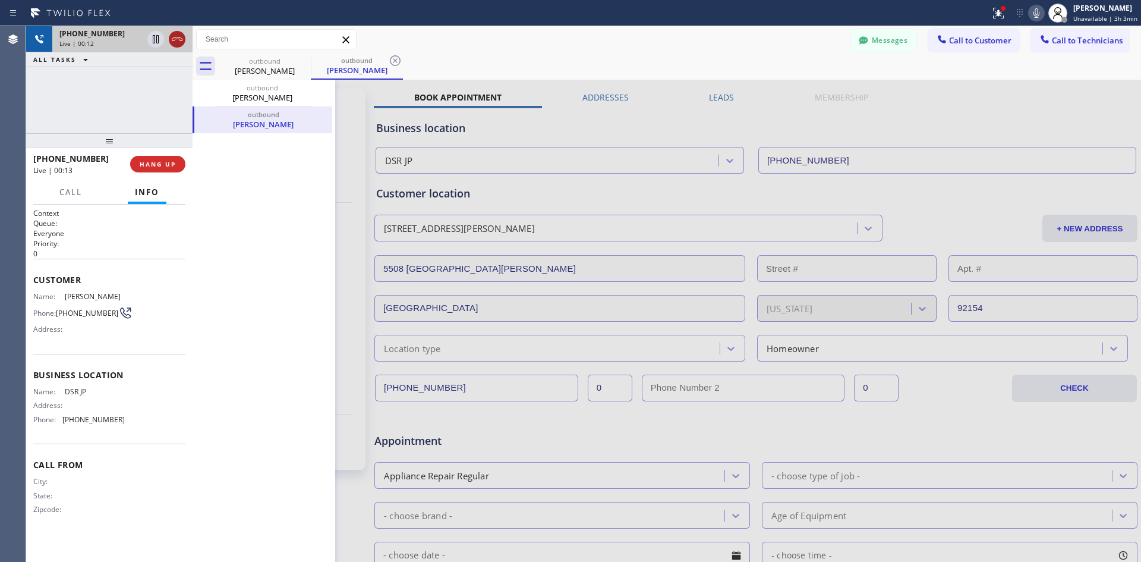
click at [181, 43] on icon at bounding box center [177, 39] width 14 height 14
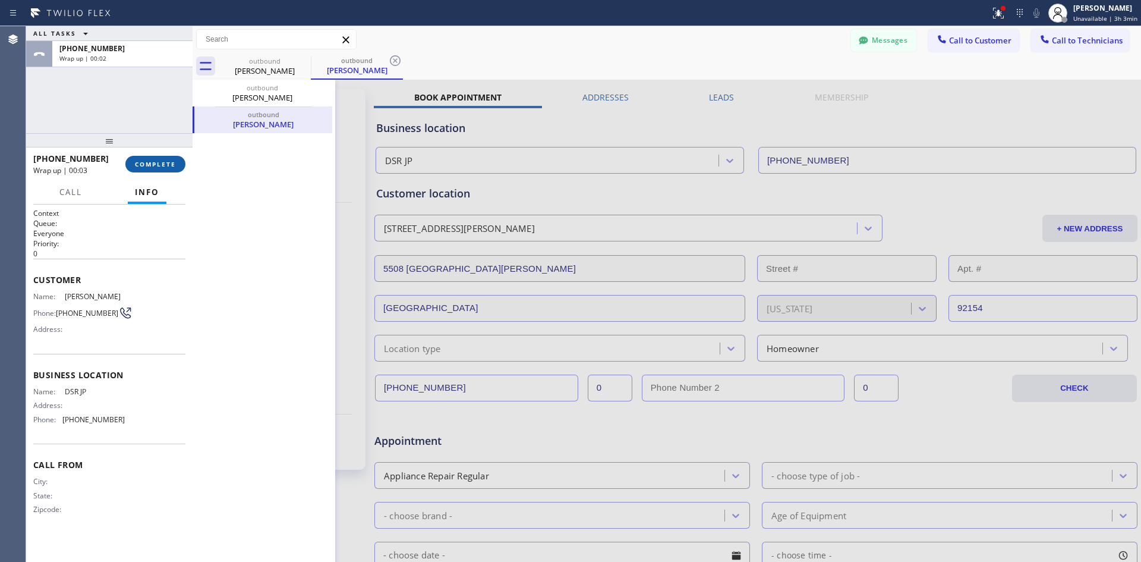
click at [149, 166] on span "COMPLETE" at bounding box center [155, 164] width 41 height 8
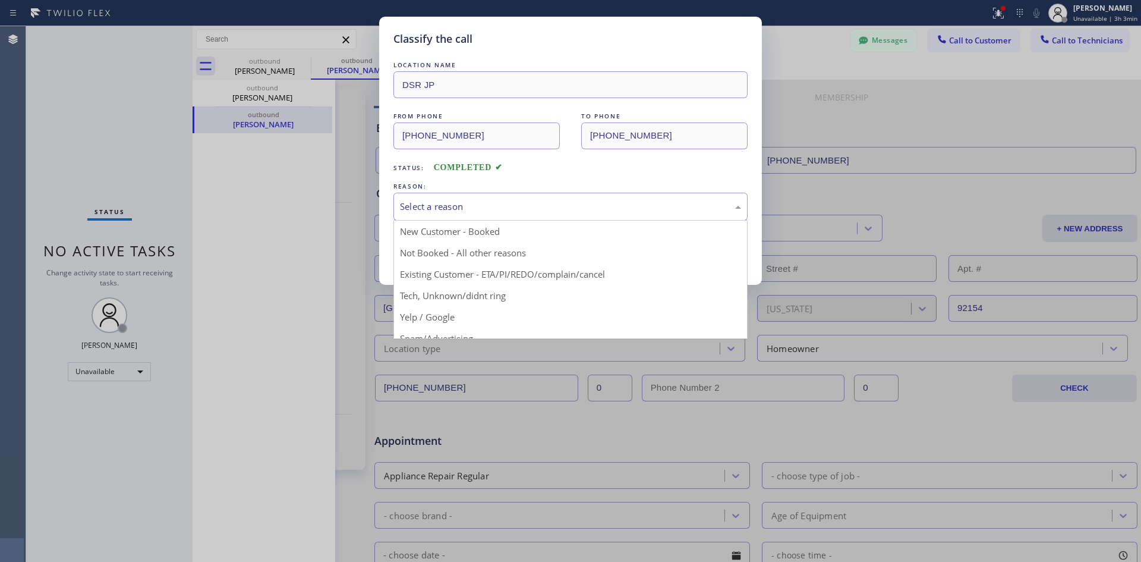
click at [469, 200] on div "Select a reason" at bounding box center [570, 207] width 341 height 14
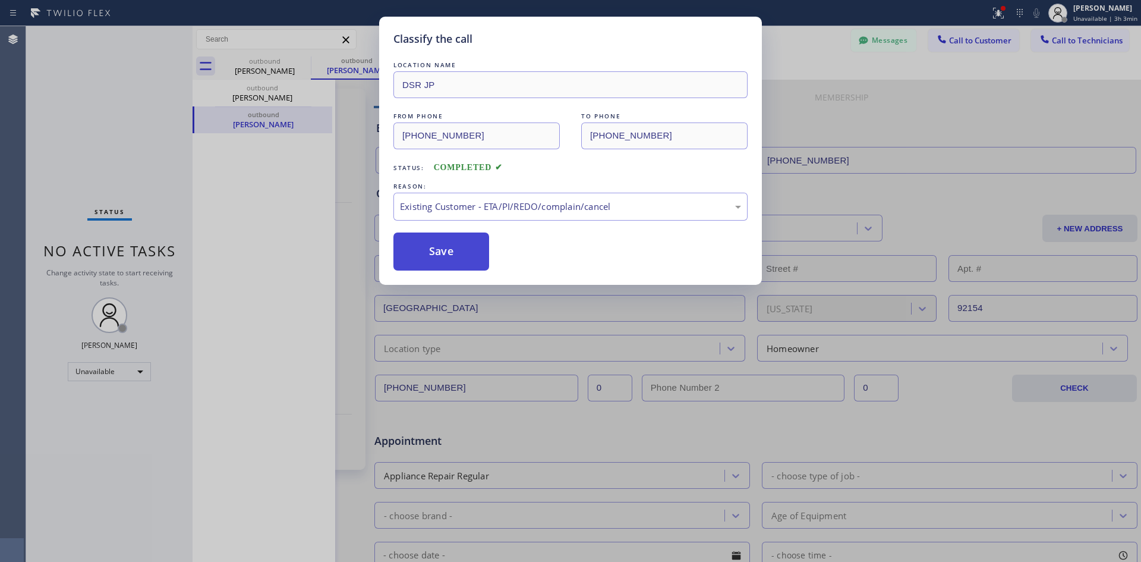
click at [459, 262] on button "Save" at bounding box center [442, 251] width 96 height 38
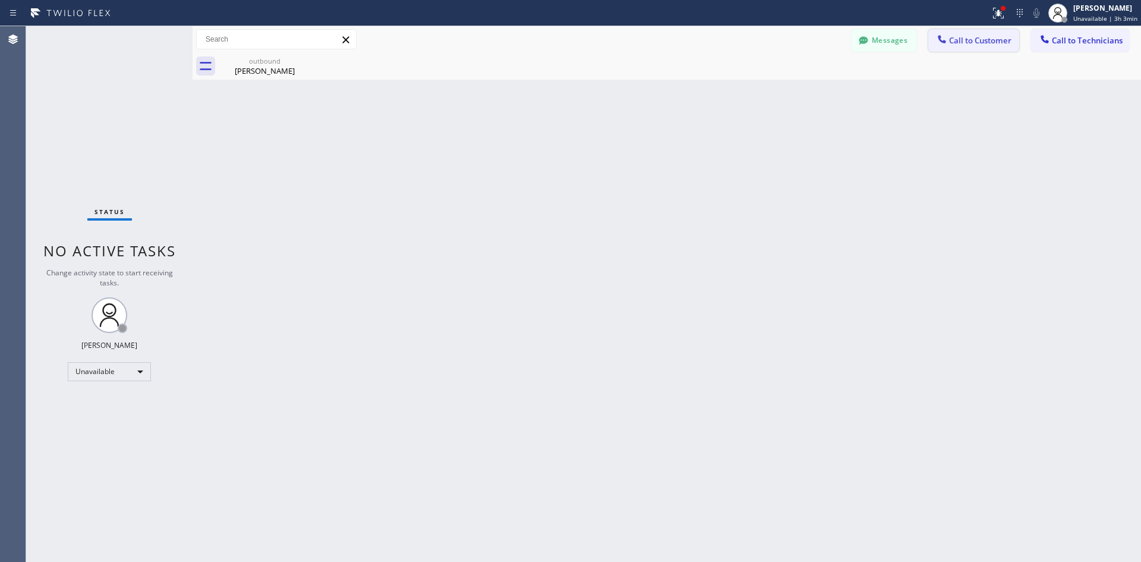
click at [956, 44] on span "Call to Customer" at bounding box center [980, 40] width 62 height 11
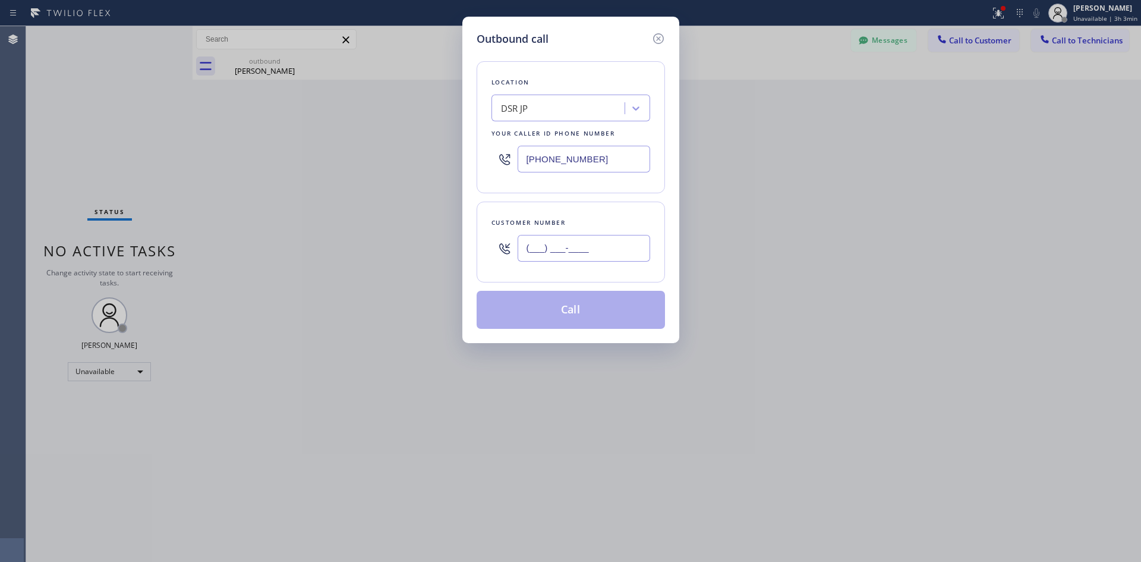
click at [537, 252] on input "(___) ___-____" at bounding box center [584, 248] width 133 height 27
paste input "619) 761-9569"
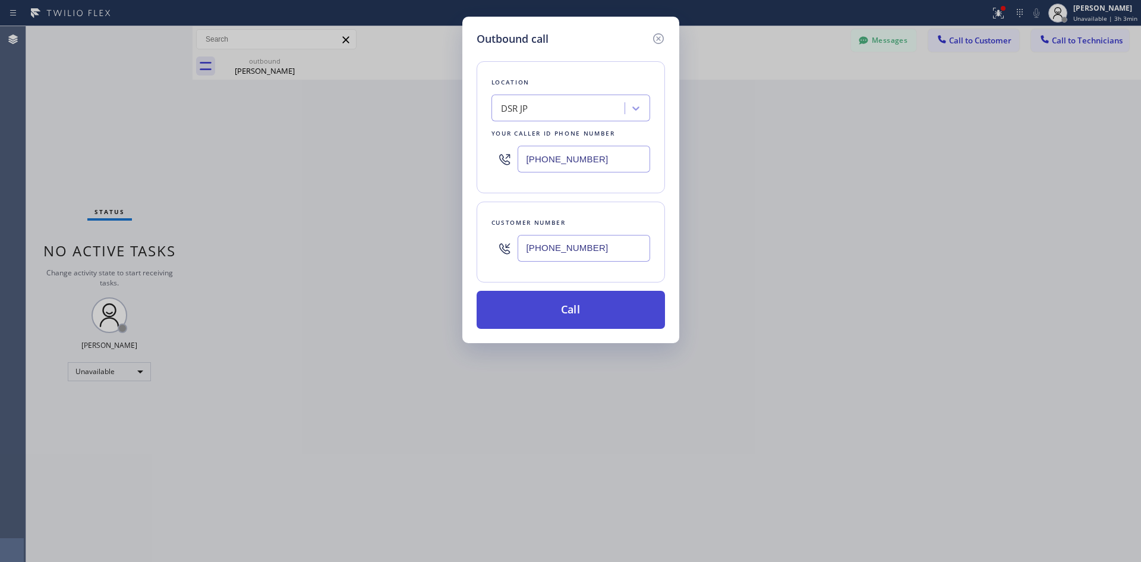
type input "(619) 761-9569"
click at [593, 310] on button "Call" at bounding box center [571, 310] width 188 height 38
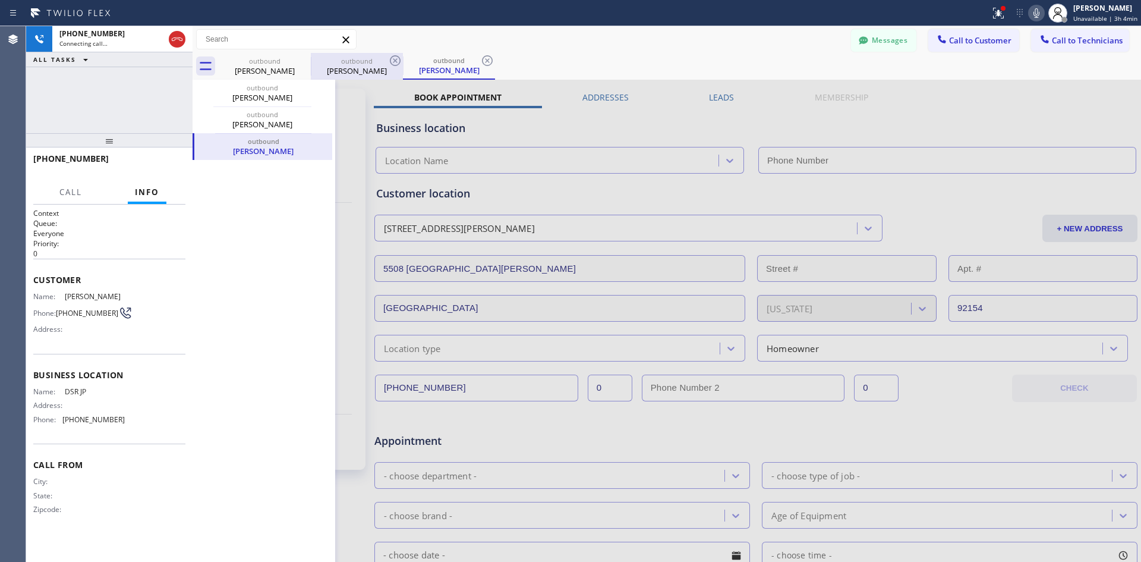
type input "[PHONE_NUMBER]"
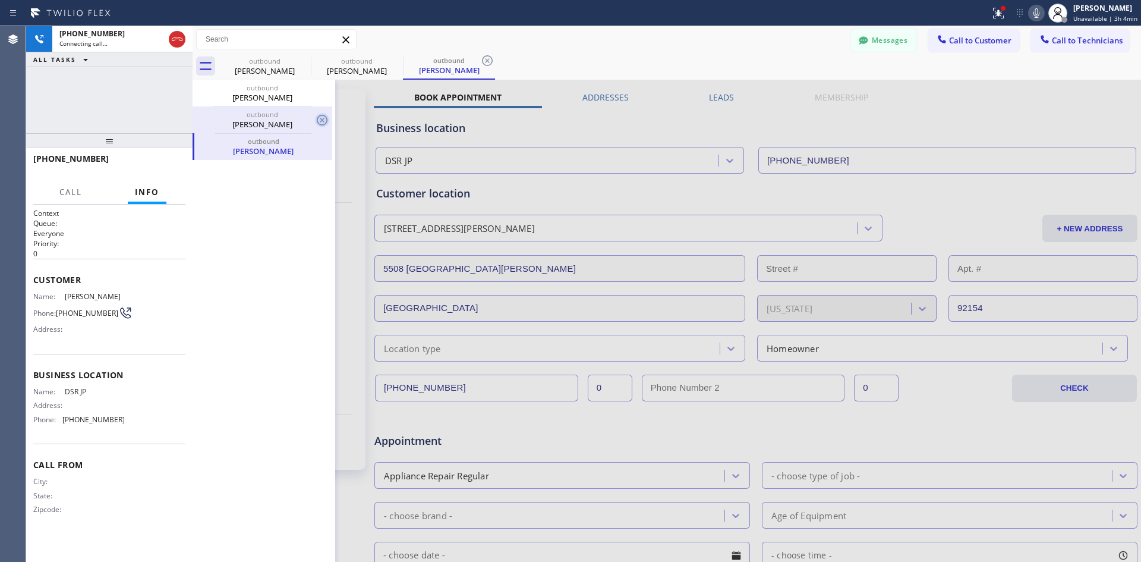
click at [322, 117] on icon at bounding box center [322, 120] width 14 height 14
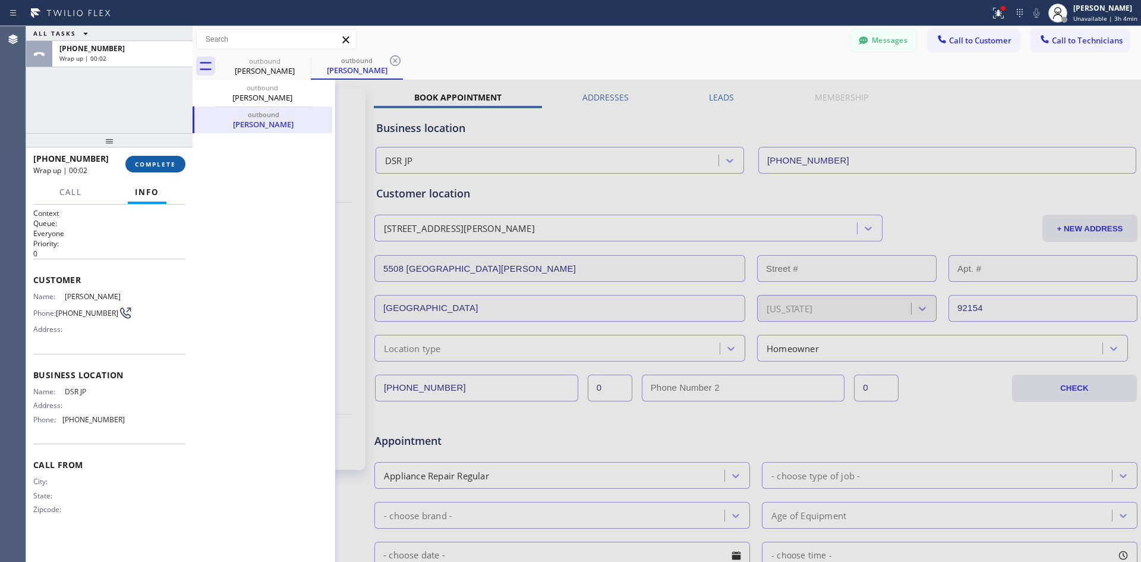
click at [160, 163] on span "COMPLETE" at bounding box center [155, 164] width 41 height 8
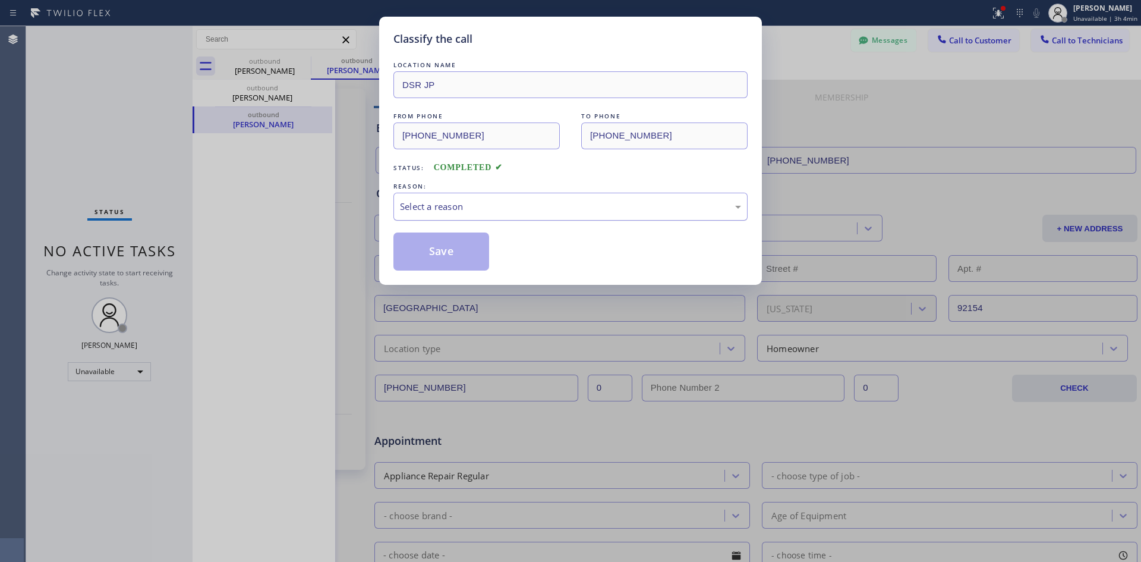
click at [473, 202] on div "Select a reason" at bounding box center [570, 207] width 341 height 14
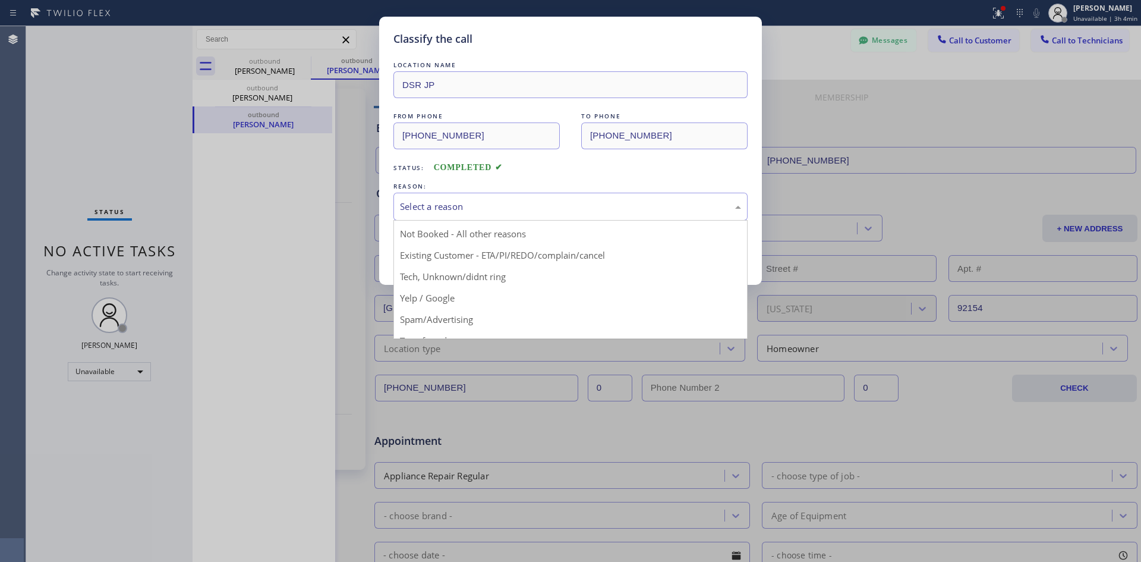
scroll to position [15, 0]
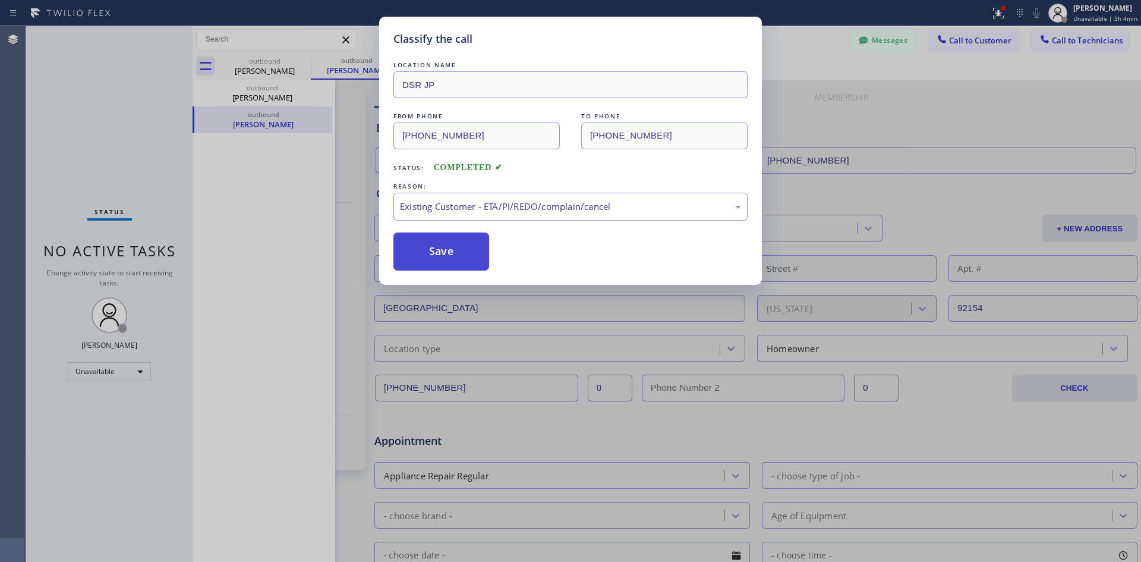
click at [454, 255] on button "Save" at bounding box center [442, 251] width 96 height 38
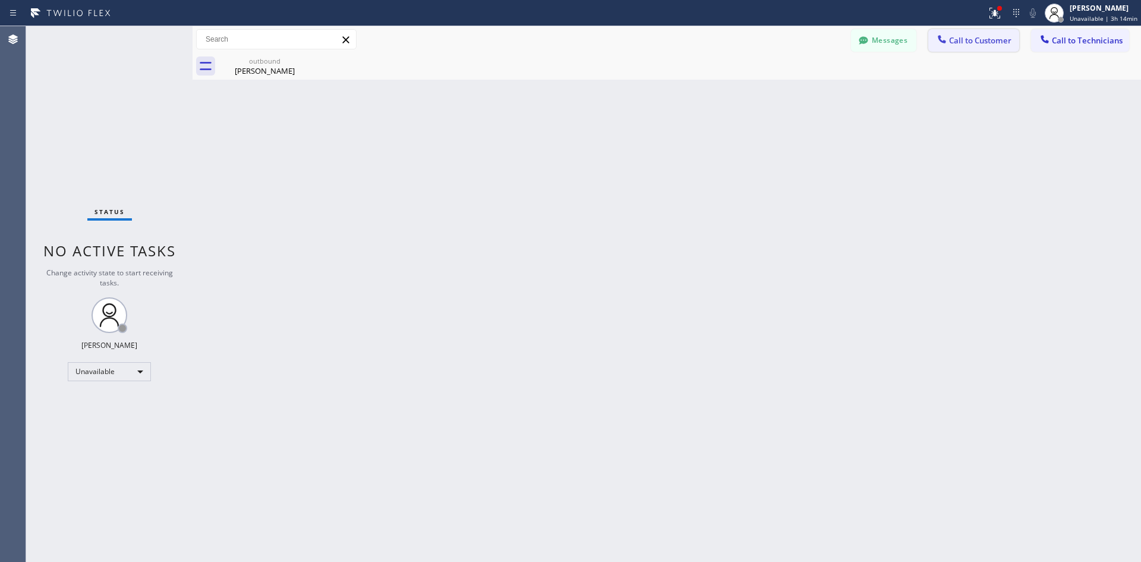
click at [964, 37] on span "Call to Customer" at bounding box center [980, 40] width 62 height 11
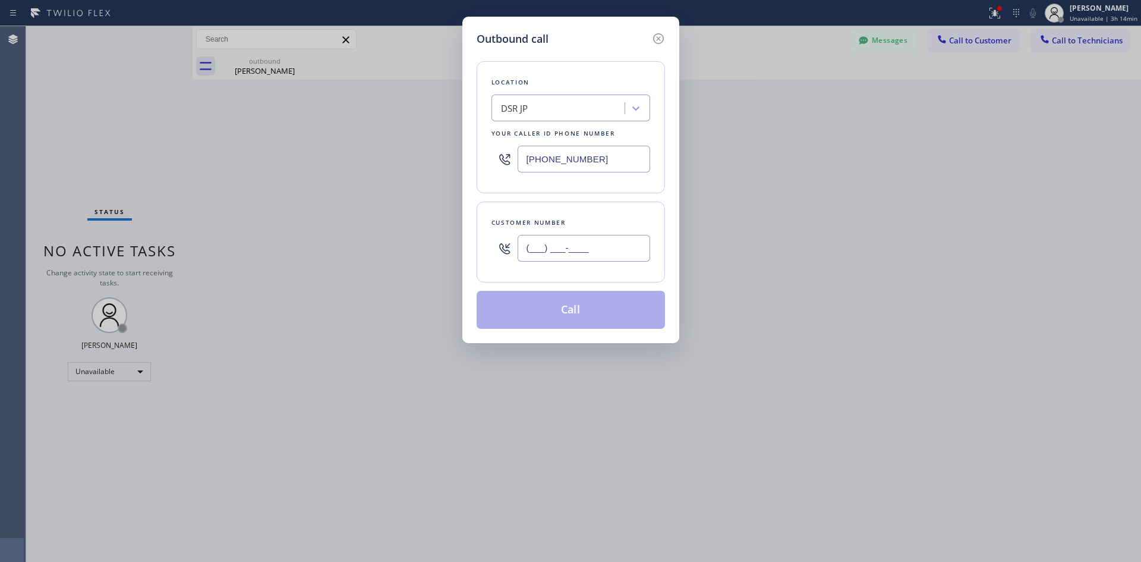
click at [531, 248] on input "(___) ___-____" at bounding box center [584, 248] width 133 height 27
paste input "773) 639-7081"
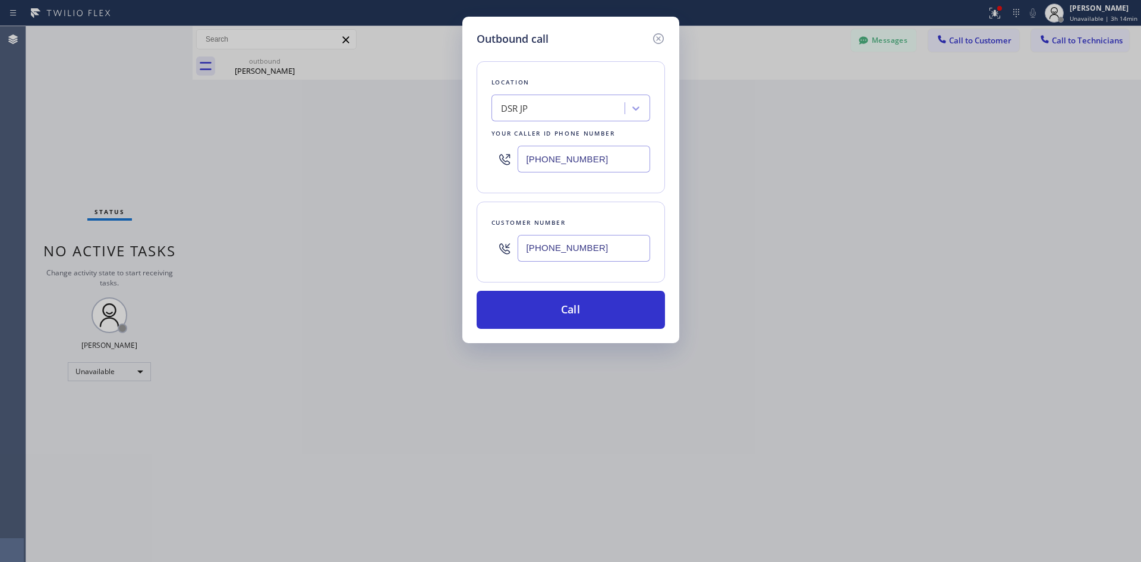
type input "(773) 639-7081"
click at [569, 311] on button "Call" at bounding box center [571, 310] width 188 height 38
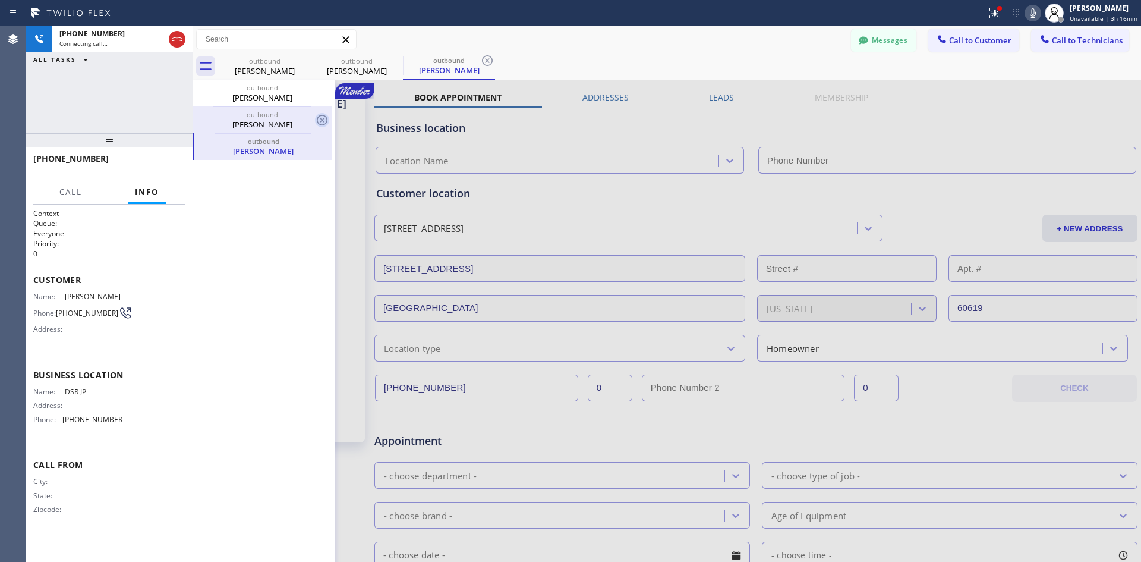
click at [320, 115] on icon at bounding box center [322, 120] width 14 height 14
type input "[PHONE_NUMBER]"
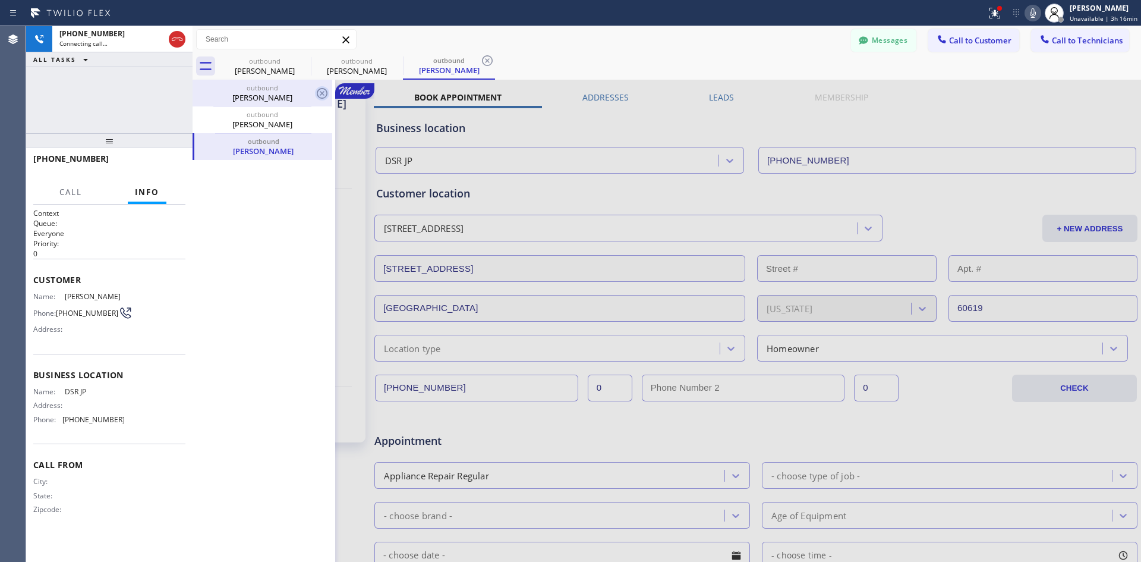
click at [321, 97] on icon at bounding box center [322, 93] width 14 height 14
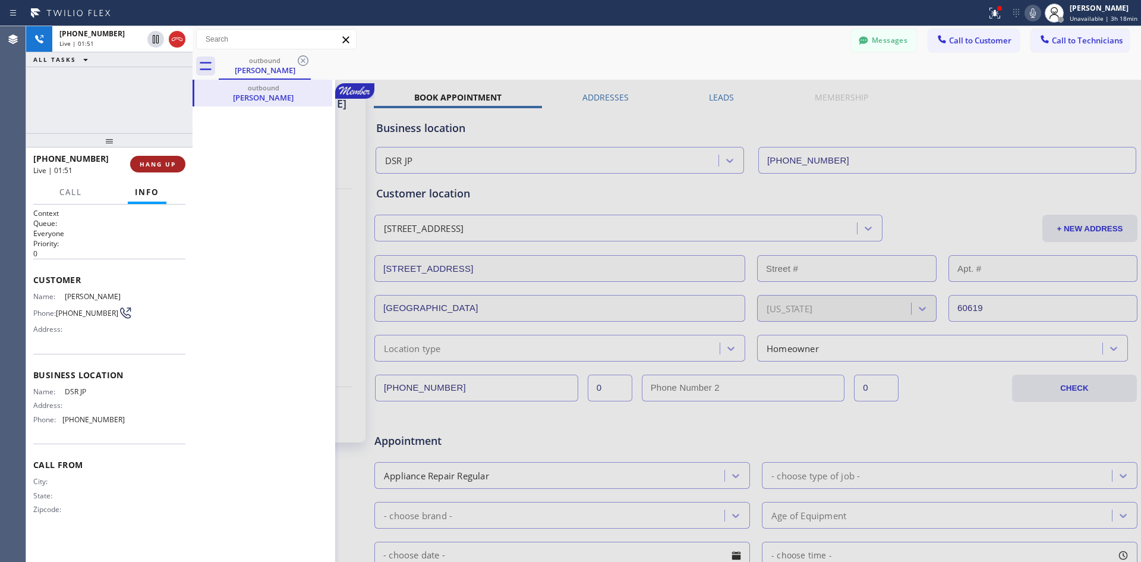
click at [174, 163] on span "HANG UP" at bounding box center [158, 164] width 36 height 8
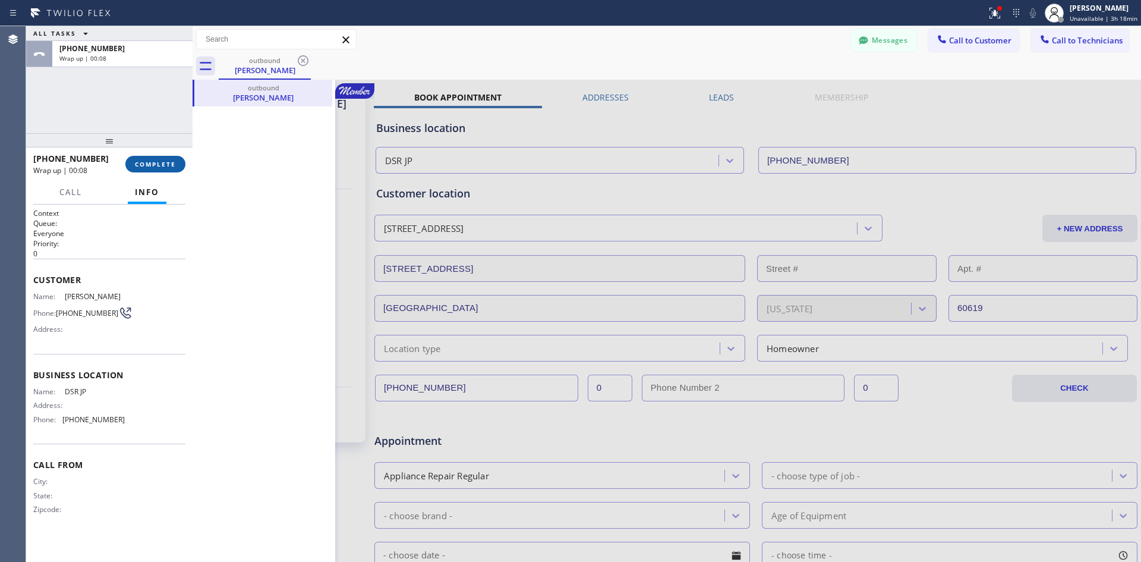
click at [149, 168] on span "COMPLETE" at bounding box center [155, 164] width 41 height 8
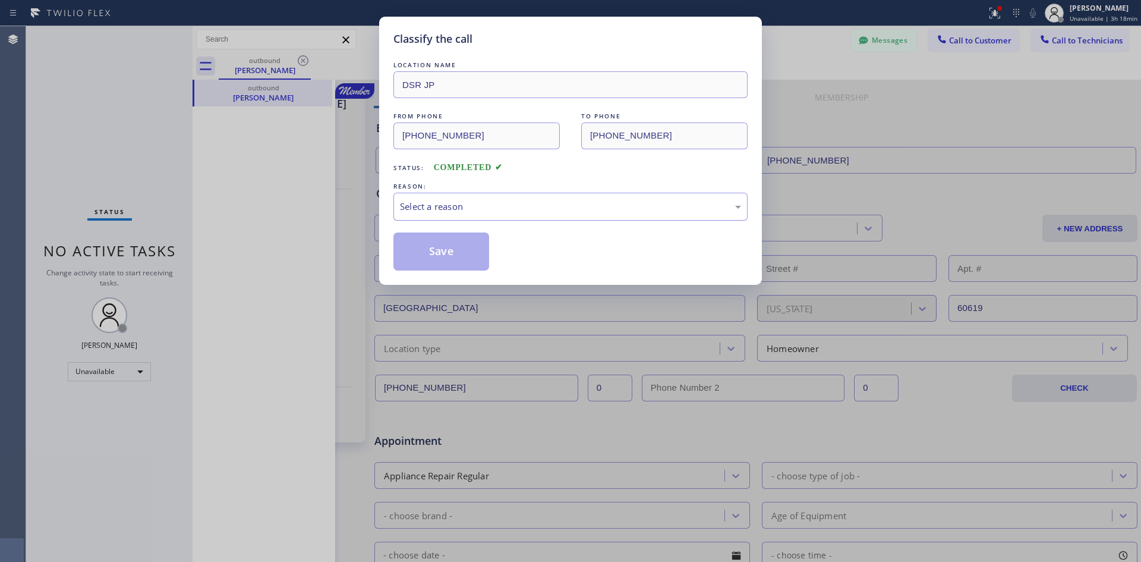
click at [467, 208] on div "Select a reason" at bounding box center [570, 207] width 341 height 14
click at [446, 253] on button "Save" at bounding box center [442, 251] width 96 height 38
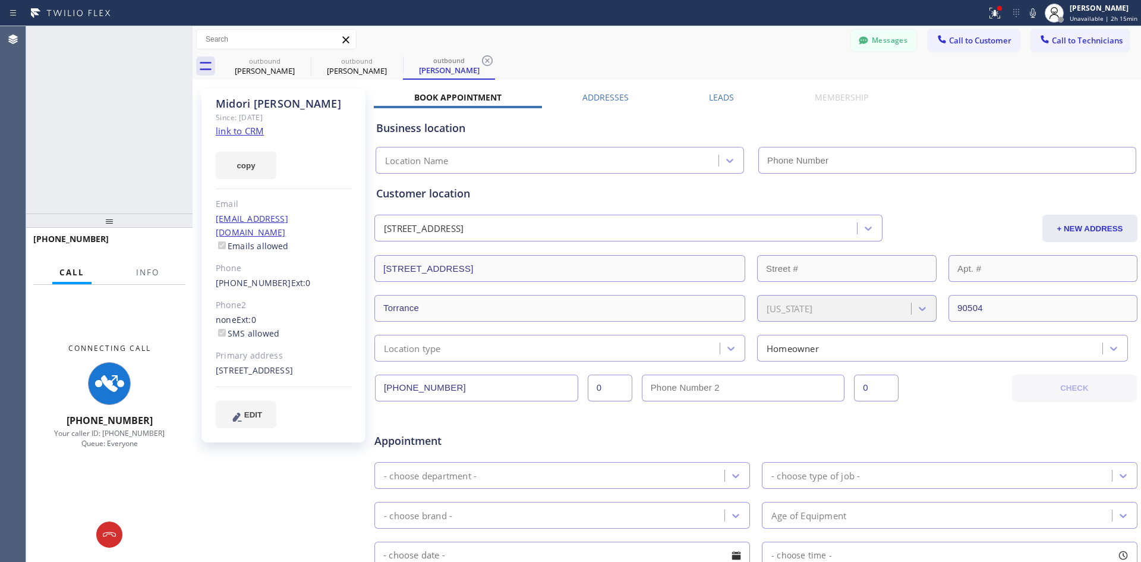
type input "[PHONE_NUMBER]"
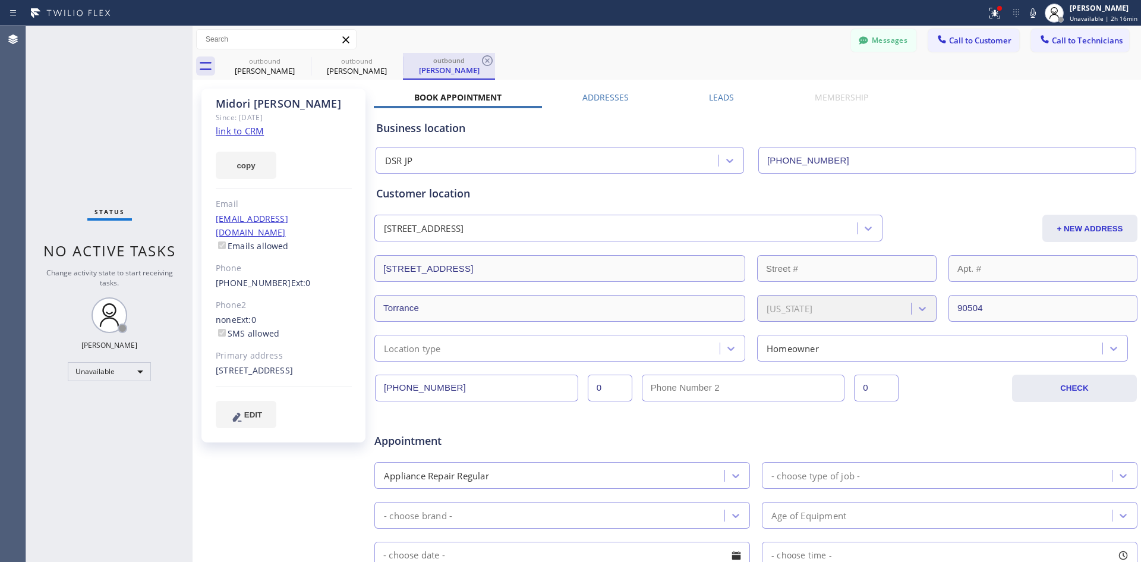
click at [451, 73] on div "[PERSON_NAME]" at bounding box center [449, 70] width 90 height 11
click at [373, 62] on div "outbound" at bounding box center [357, 60] width 90 height 9
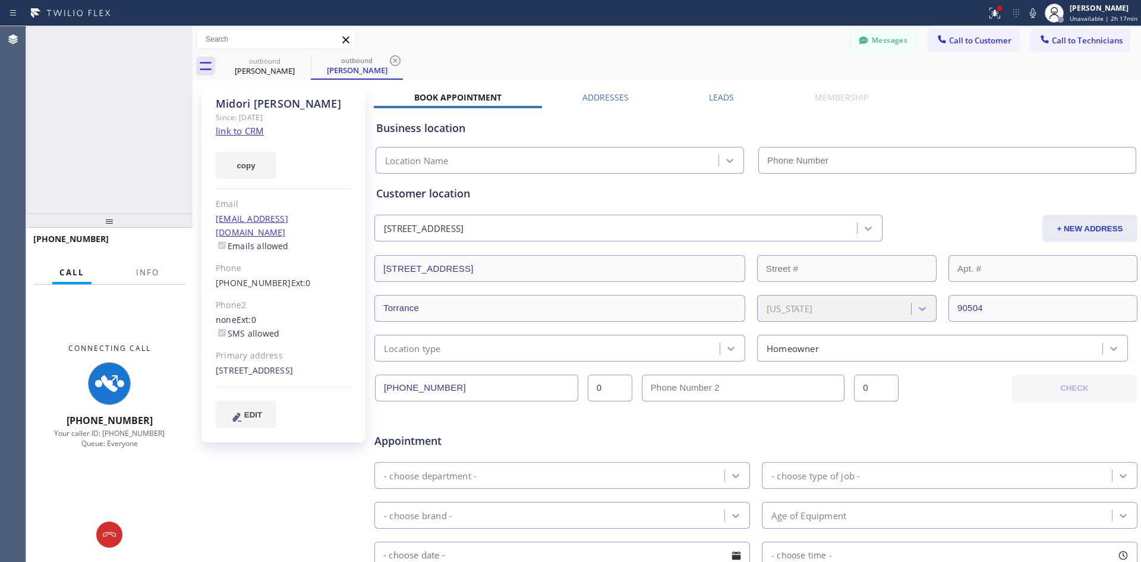
type input "[PHONE_NUMBER]"
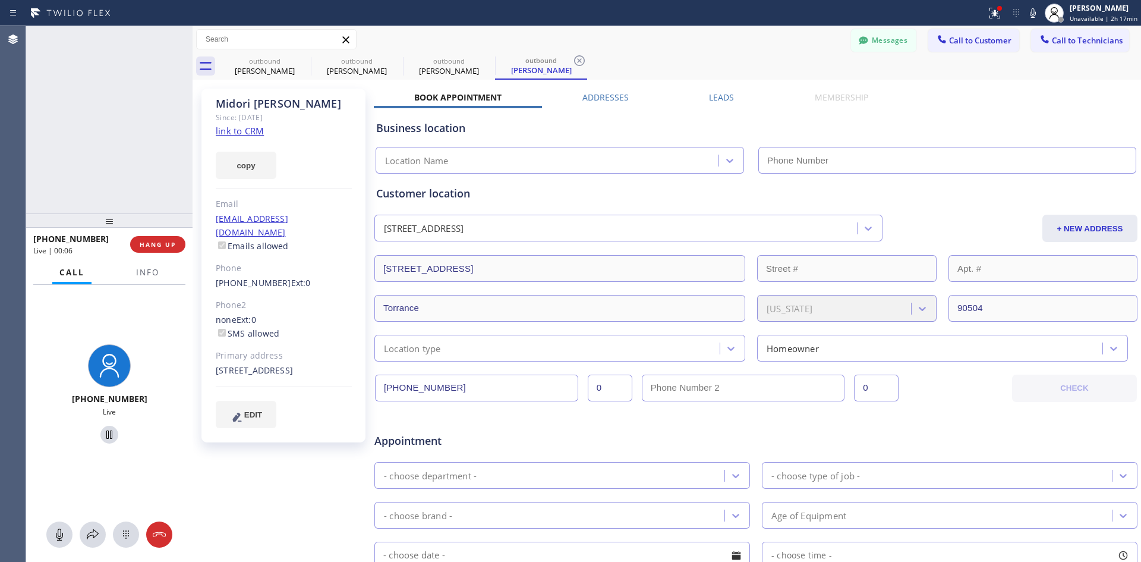
type input "[PHONE_NUMBER]"
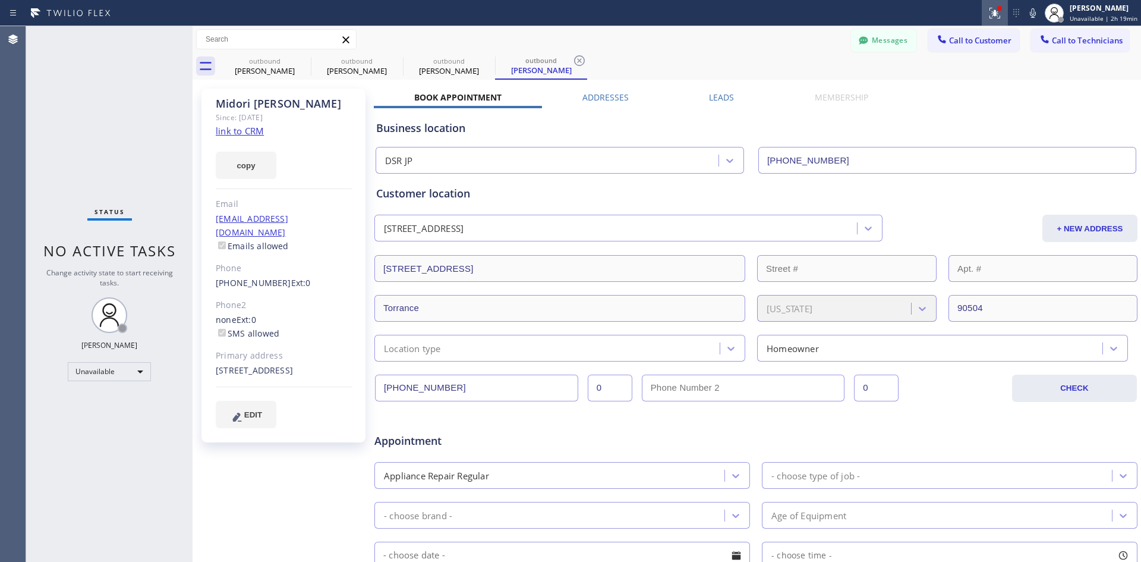
click at [999, 8] on div at bounding box center [995, 13] width 26 height 14
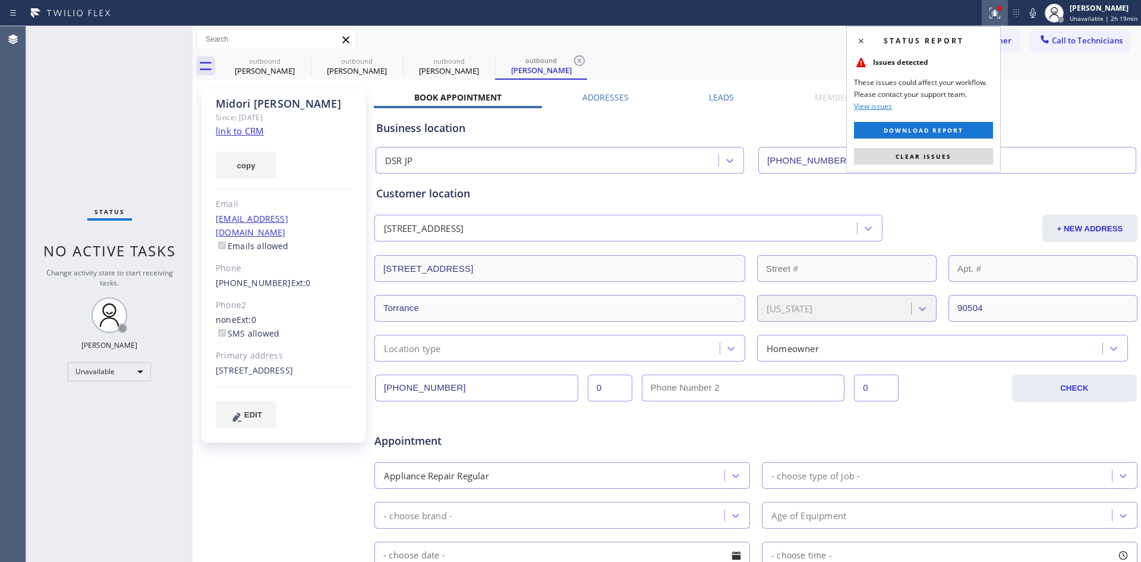
click at [988, 11] on icon at bounding box center [995, 13] width 14 height 14
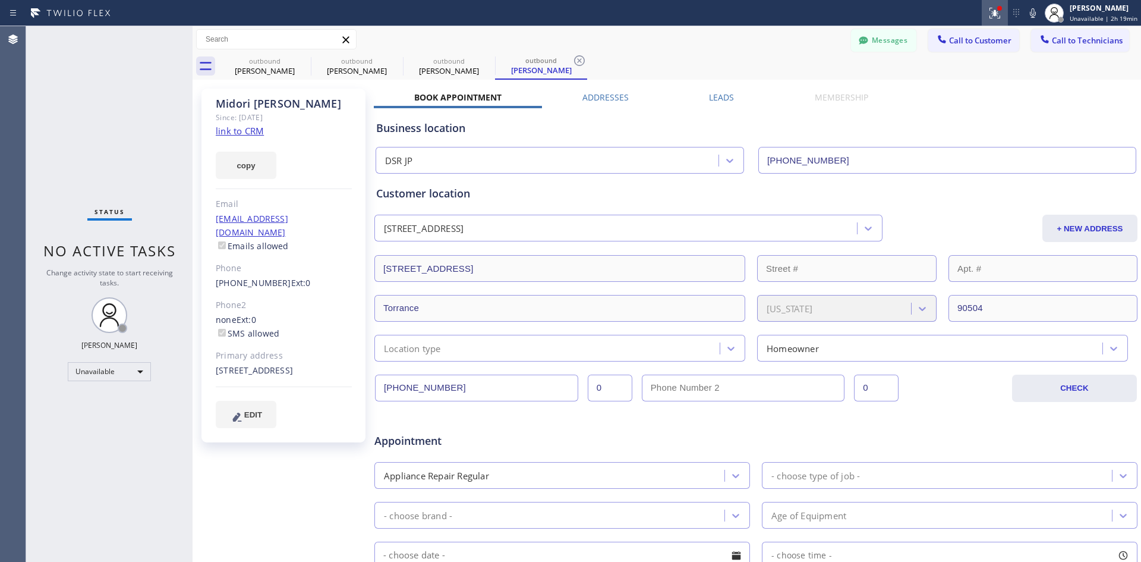
click at [999, 10] on div at bounding box center [995, 13] width 26 height 14
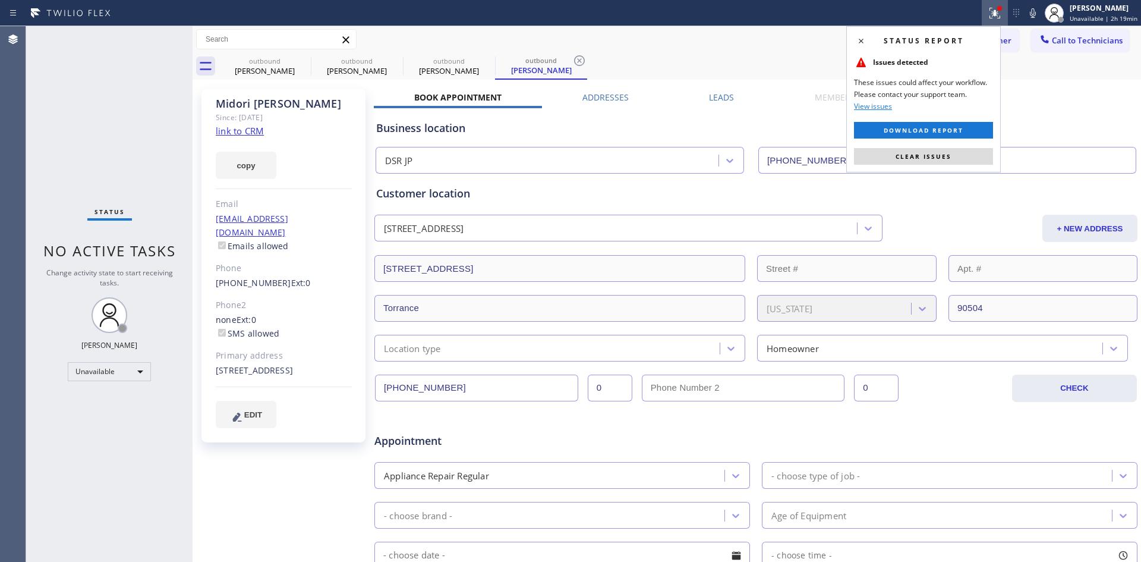
drag, startPoint x: 764, startPoint y: 10, endPoint x: 756, endPoint y: 84, distance: 74.7
click at [763, 14] on div at bounding box center [493, 13] width 977 height 19
click at [860, 41] on icon at bounding box center [861, 41] width 14 height 14
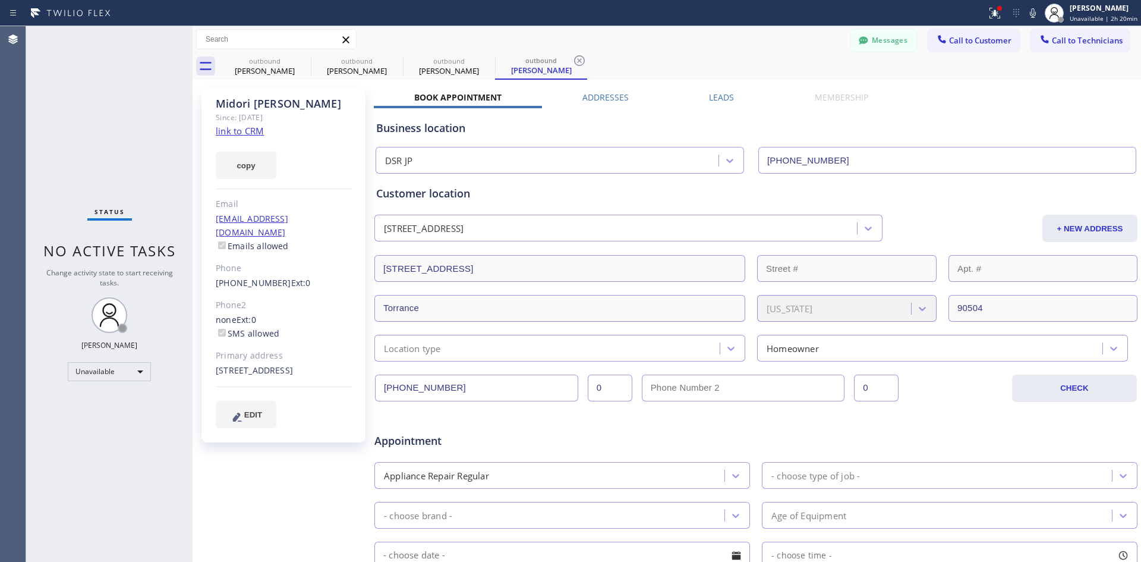
drag, startPoint x: 481, startPoint y: 392, endPoint x: 370, endPoint y: 399, distance: 112.0
click at [370, 399] on div "Midori Morimoto Since: 20 may 2020 link to CRM copy Email midorimorimoto@hotmai…" at bounding box center [667, 468] width 943 height 770
click at [962, 37] on span "Call to Customer" at bounding box center [980, 40] width 62 height 11
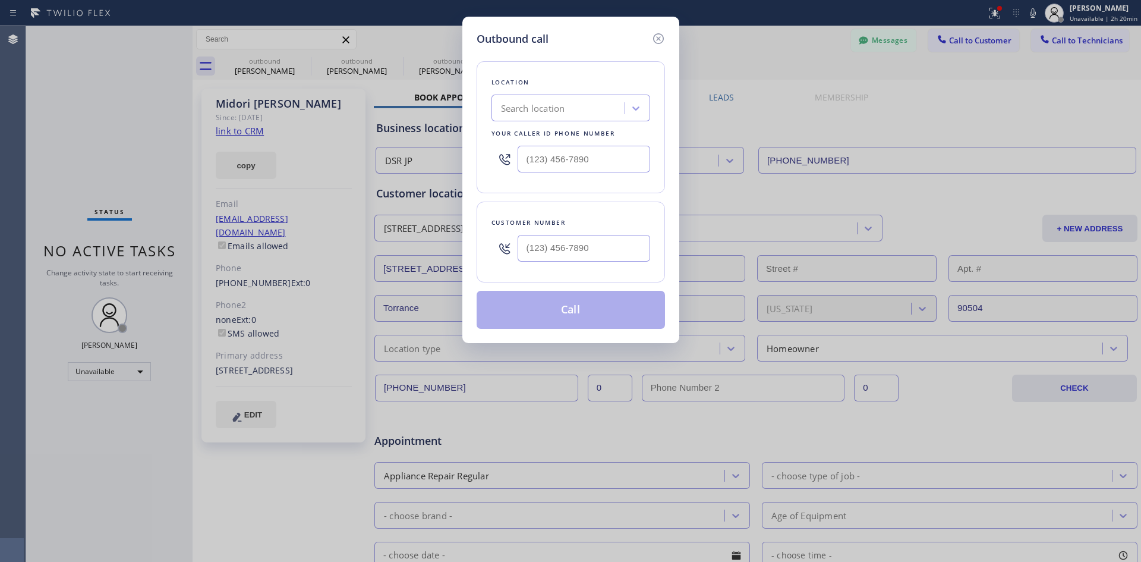
click at [805, 100] on div "Outbound call Location Search location Your caller id phone number Customer num…" at bounding box center [570, 281] width 1141 height 562
